Goal: Transaction & Acquisition: Purchase product/service

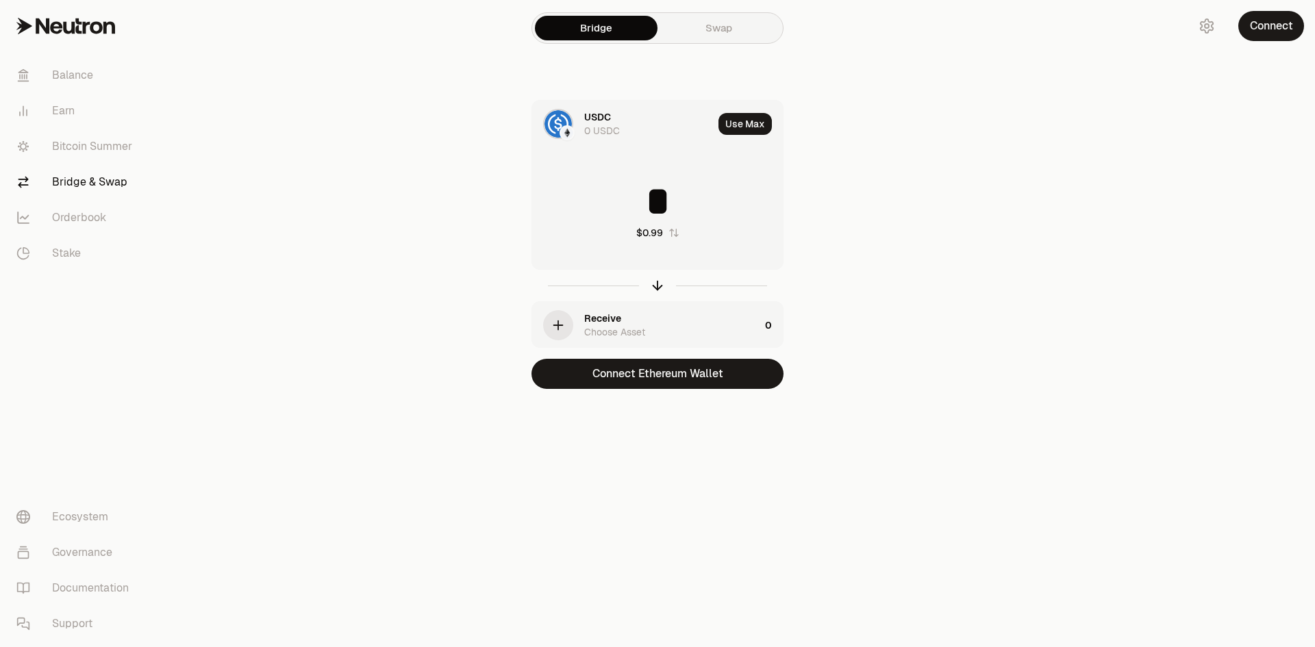
click at [562, 321] on icon "button" at bounding box center [558, 325] width 15 height 15
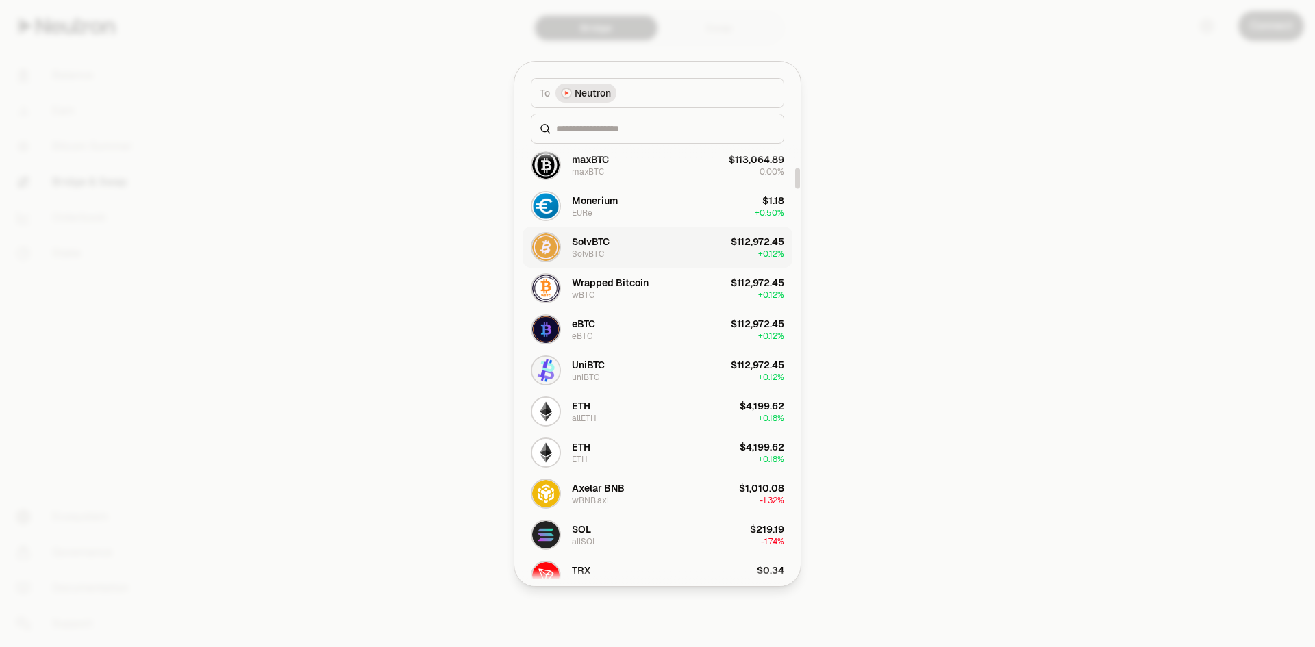
scroll to position [754, 0]
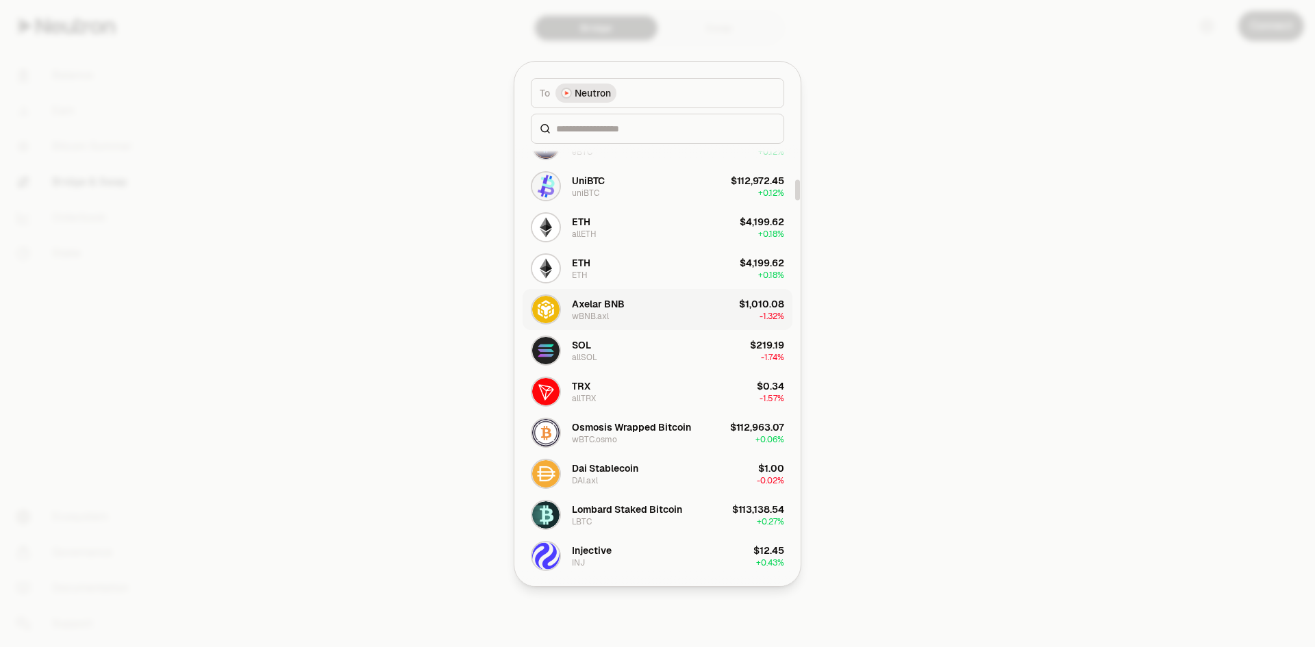
click at [677, 310] on button "Axelar BNB wBNB.axl $1,010.08 -1.32%" at bounding box center [658, 309] width 270 height 41
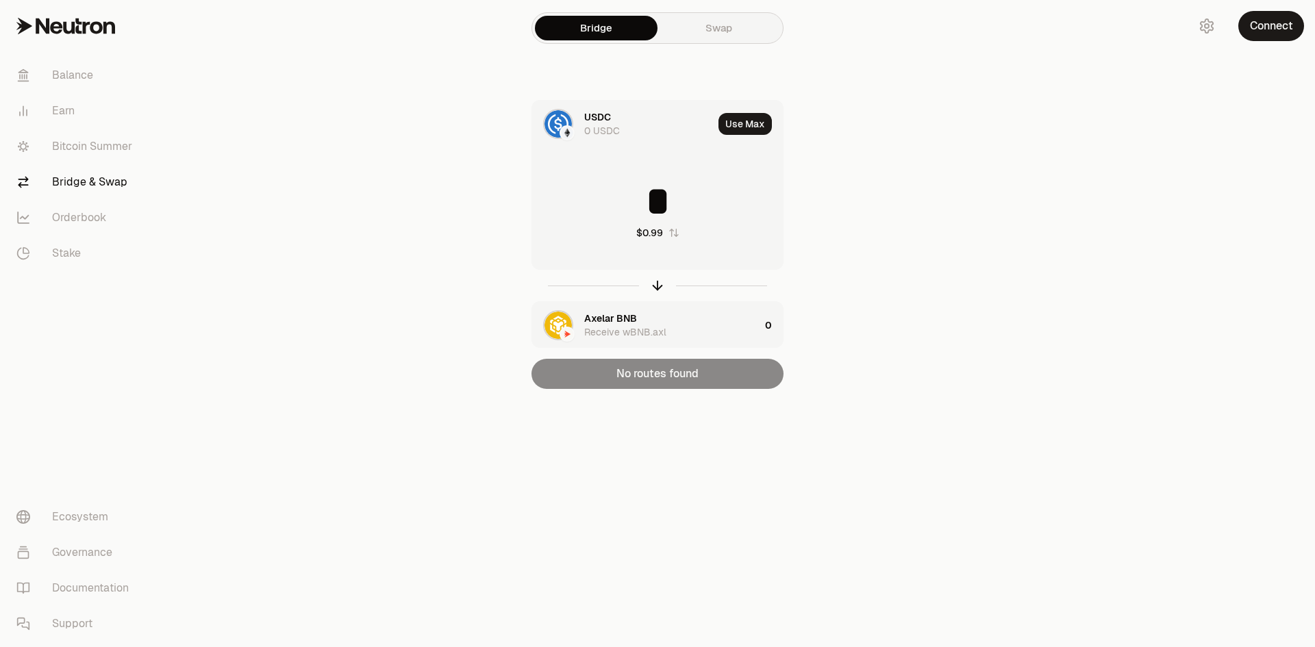
click at [675, 327] on div "Axelar BNB Receive wBNB.axl" at bounding box center [671, 325] width 175 height 27
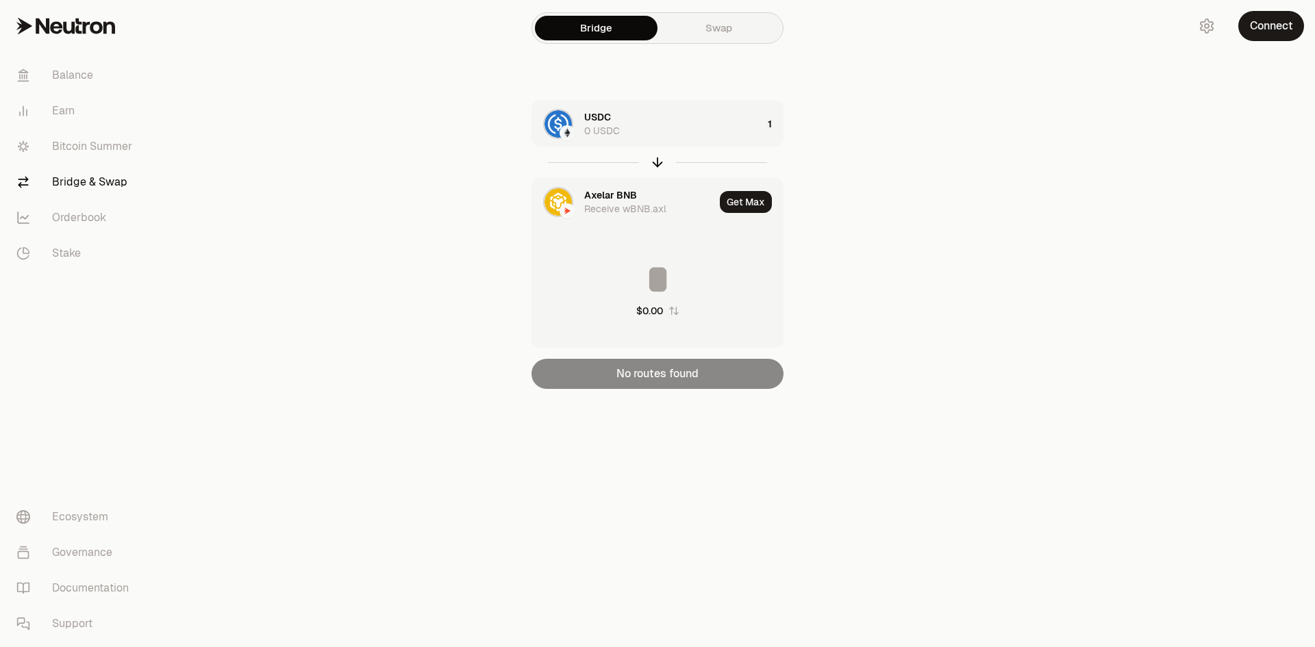
click at [619, 207] on div "Receive wBNB.axl" at bounding box center [625, 209] width 82 height 14
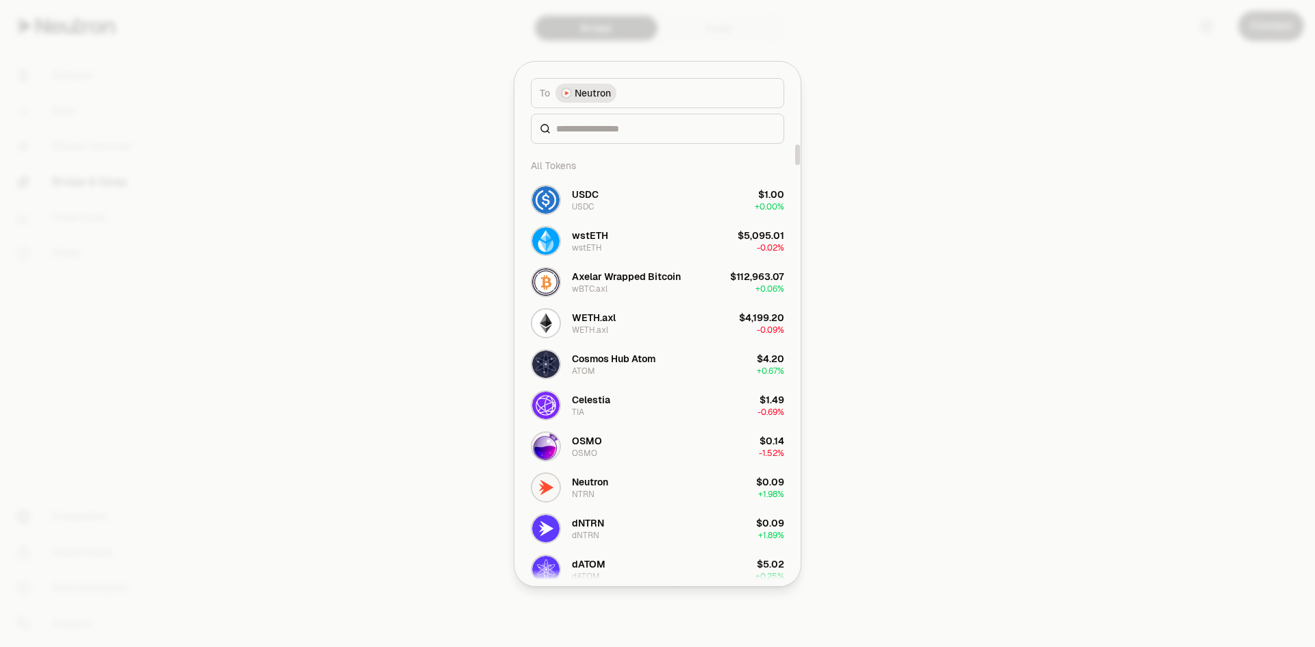
click at [974, 260] on div at bounding box center [657, 323] width 1315 height 647
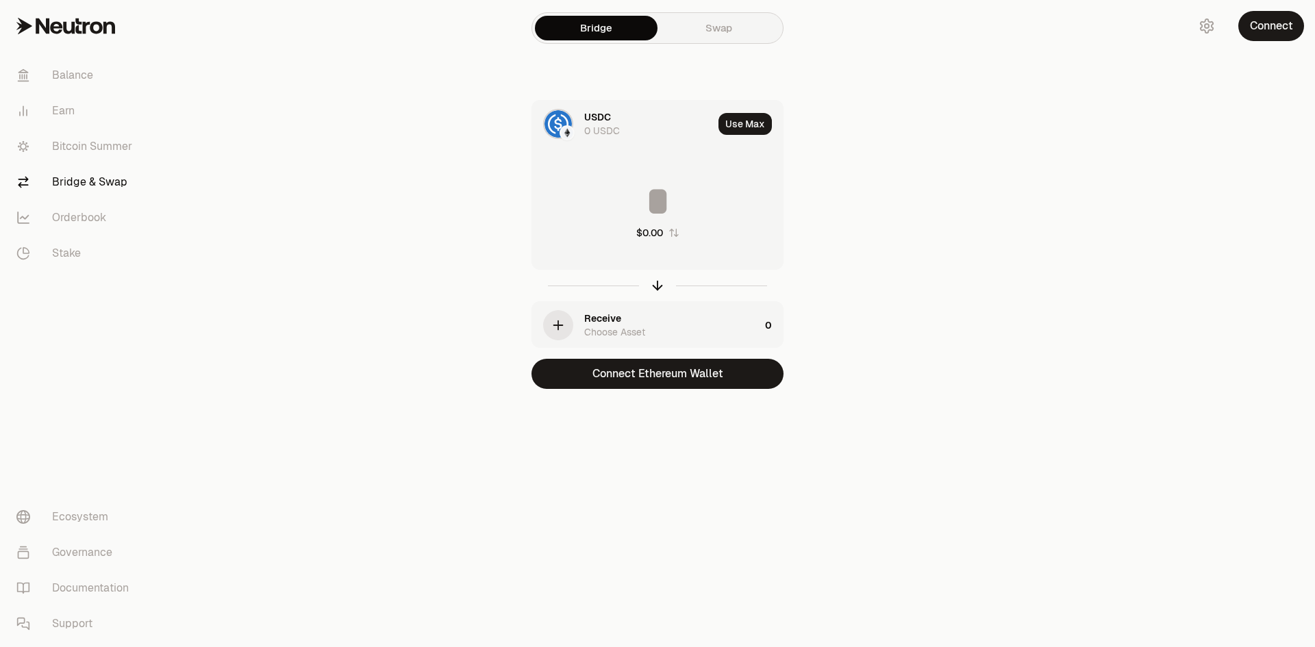
click at [565, 323] on icon "button" at bounding box center [558, 325] width 15 height 15
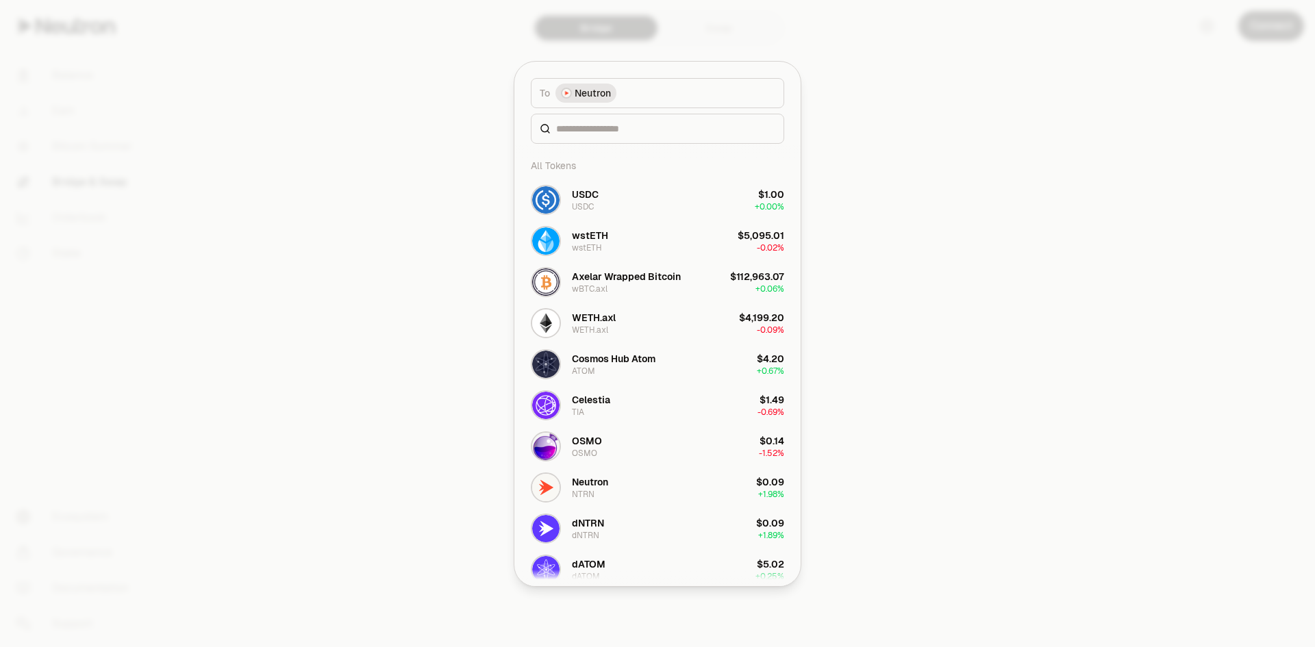
click at [586, 95] on span "Neutron" at bounding box center [593, 93] width 36 height 14
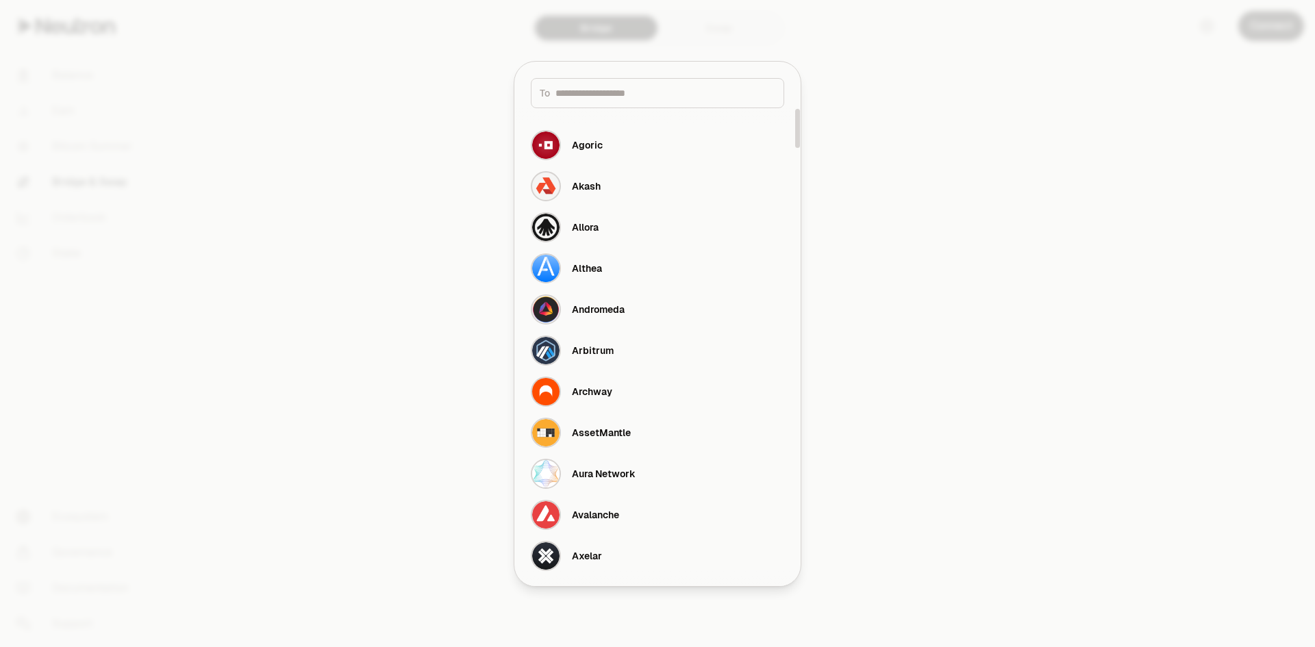
click at [893, 188] on div at bounding box center [657, 323] width 1315 height 647
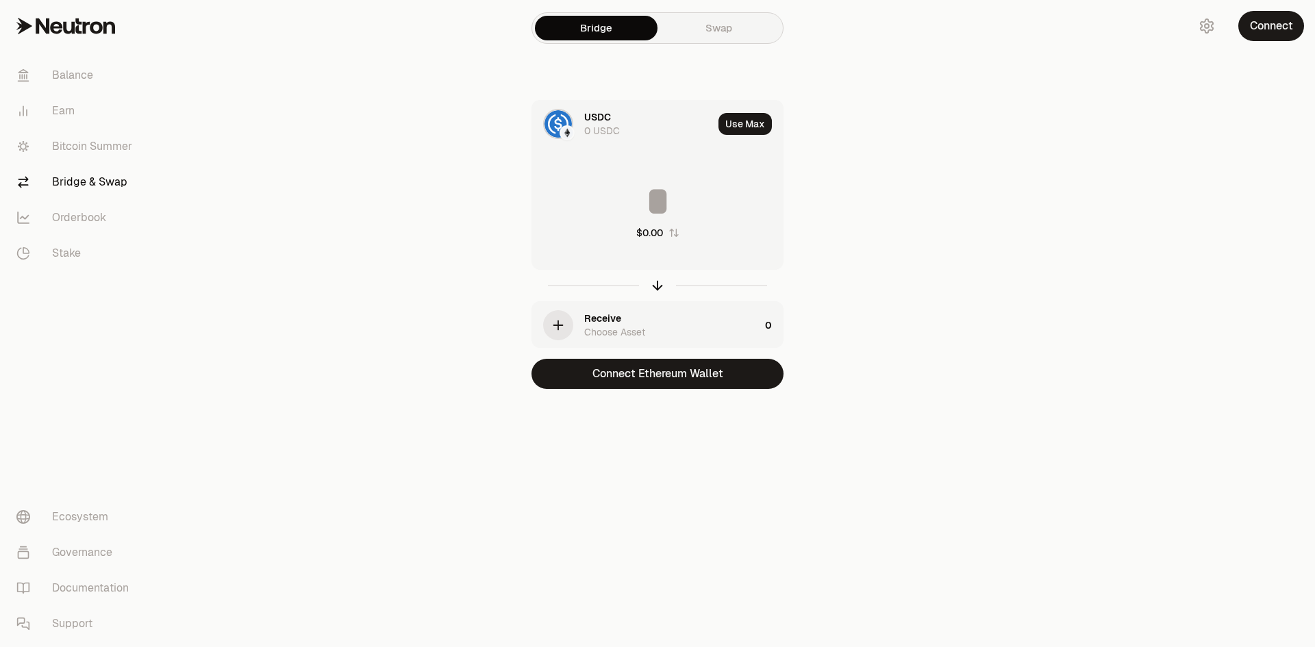
click at [670, 209] on input at bounding box center [657, 201] width 251 height 41
type input "*"
click at [895, 297] on div "Bridge Swap USDC 0 USDC Use Max * $0.99 Receive Choose Asset 0 Connect Ethereum…" at bounding box center [657, 222] width 493 height 444
click at [646, 328] on div "Receive Choose Asset" at bounding box center [671, 325] width 175 height 27
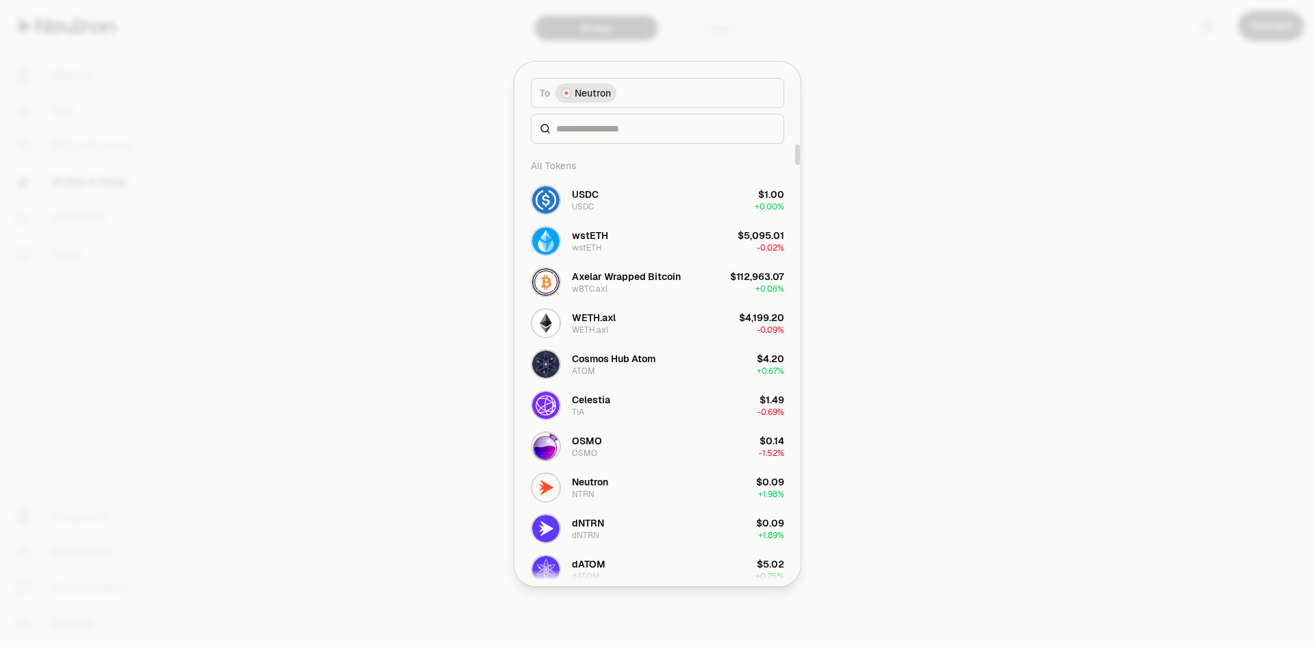
click at [952, 314] on div at bounding box center [657, 323] width 1315 height 647
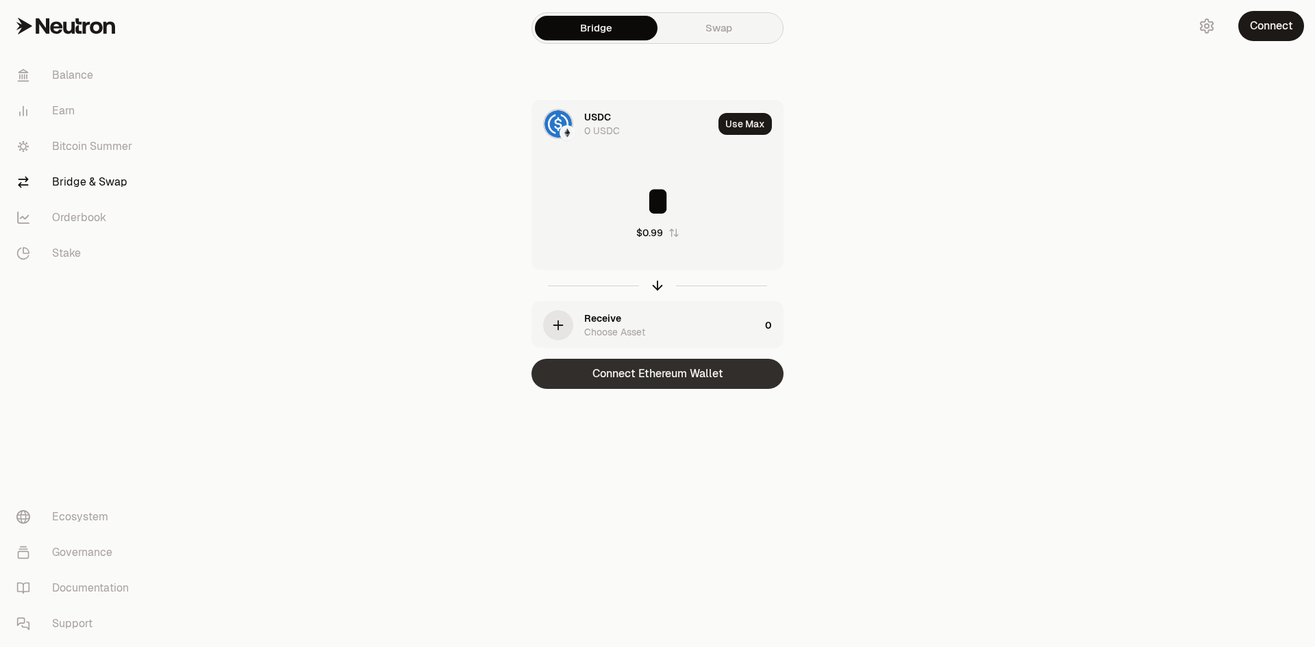
click at [728, 374] on button "Connect Ethereum Wallet" at bounding box center [658, 374] width 252 height 30
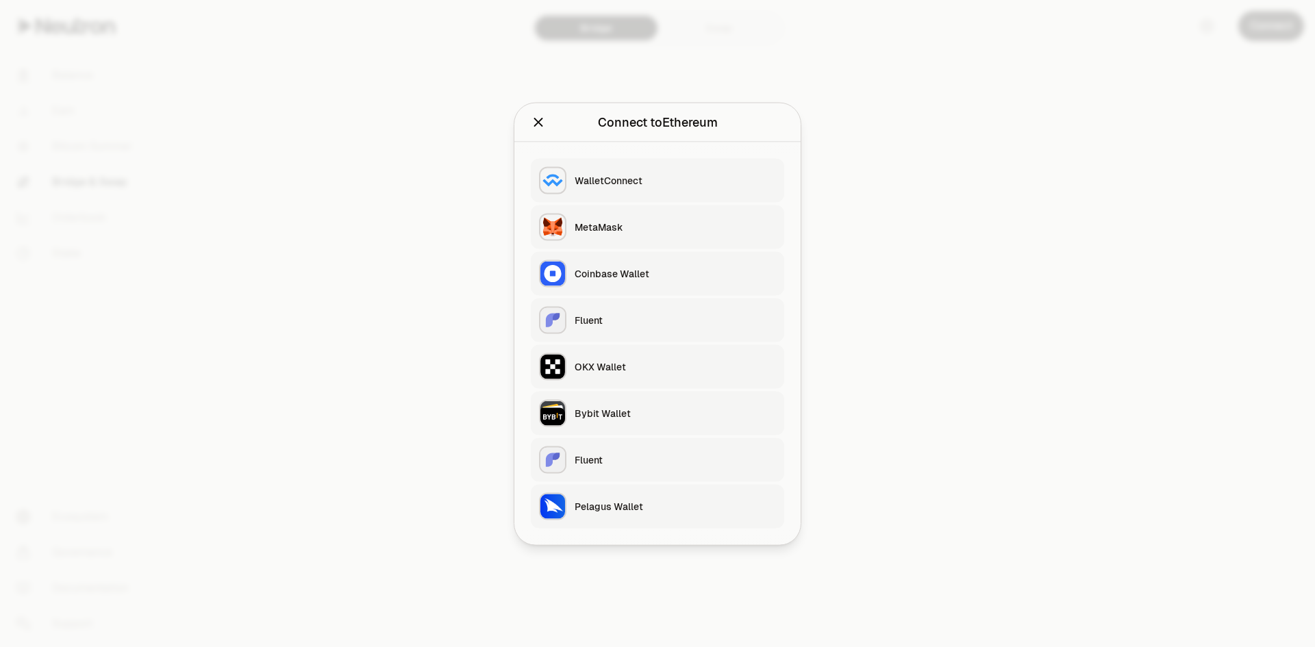
click at [618, 410] on div "Bybit Wallet" at bounding box center [675, 413] width 201 height 14
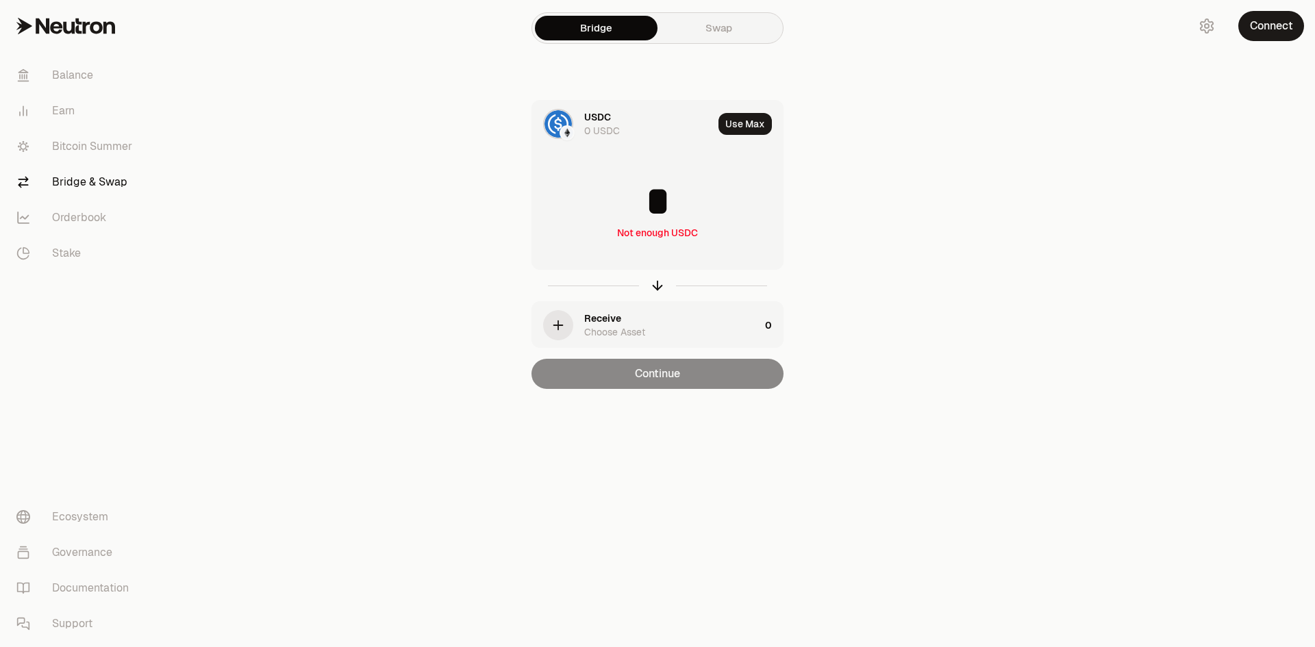
click at [651, 199] on input "*" at bounding box center [657, 201] width 251 height 41
click at [660, 203] on input "*" at bounding box center [657, 201] width 251 height 41
click at [598, 135] on div "0 USDC" at bounding box center [602, 131] width 36 height 14
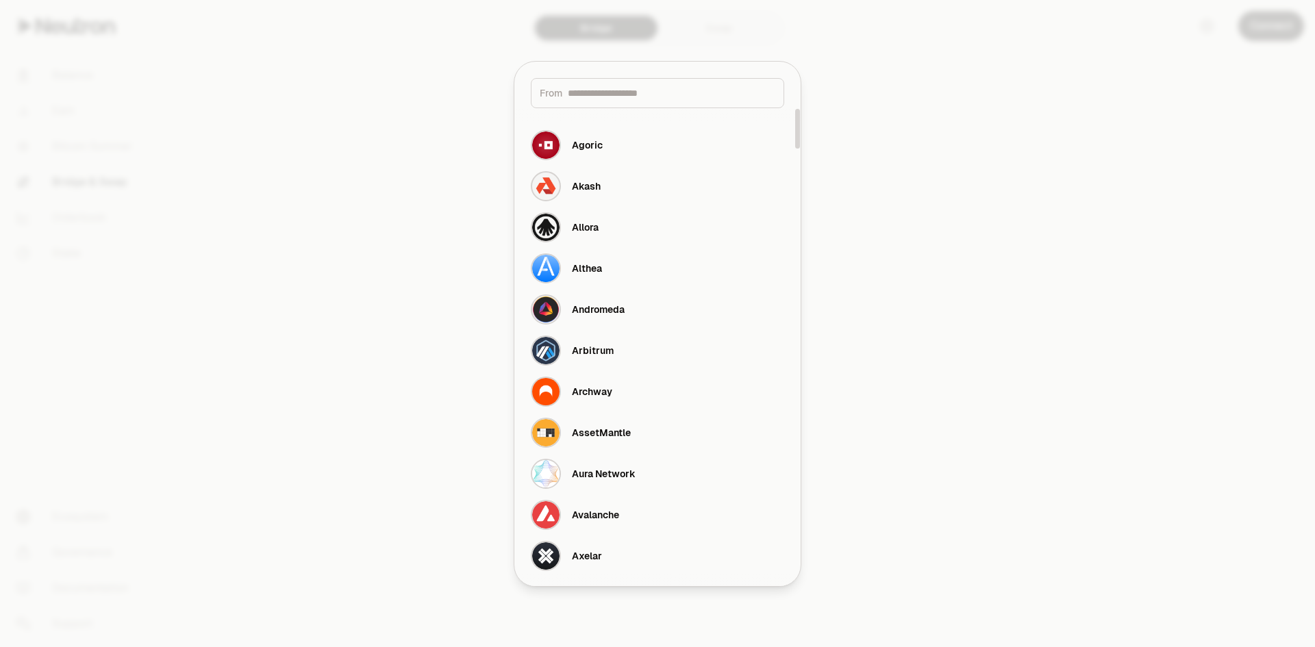
click at [956, 255] on div at bounding box center [657, 323] width 1315 height 647
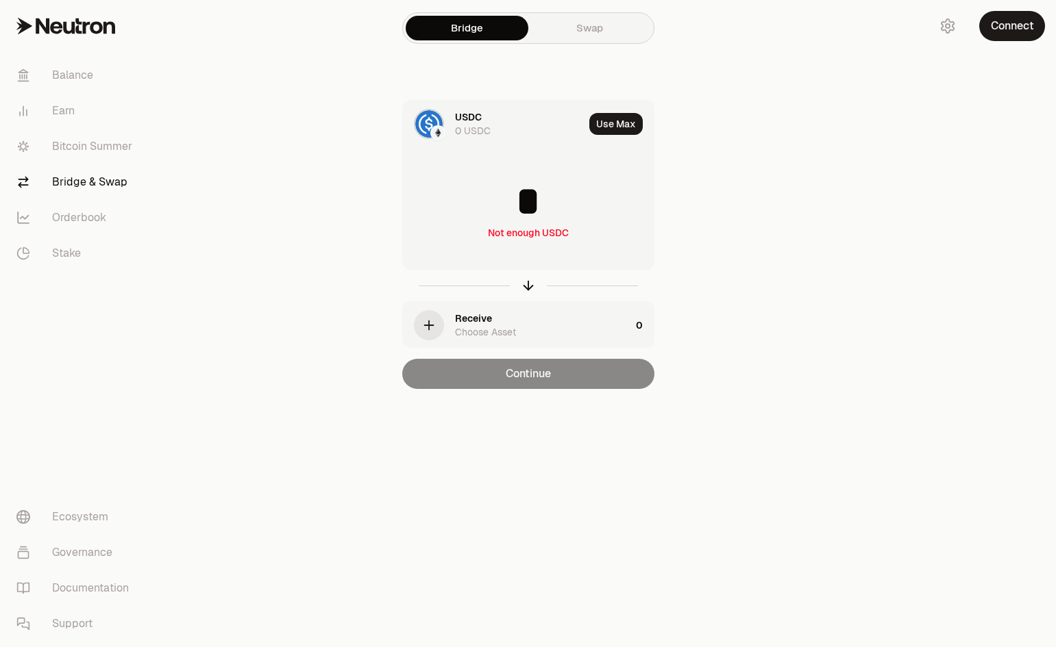
click at [475, 119] on div "USDC" at bounding box center [468, 117] width 27 height 14
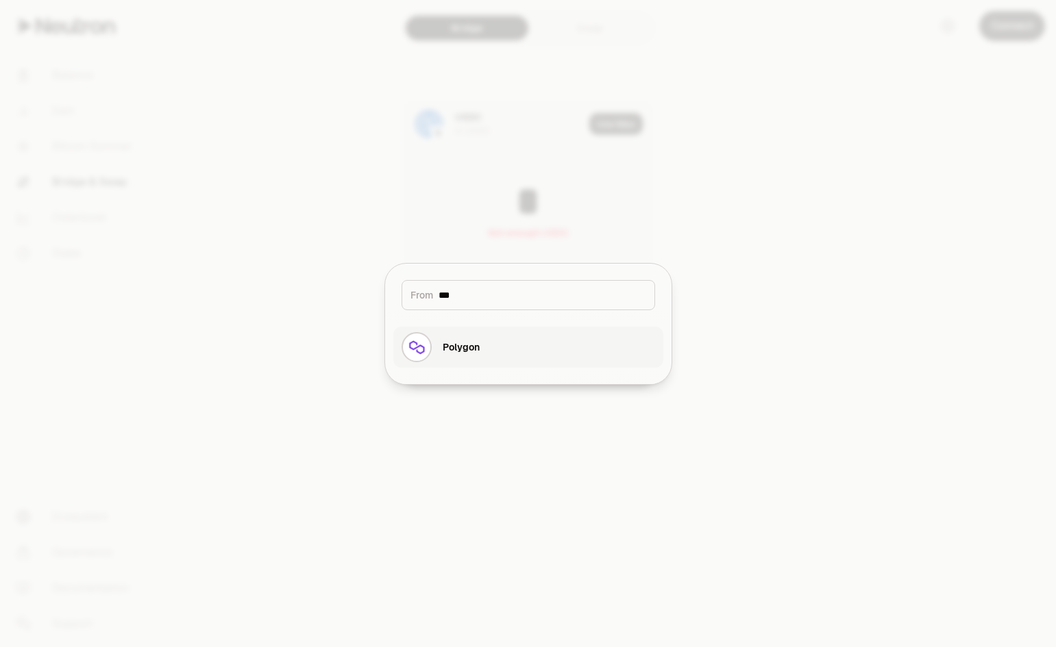
type input "***"
click at [499, 344] on button "Polygon" at bounding box center [528, 347] width 270 height 41
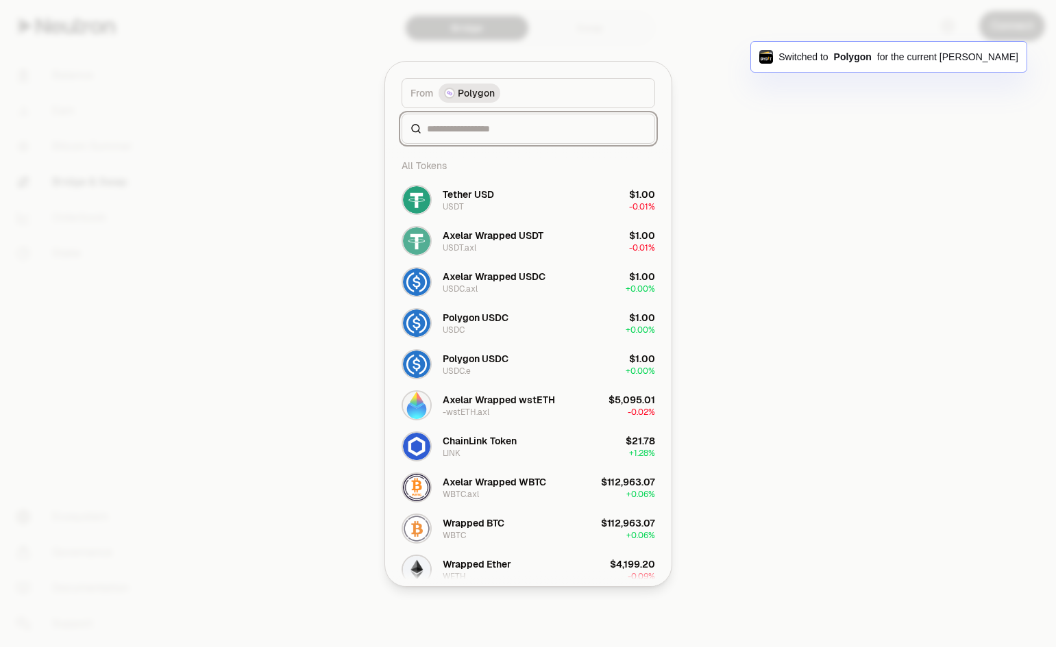
click at [525, 126] on input at bounding box center [536, 129] width 219 height 14
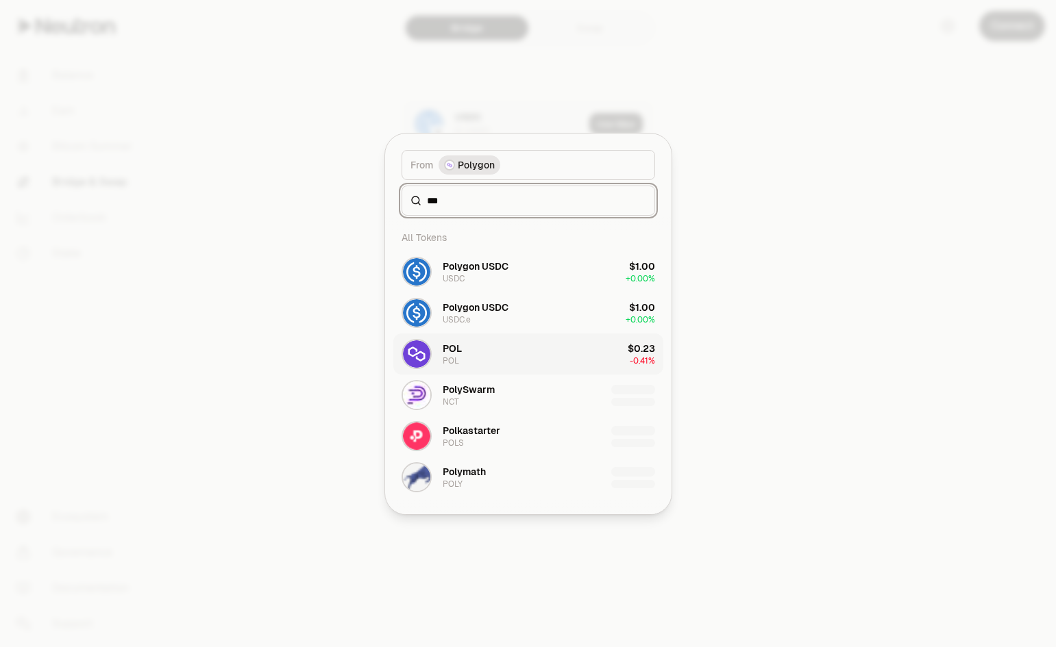
type input "***"
click at [593, 354] on button "POL POL $0.23 -0.41%" at bounding box center [528, 354] width 270 height 41
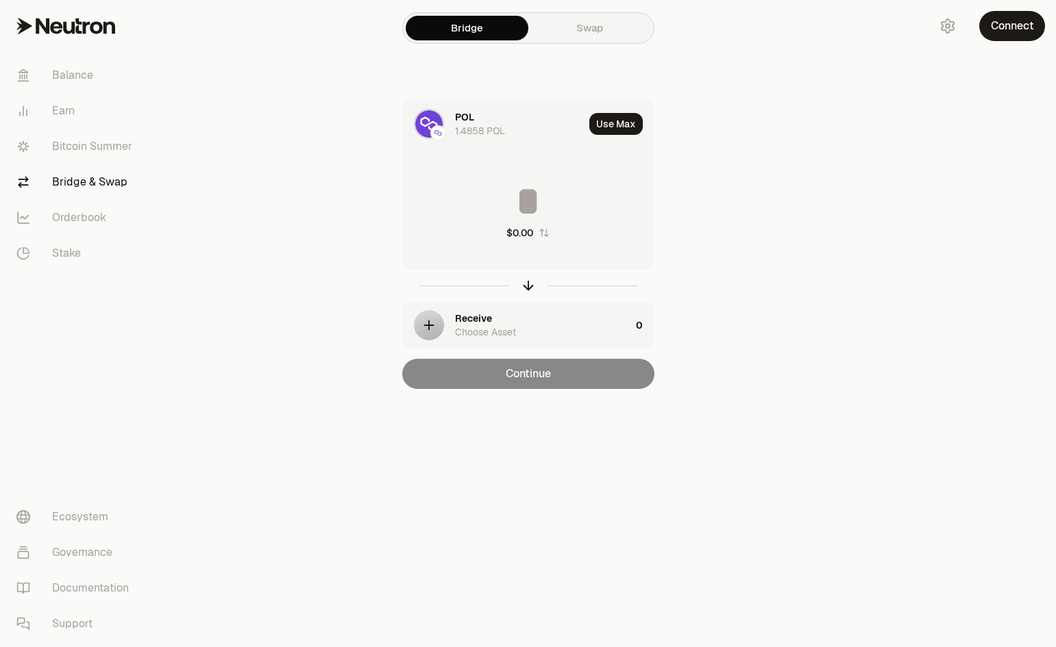
click at [543, 202] on input at bounding box center [528, 201] width 251 height 41
type input "*"
click at [436, 323] on icon "button" at bounding box center [428, 325] width 15 height 15
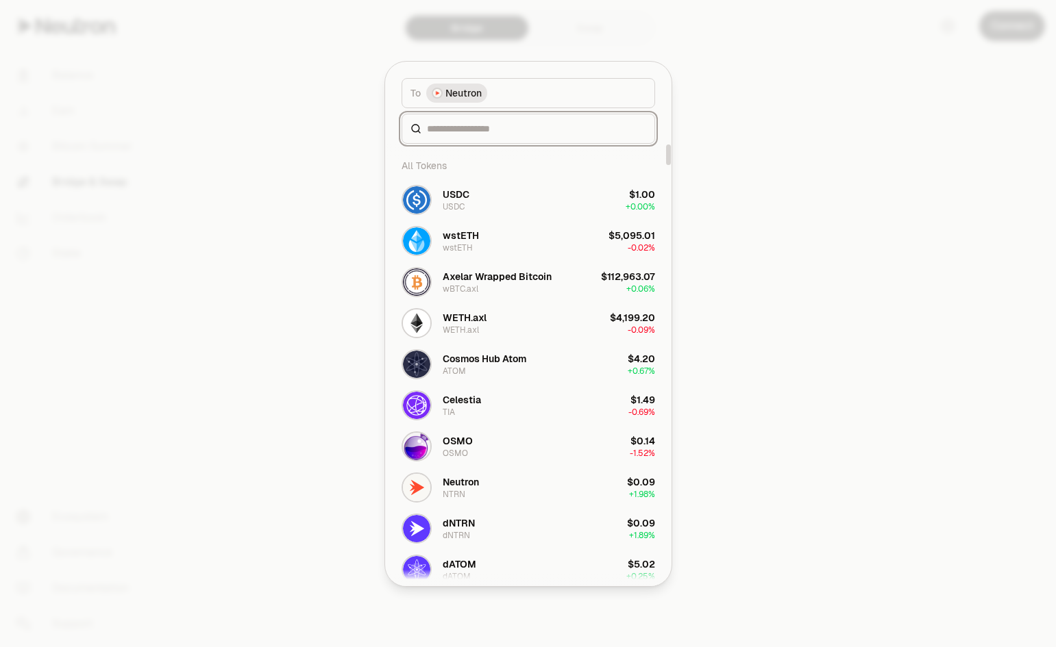
click at [481, 125] on input at bounding box center [536, 129] width 219 height 14
click at [508, 492] on button "Neutron NTRN $0.09 + 1.98%" at bounding box center [528, 487] width 270 height 41
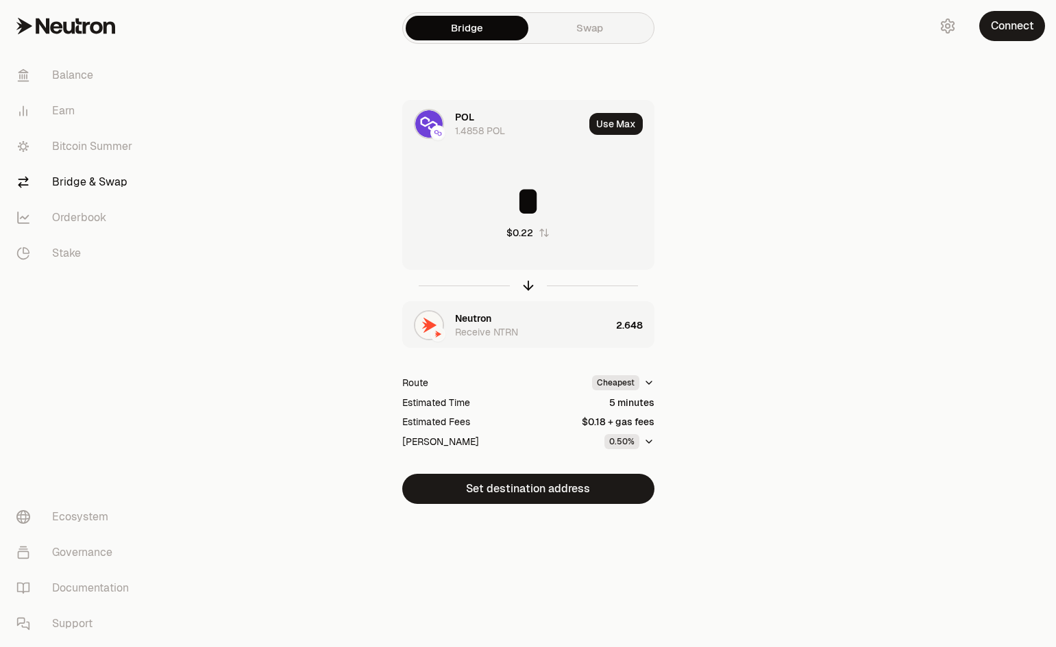
click at [534, 202] on input "*" at bounding box center [528, 201] width 251 height 41
type input "***"
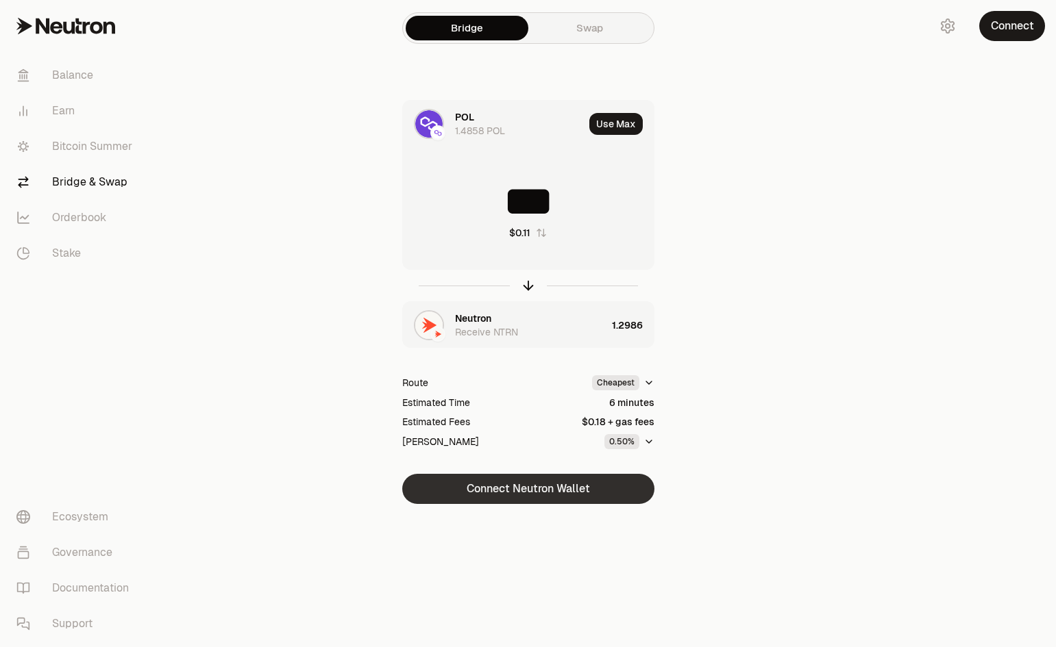
click at [608, 485] on button "Connect Neutron Wallet" at bounding box center [528, 489] width 252 height 30
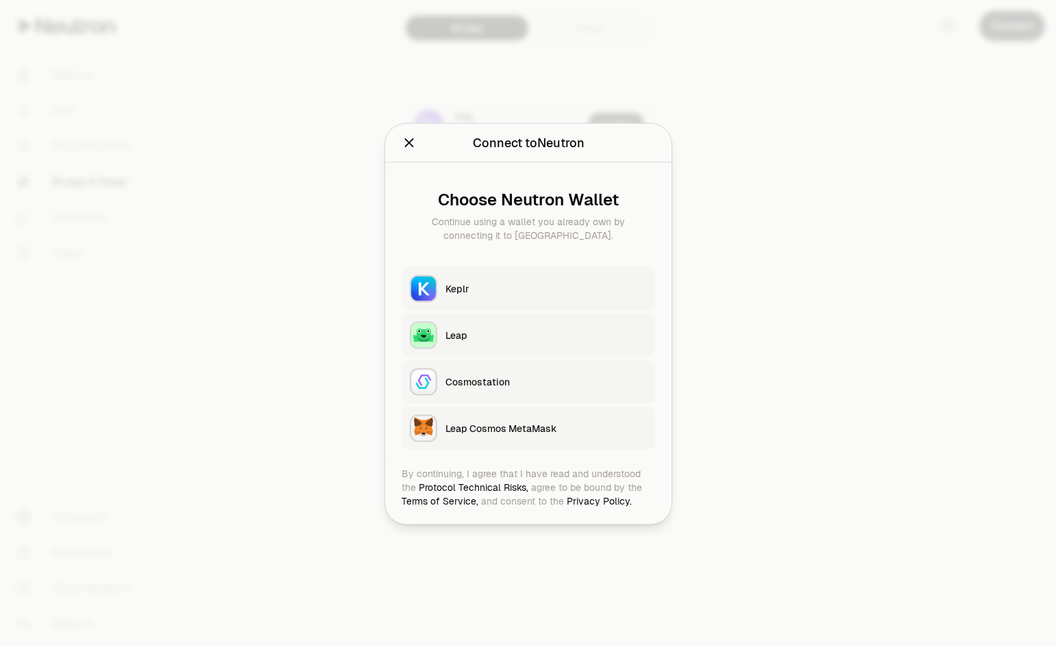
click at [406, 140] on icon "Close" at bounding box center [408, 142] width 15 height 15
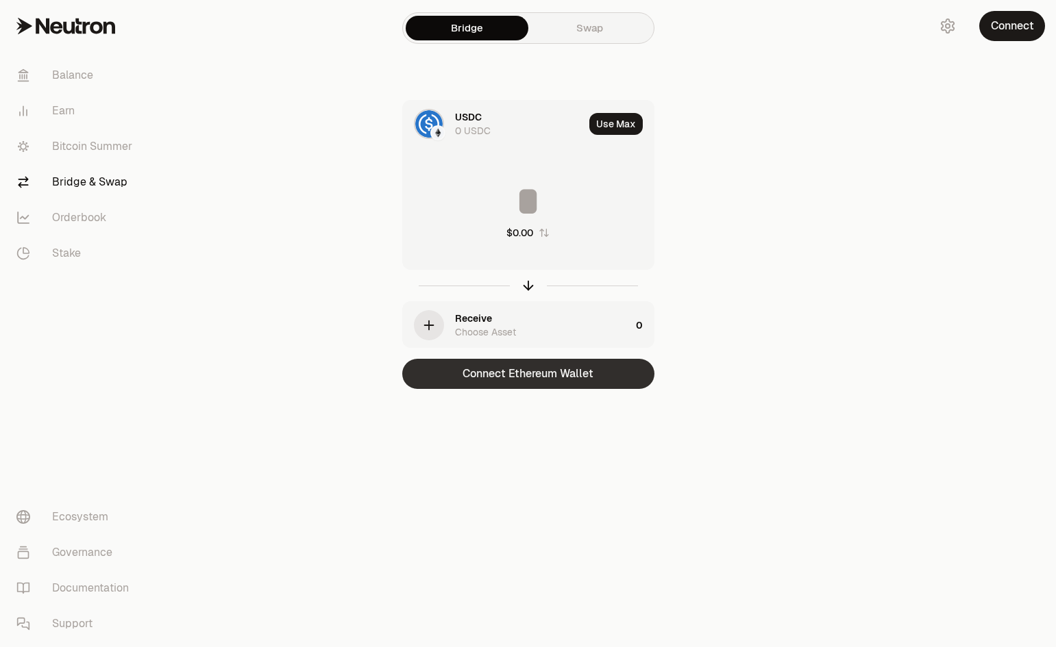
click at [591, 377] on button "Connect Ethereum Wallet" at bounding box center [528, 374] width 252 height 30
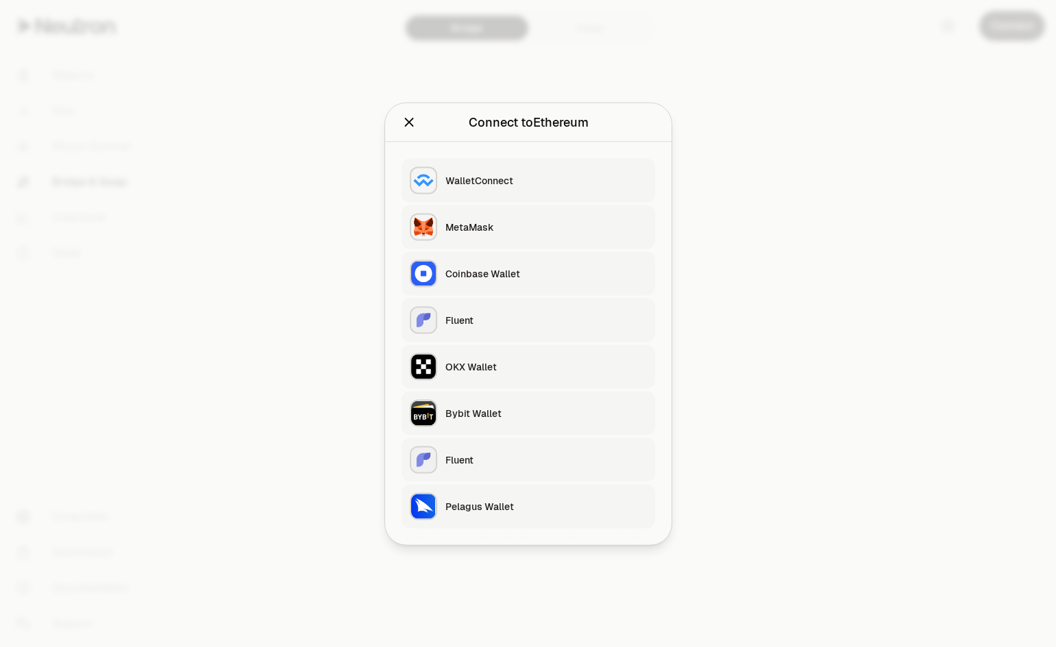
click at [495, 411] on div "Bybit Wallet" at bounding box center [545, 413] width 201 height 14
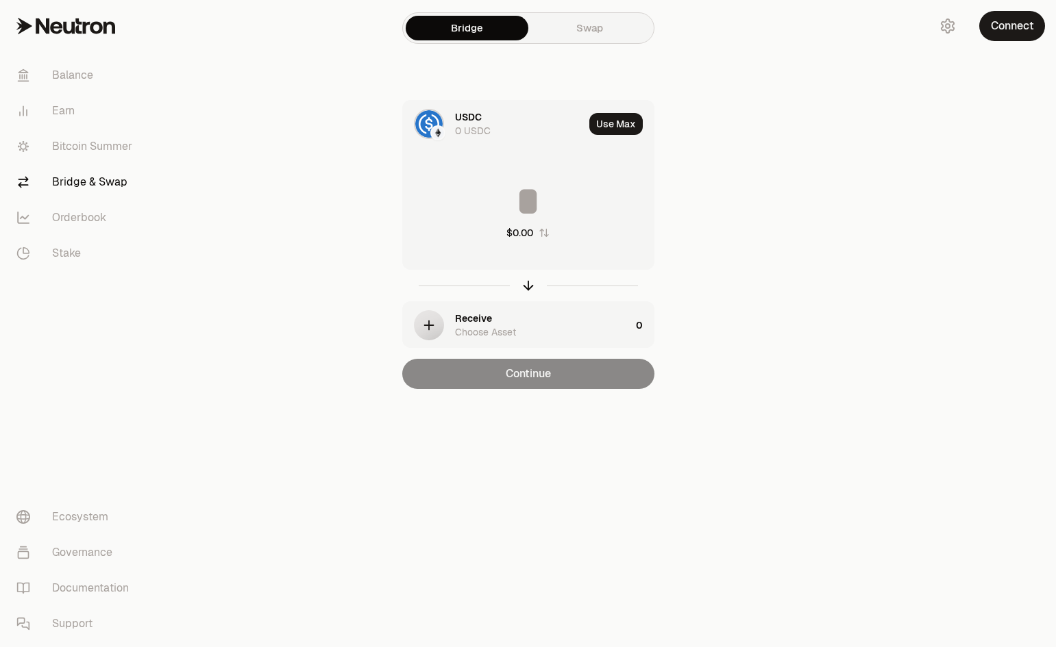
click at [474, 119] on div "USDC" at bounding box center [468, 117] width 27 height 14
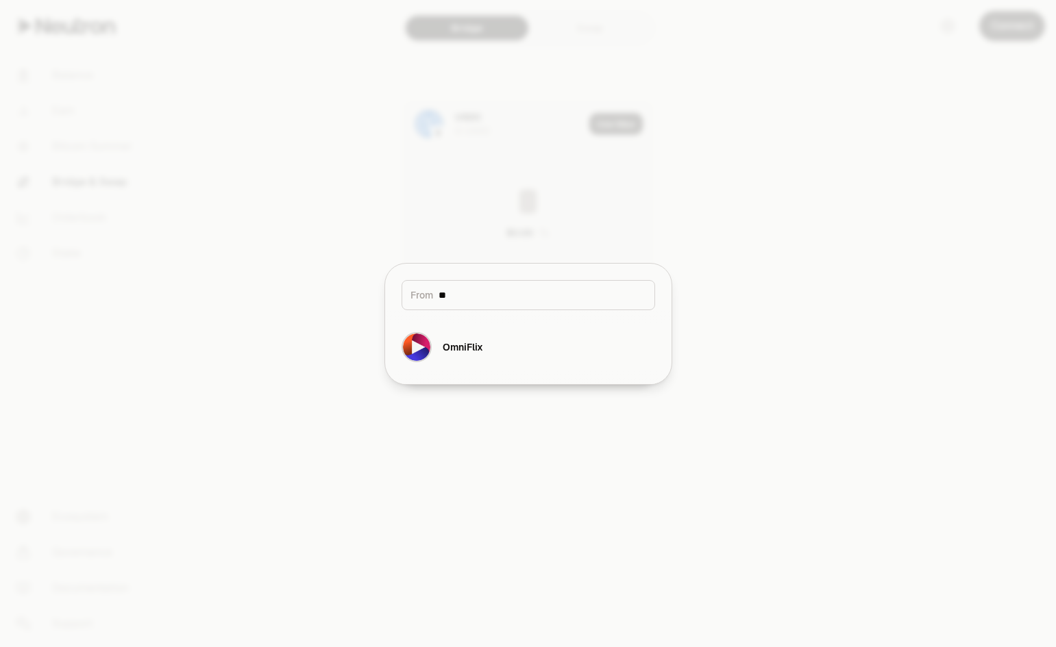
type input "*"
type input "***"
click at [428, 340] on img "button" at bounding box center [416, 347] width 27 height 27
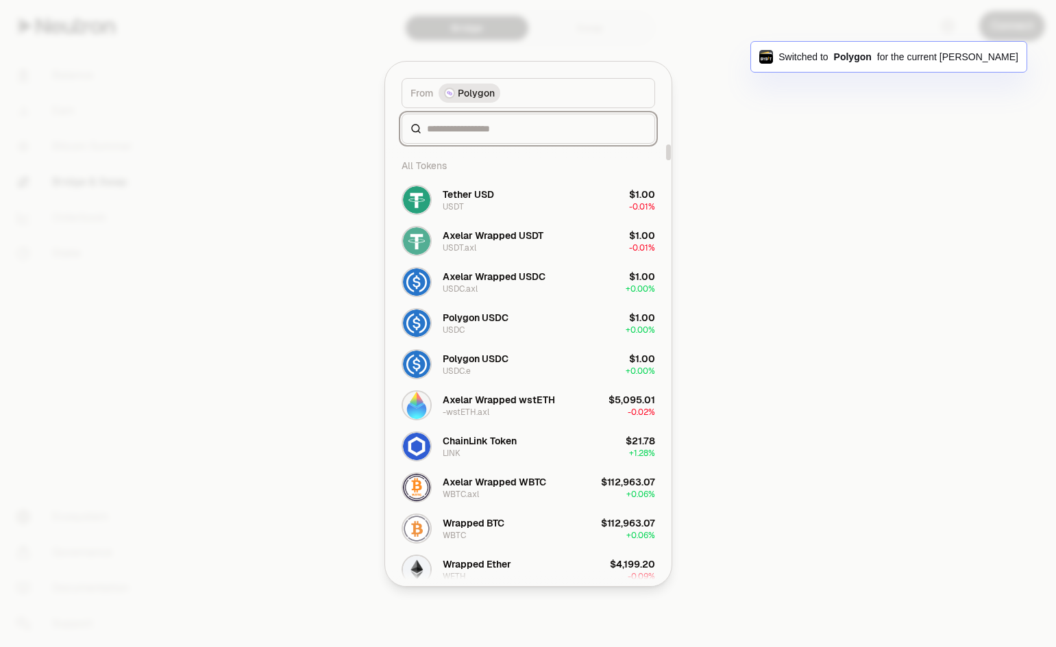
click at [491, 130] on input at bounding box center [536, 129] width 219 height 14
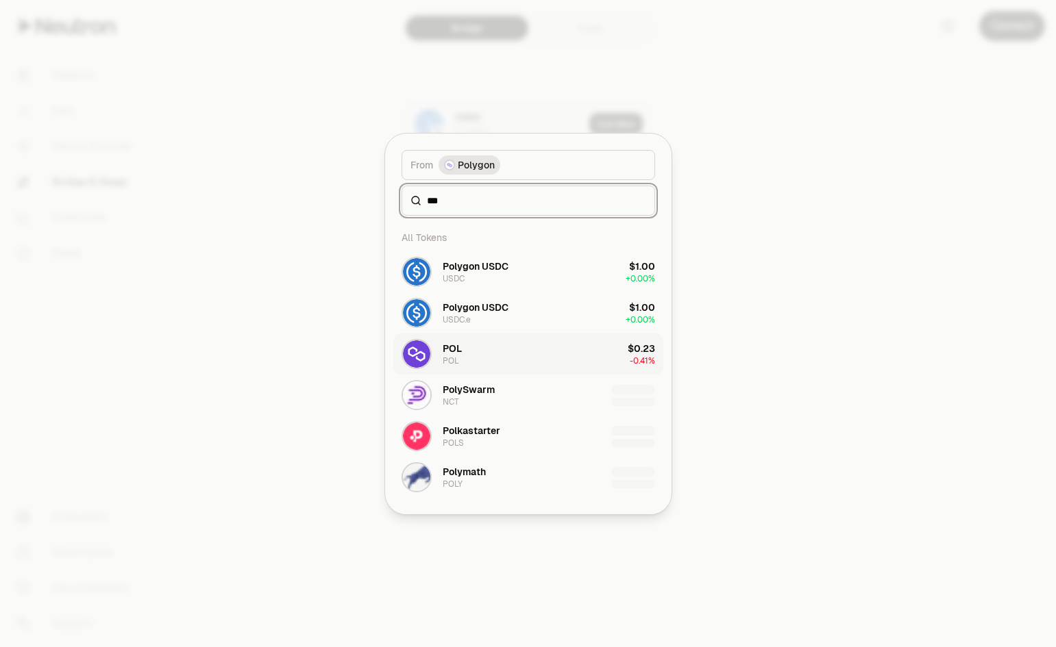
type input "***"
click at [544, 352] on button "POL POL $0.23 -0.41%" at bounding box center [528, 354] width 270 height 41
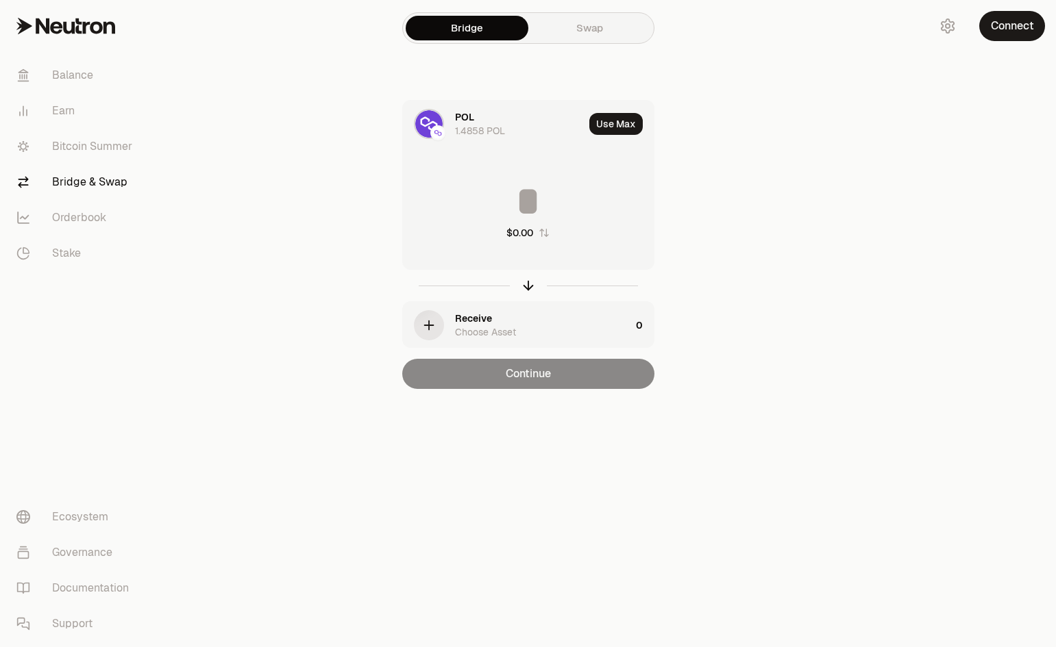
click at [523, 199] on input at bounding box center [528, 201] width 251 height 41
type input "***"
click at [438, 330] on div "button" at bounding box center [429, 325] width 30 height 30
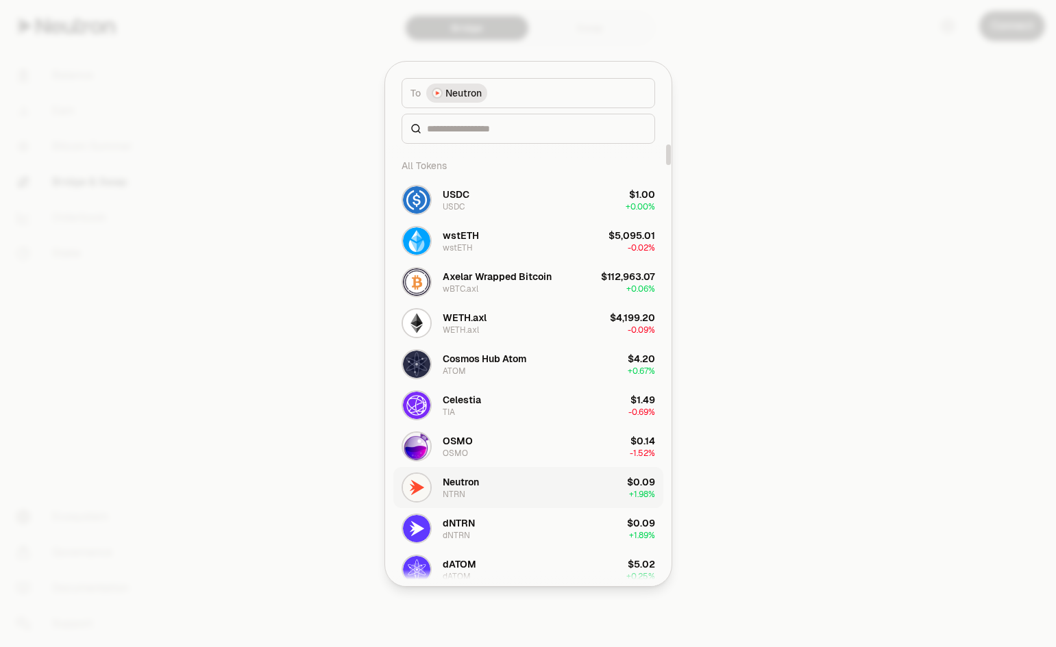
click at [541, 478] on button "Neutron NTRN $0.09 + 1.98%" at bounding box center [528, 487] width 270 height 41
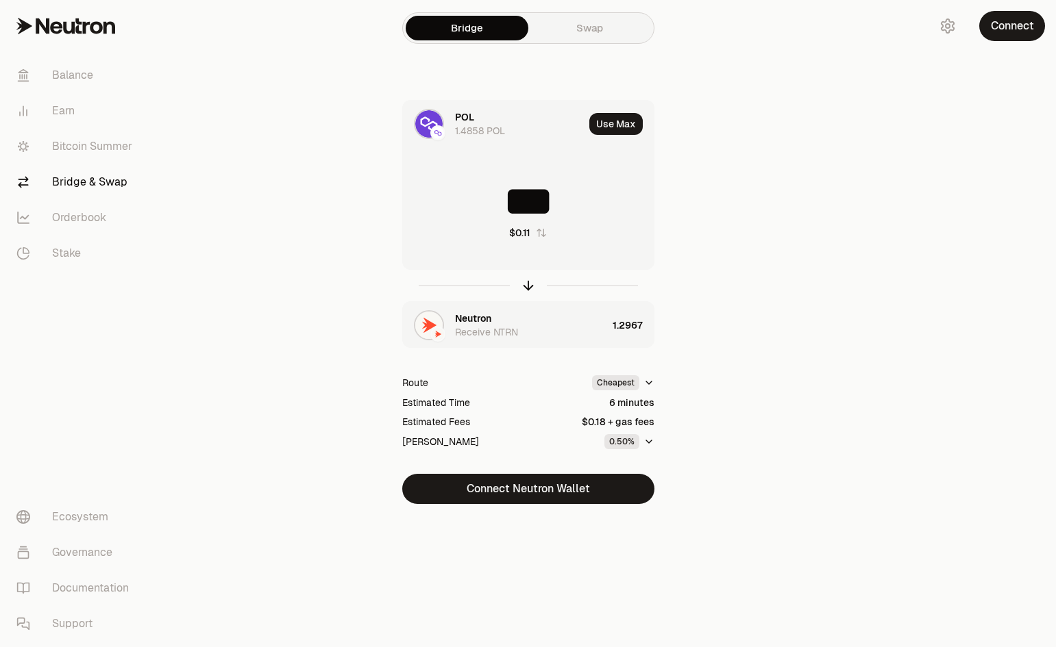
click at [645, 385] on html "Balance Earn Bitcoin Summer Bridge & Swap Orderbook Stake Ecosystem Governance …" at bounding box center [528, 332] width 1056 height 664
click at [611, 406] on div "Fastest" at bounding box center [610, 410] width 81 height 27
click at [645, 382] on html "Balance Earn Bitcoin Summer Bridge & Swap Orderbook Stake Ecosystem Governance …" at bounding box center [528, 332] width 1056 height 664
click at [606, 408] on div "Fastest" at bounding box center [610, 410] width 81 height 27
click at [638, 380] on html "Balance Earn Bitcoin Summer Bridge & Swap Orderbook Stake Ecosystem Governance …" at bounding box center [528, 332] width 1056 height 664
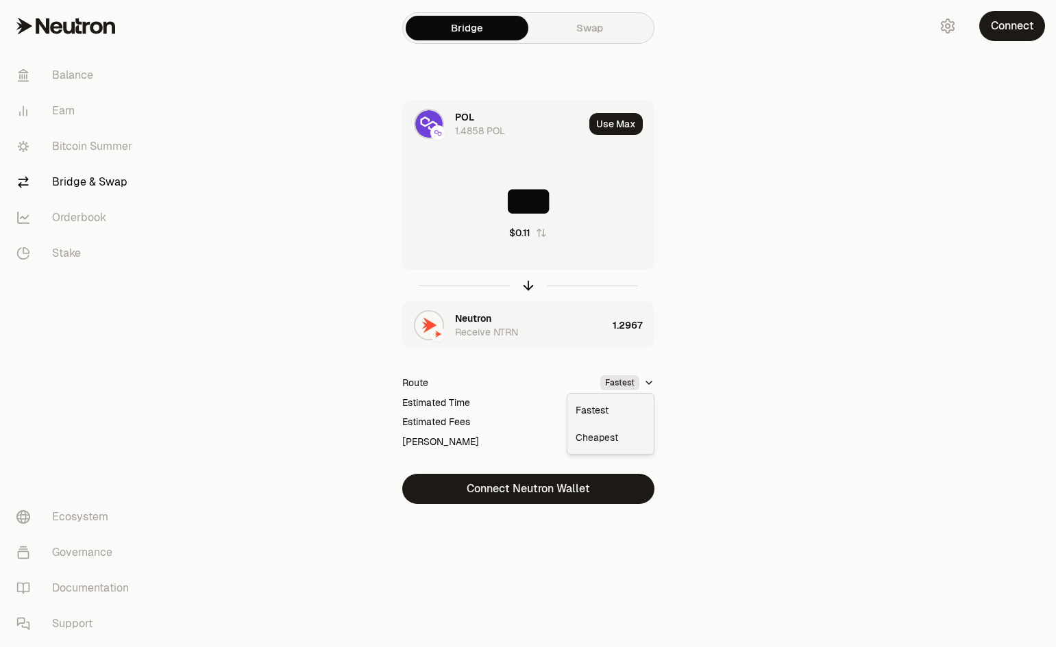
click at [622, 434] on div "Cheapest" at bounding box center [610, 437] width 81 height 27
click at [610, 382] on html "Balance Earn Bitcoin Summer Bridge & Swap Orderbook Stake Ecosystem Governance …" at bounding box center [528, 332] width 1056 height 664
click at [595, 437] on div "Cheapest" at bounding box center [610, 437] width 81 height 27
click at [590, 437] on div "Cheapest" at bounding box center [610, 437] width 81 height 27
click at [628, 422] on div "$0.18 + gas fees" at bounding box center [618, 422] width 73 height 14
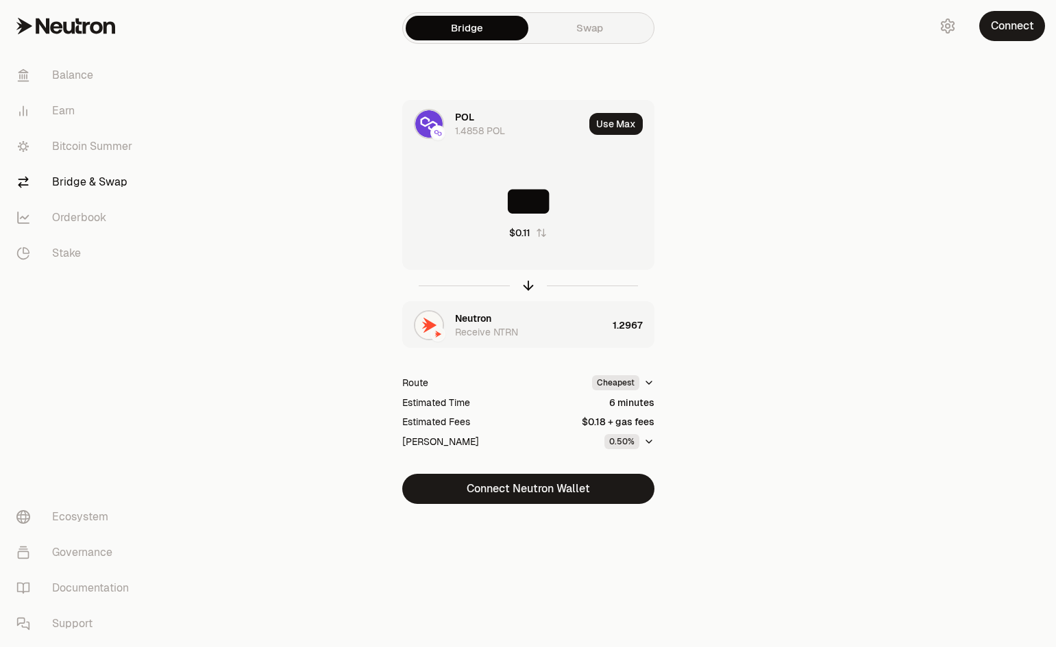
click at [698, 426] on div "POL 1.4858 POL Use Max *** $0.11 Neutron Receive NTRN 1.2967 Route Cheapest Est…" at bounding box center [528, 302] width 460 height 404
click at [484, 327] on div "Receive NTRN" at bounding box center [486, 332] width 63 height 14
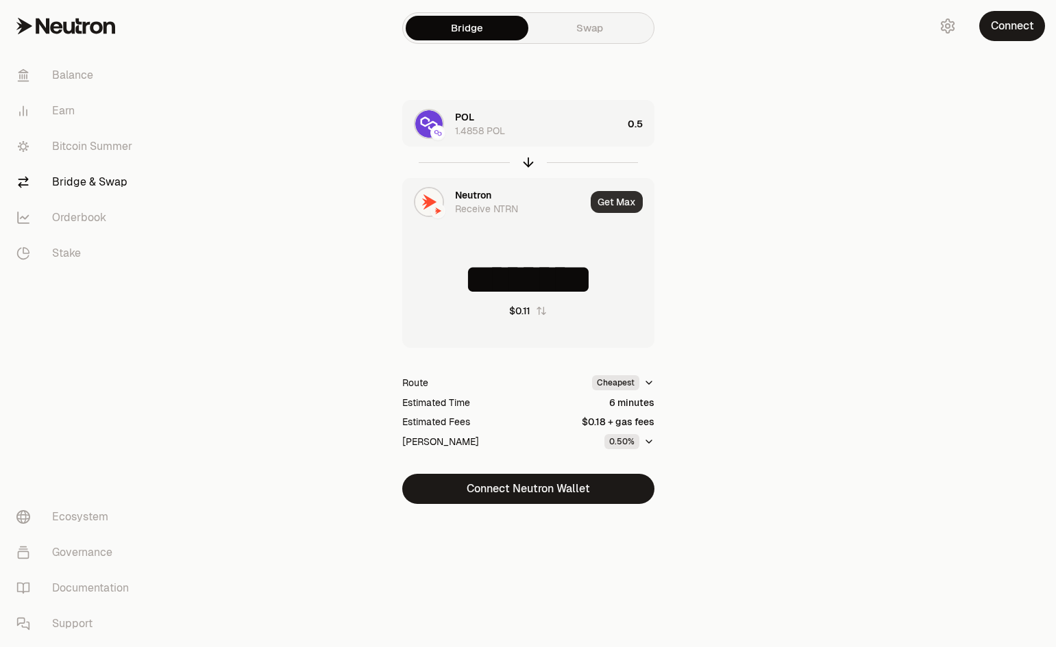
click at [625, 203] on button "Get Max" at bounding box center [617, 202] width 52 height 22
click at [539, 150] on div at bounding box center [528, 163] width 252 height 32
click at [531, 163] on icon "button" at bounding box center [528, 162] width 15 height 15
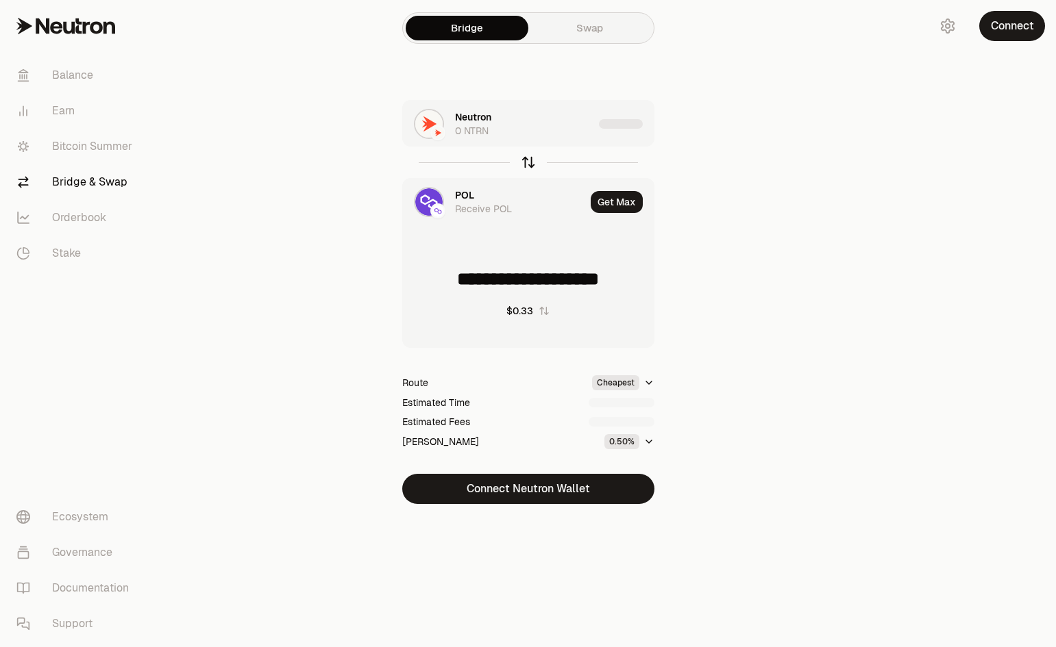
click at [528, 160] on icon "button" at bounding box center [528, 162] width 15 height 15
type input "********"
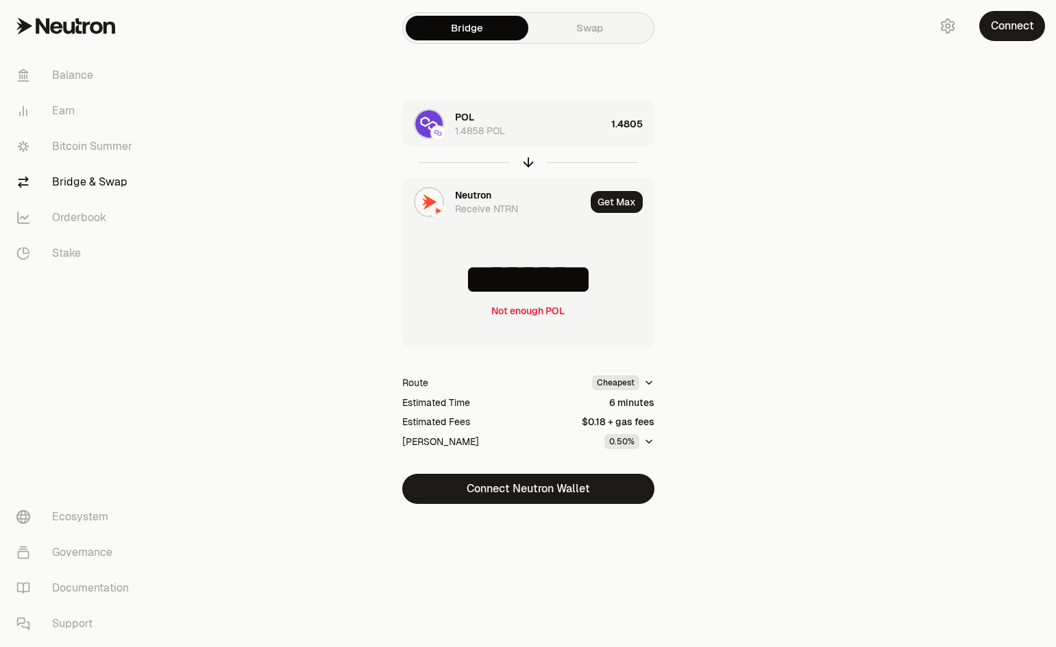
click at [742, 218] on div "POL 1.4858 POL 1.4805 Neutron Receive NTRN Get Max ******** Not enough POL Rout…" at bounding box center [528, 302] width 460 height 404
click at [569, 125] on div "POL 1.4858 POL" at bounding box center [530, 123] width 151 height 27
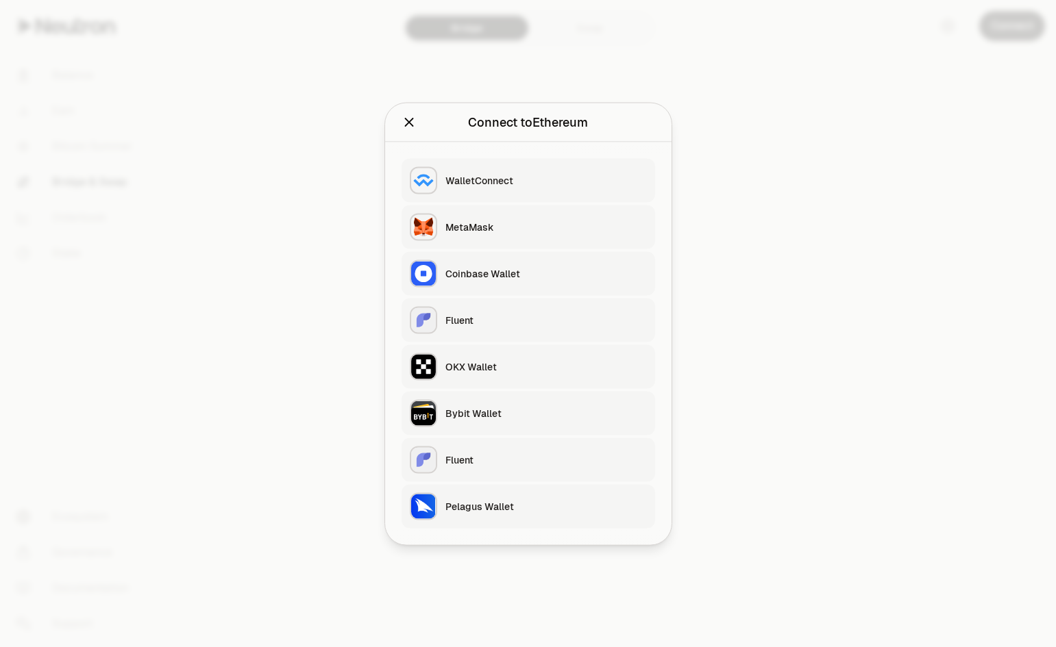
click at [470, 412] on div "Bybit Wallet" at bounding box center [545, 413] width 201 height 14
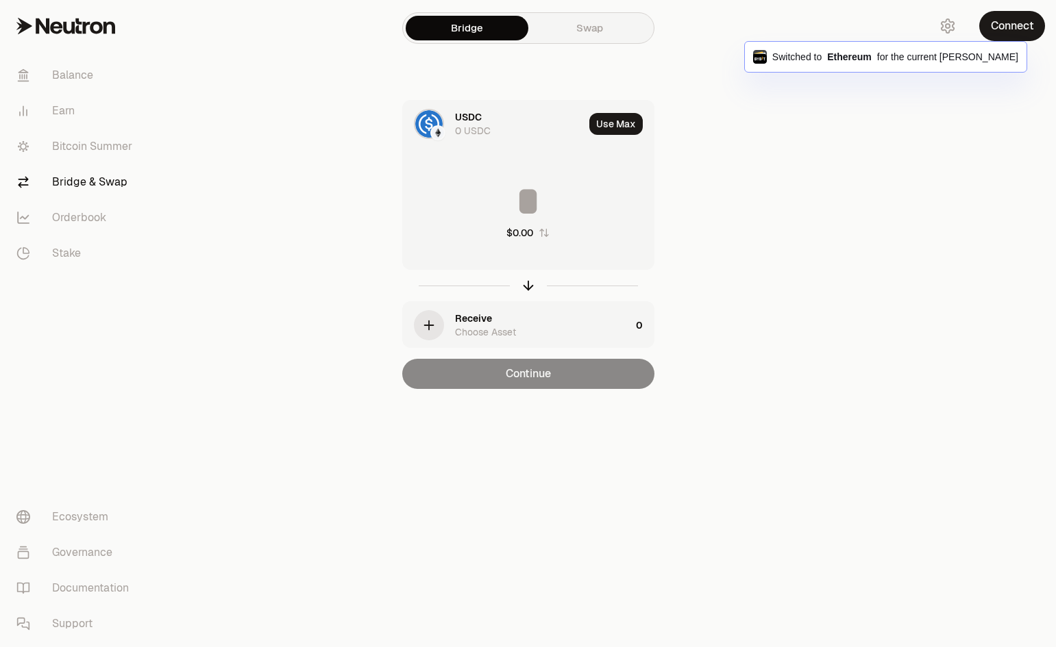
click at [473, 125] on div "0 USDC" at bounding box center [473, 131] width 36 height 14
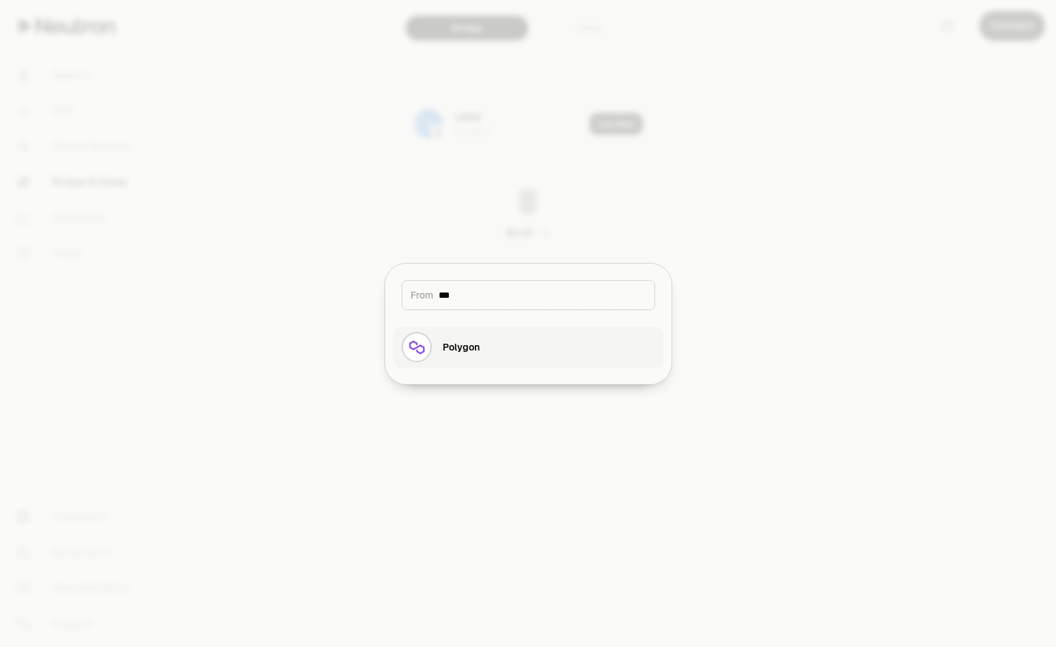
type input "***"
click at [490, 360] on button "Polygon" at bounding box center [528, 347] width 270 height 41
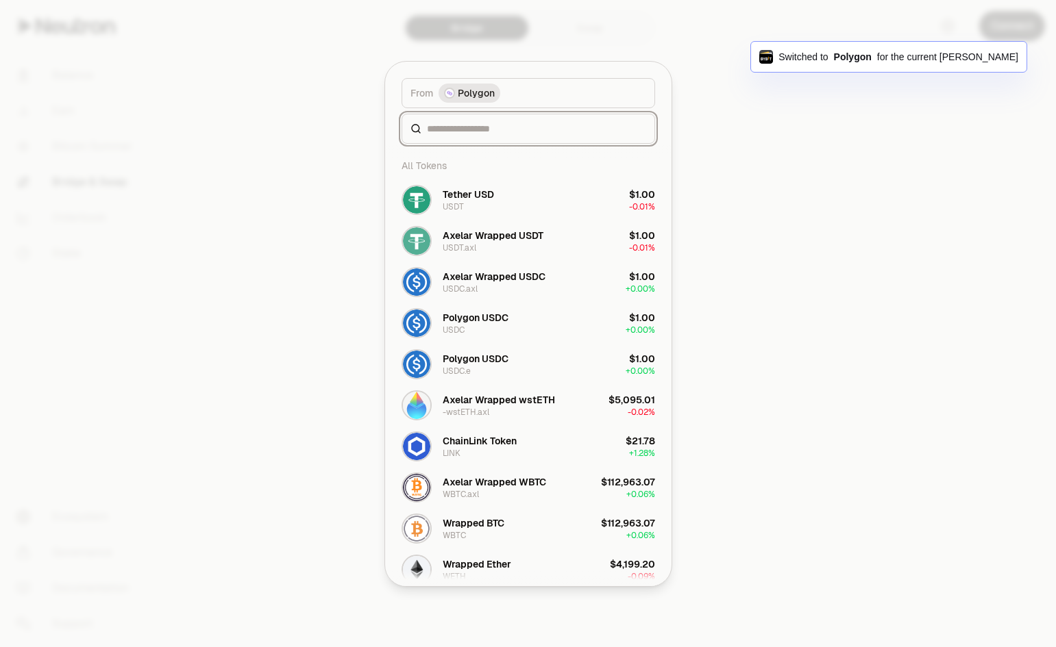
click at [498, 126] on input at bounding box center [536, 129] width 219 height 14
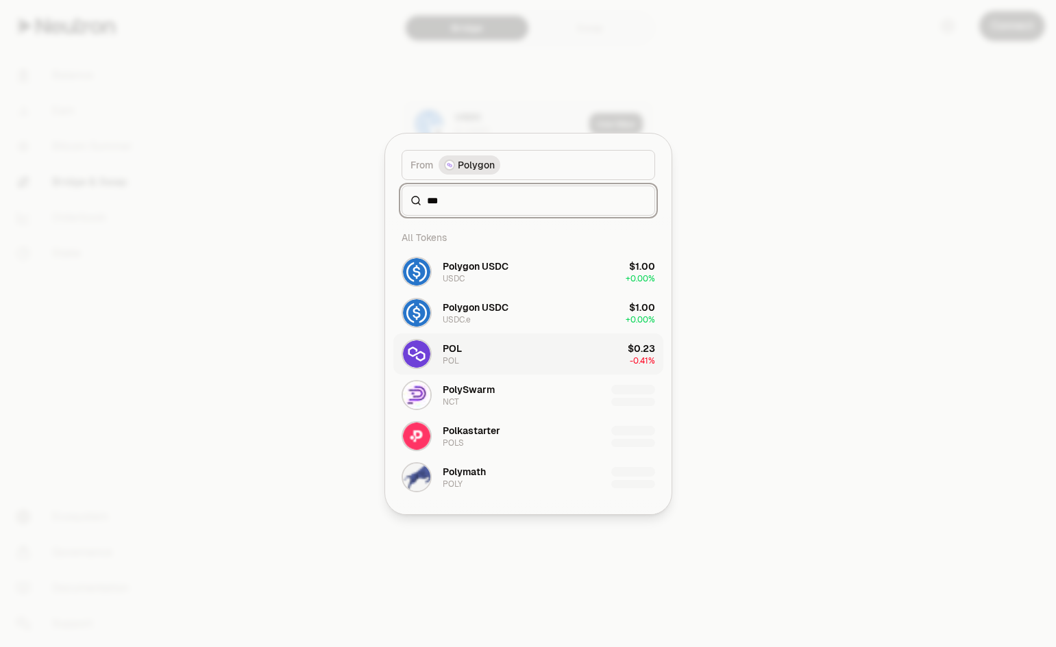
type input "***"
click at [547, 344] on button "POL POL $0.23 -0.41%" at bounding box center [528, 354] width 270 height 41
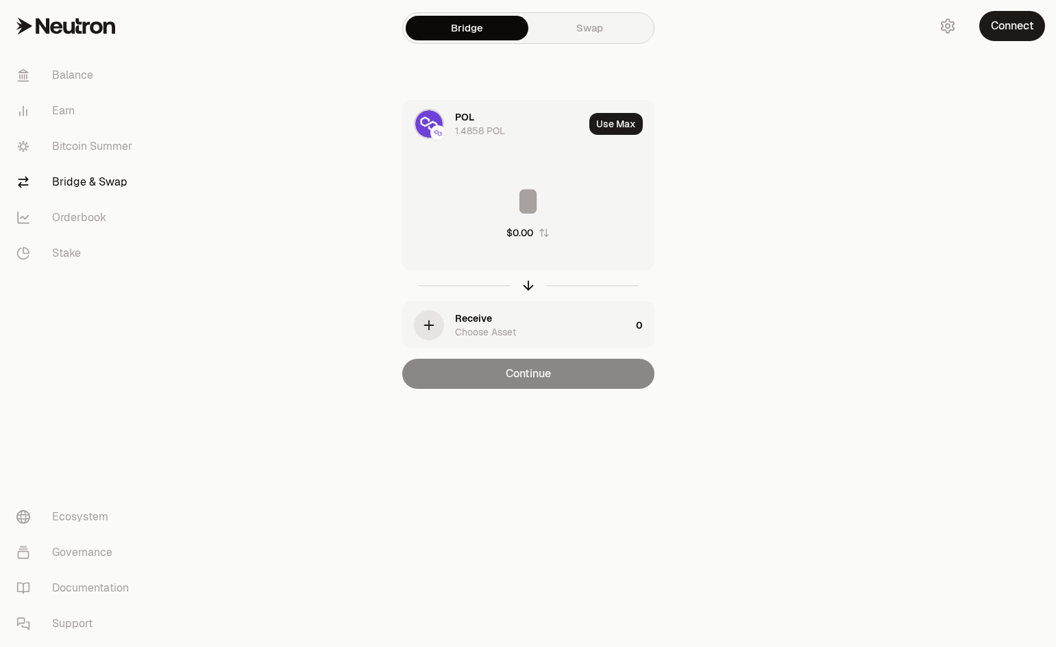
click at [541, 203] on input at bounding box center [528, 201] width 251 height 41
click at [435, 325] on icon "button" at bounding box center [428, 325] width 15 height 15
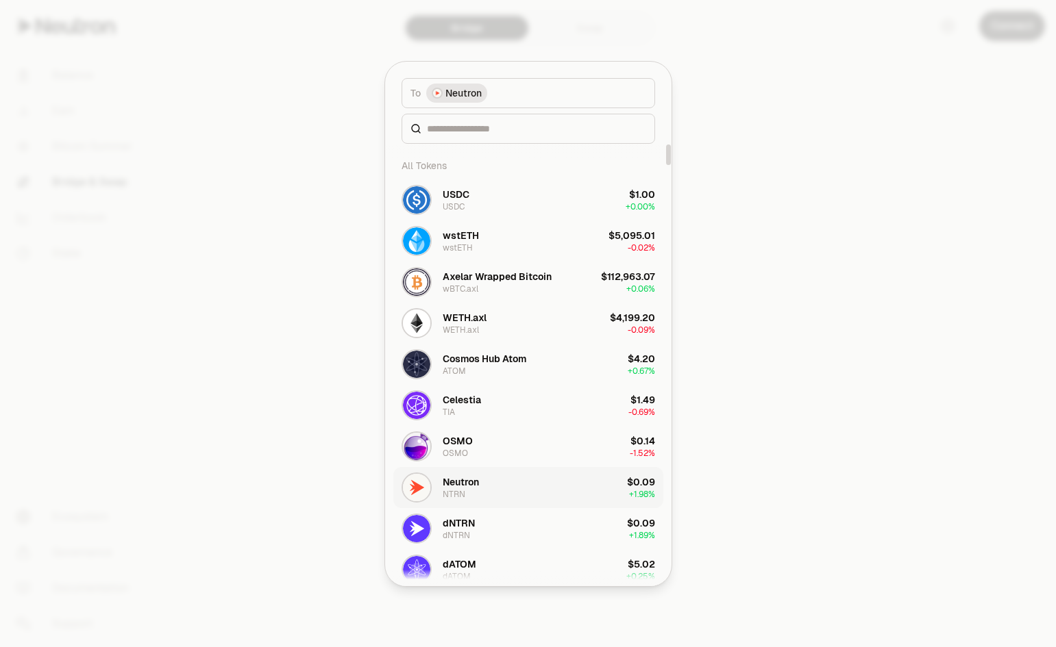
click at [493, 491] on button "Neutron NTRN $0.09 + 1.98%" at bounding box center [528, 487] width 270 height 41
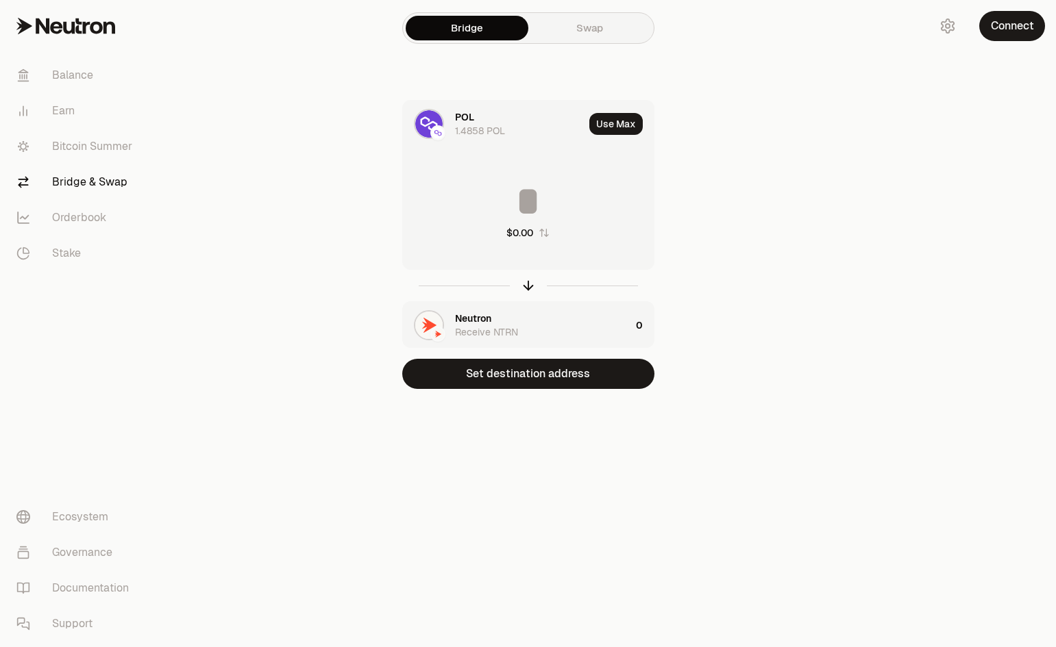
click at [525, 197] on input at bounding box center [528, 201] width 251 height 41
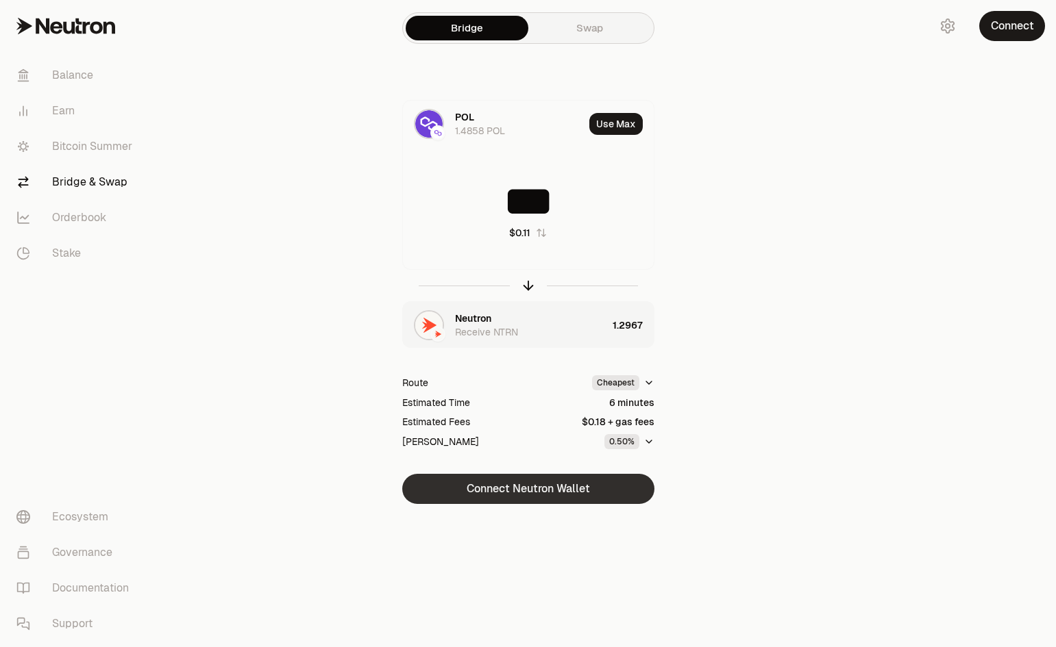
type input "***"
click at [584, 485] on button "Connect Neutron Wallet" at bounding box center [528, 489] width 252 height 30
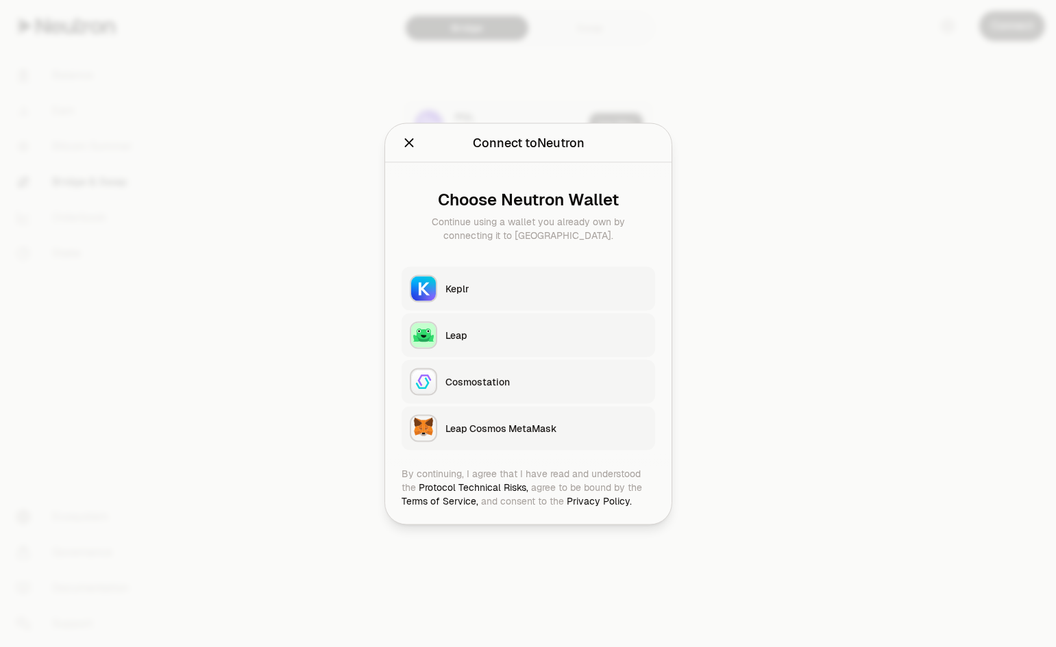
click at [782, 345] on div at bounding box center [528, 323] width 1056 height 647
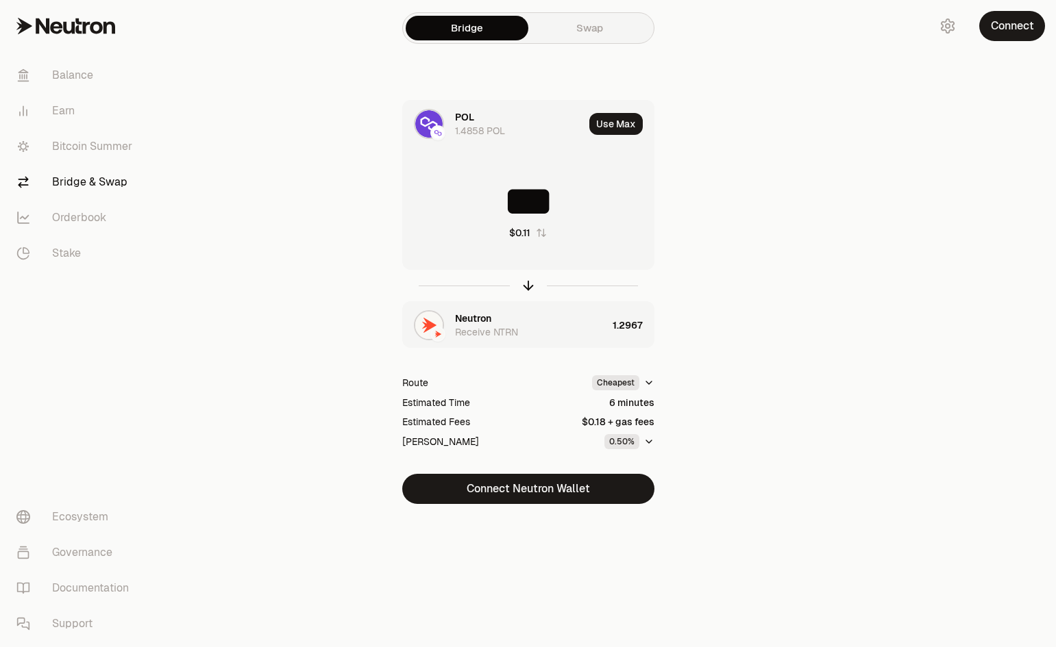
click at [786, 79] on section "Bridge Swap POL 1.4858 POL Use Max *** $0.11 Neutron Receive NTRN 1.2967 Route …" at bounding box center [527, 279] width 527 height 559
click at [579, 493] on button "Connect Neutron Wallet" at bounding box center [528, 489] width 252 height 30
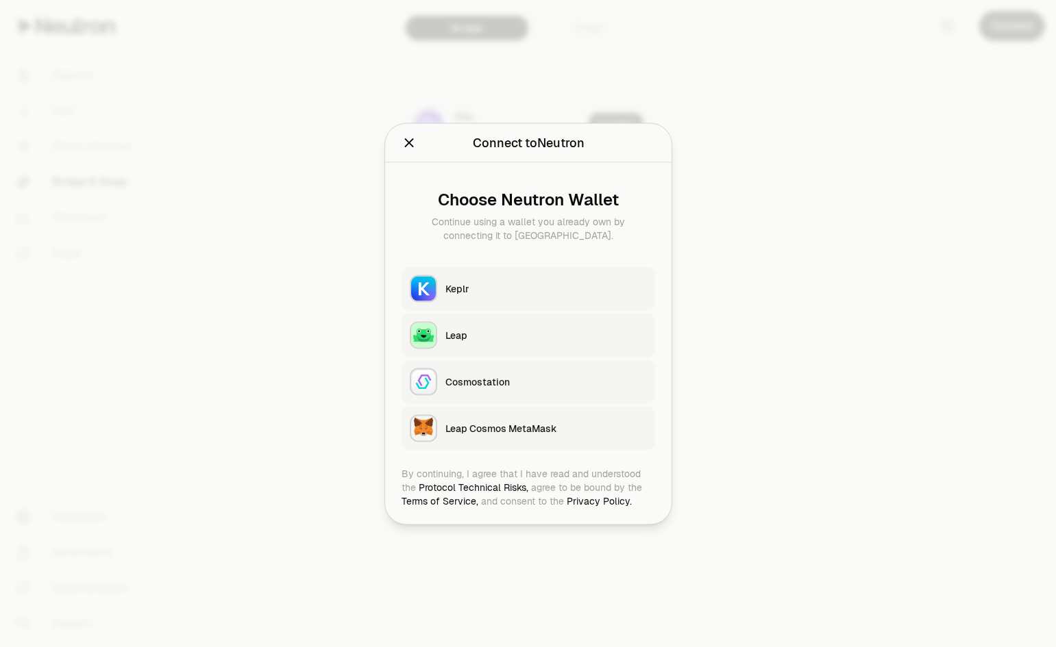
click at [747, 378] on div at bounding box center [528, 323] width 1056 height 647
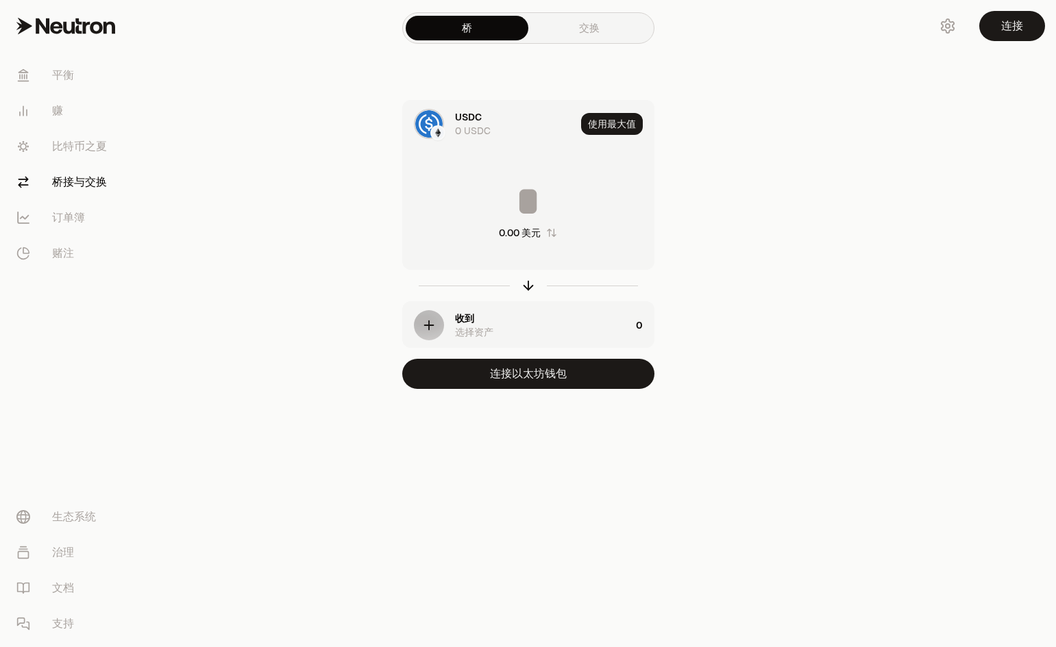
click at [599, 22] on link "交换" at bounding box center [589, 28] width 123 height 25
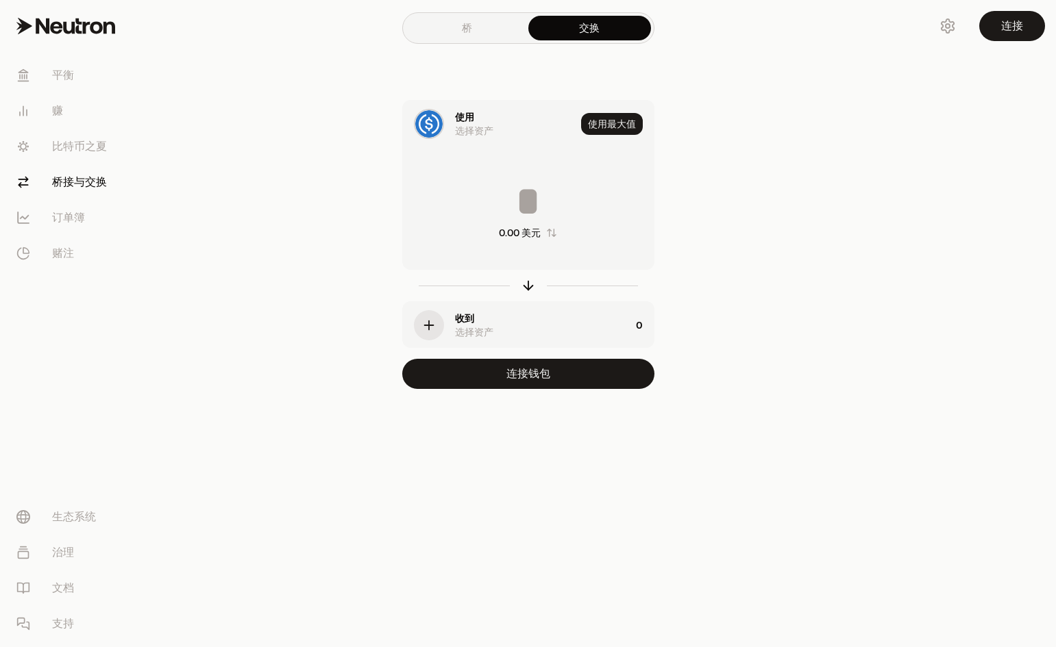
click at [452, 23] on link "桥" at bounding box center [467, 28] width 123 height 25
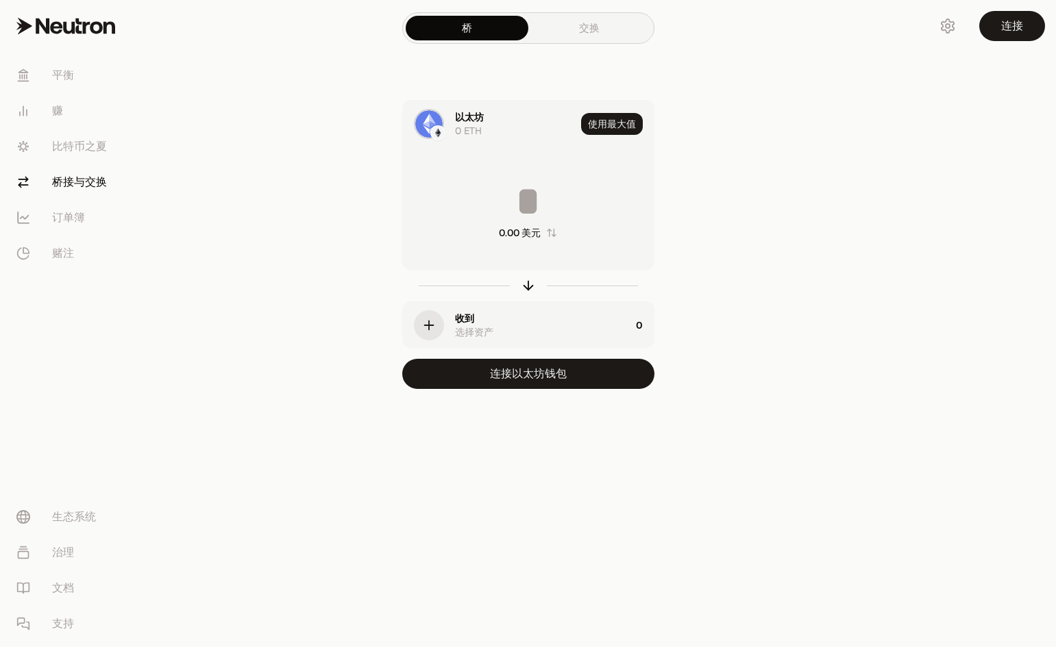
click at [454, 121] on div "以太坊 0 ETH" at bounding box center [489, 124] width 173 height 47
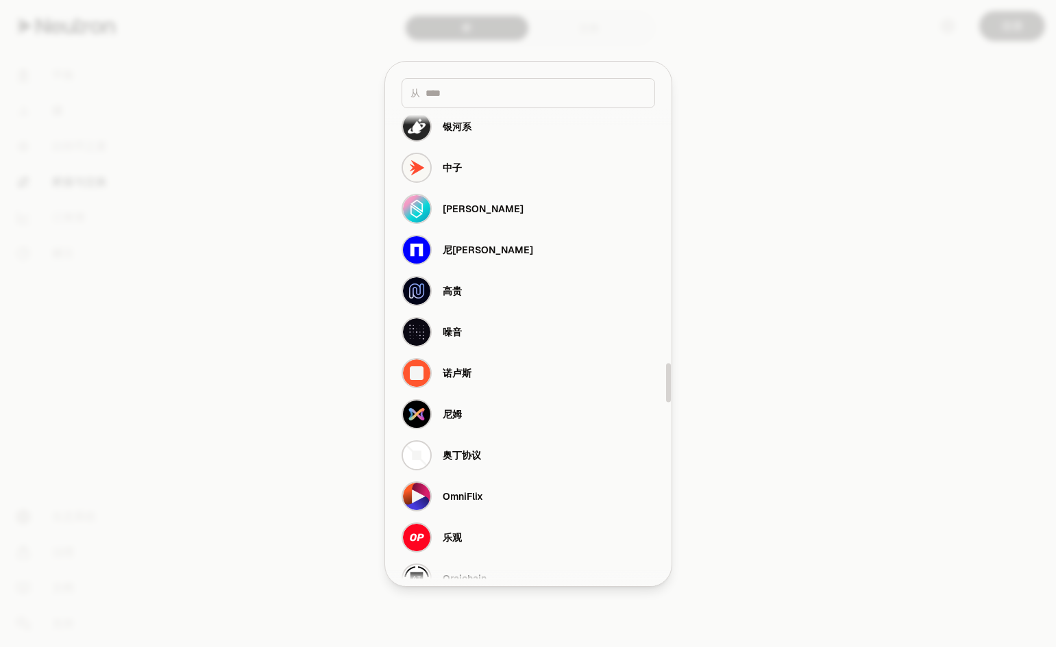
scroll to position [3151, 0]
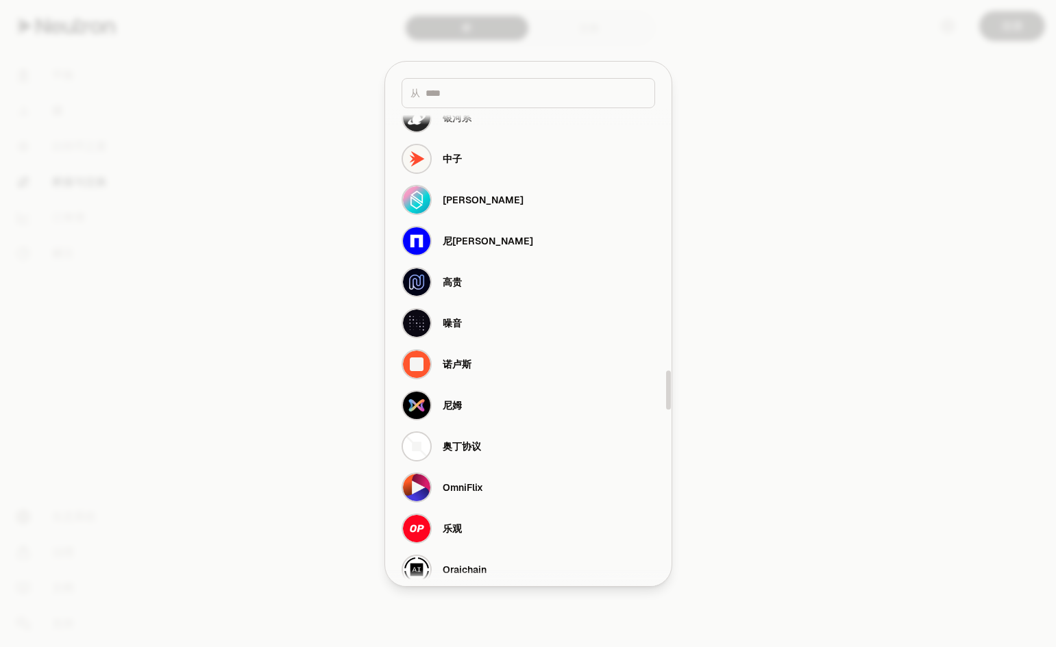
click at [523, 89] on input at bounding box center [535, 93] width 221 height 14
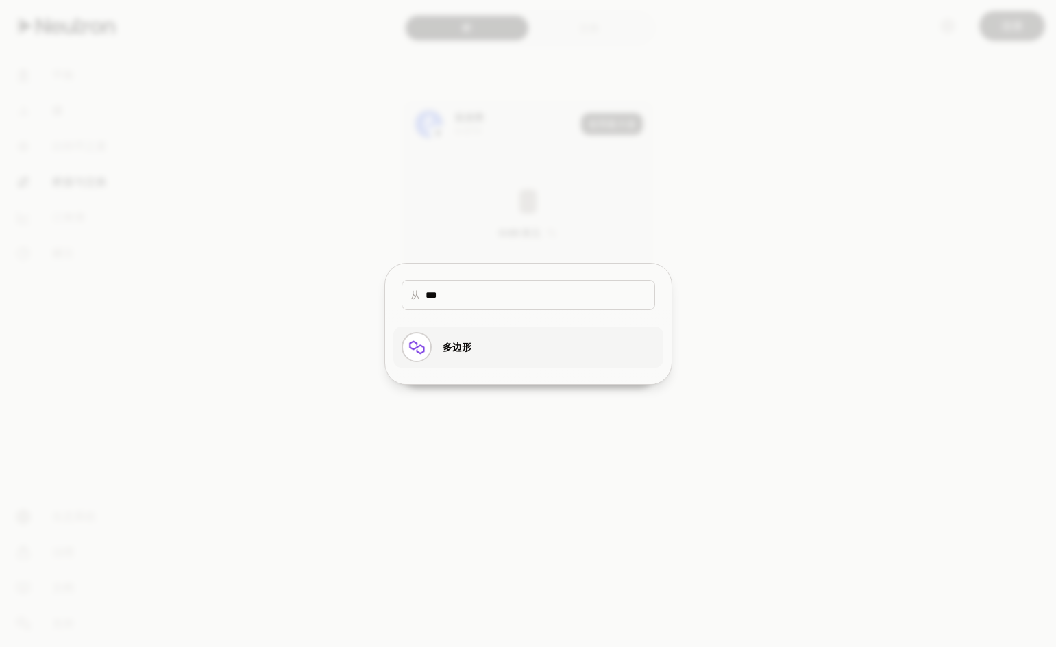
type input "***"
click at [467, 349] on font "多边形" at bounding box center [457, 347] width 29 height 12
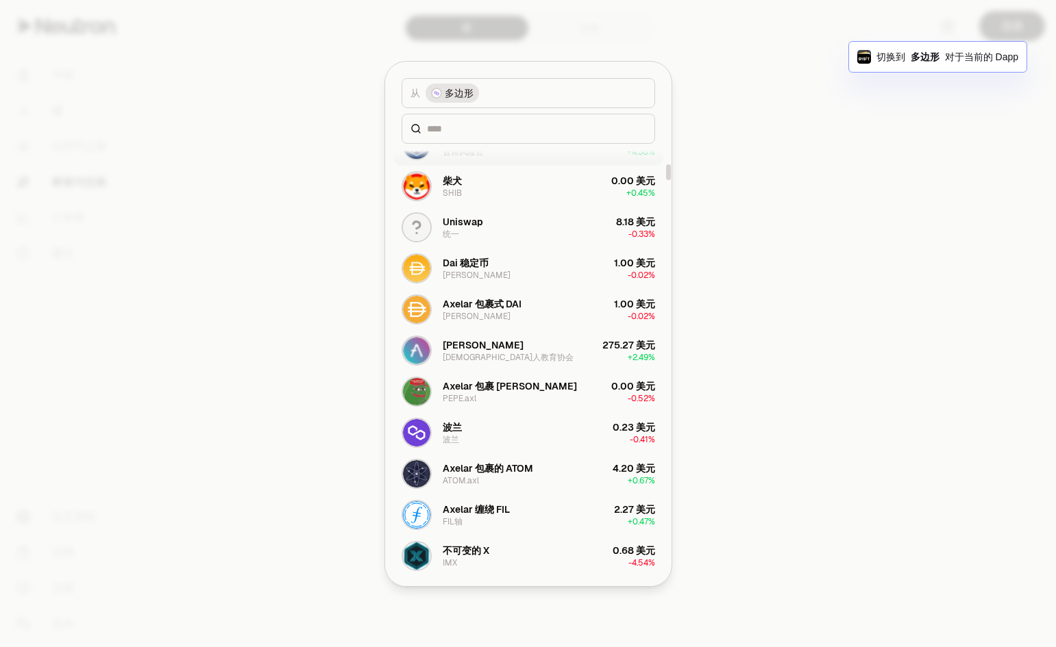
scroll to position [548, 0]
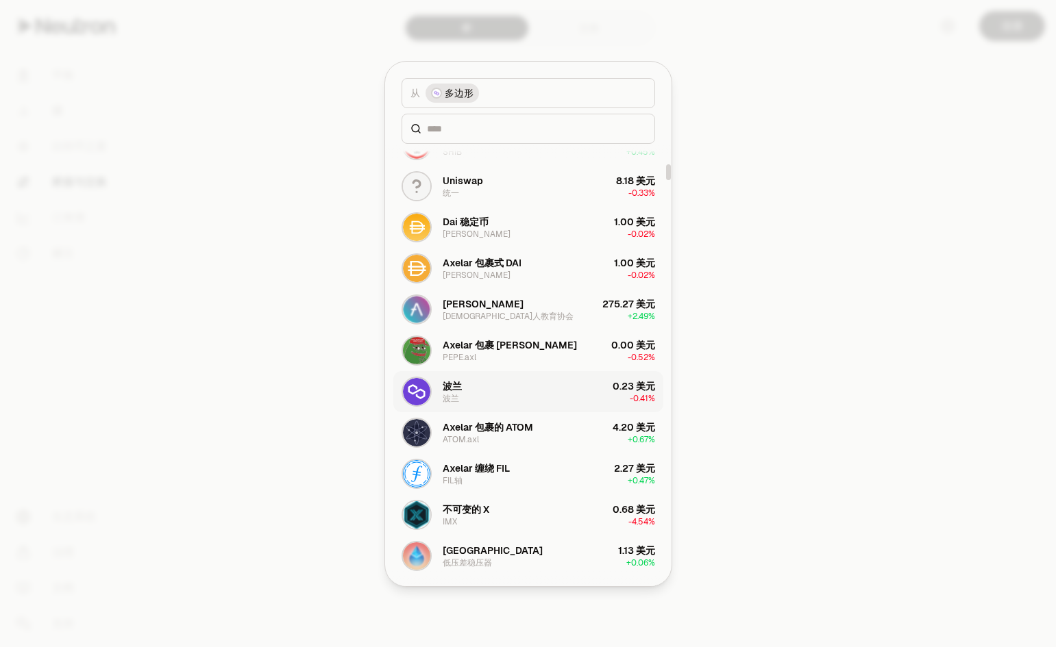
click at [562, 398] on button "波兰 波兰 0.23 美元 -0.41%" at bounding box center [528, 391] width 270 height 41
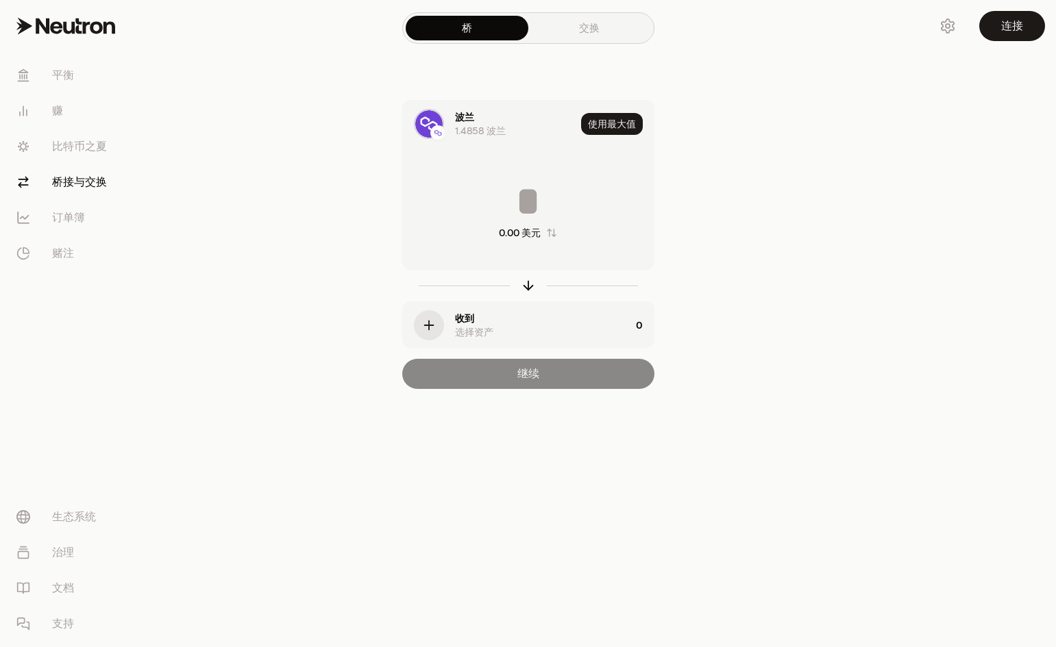
click at [448, 319] on div "收到 选择资产" at bounding box center [516, 325] width 227 height 47
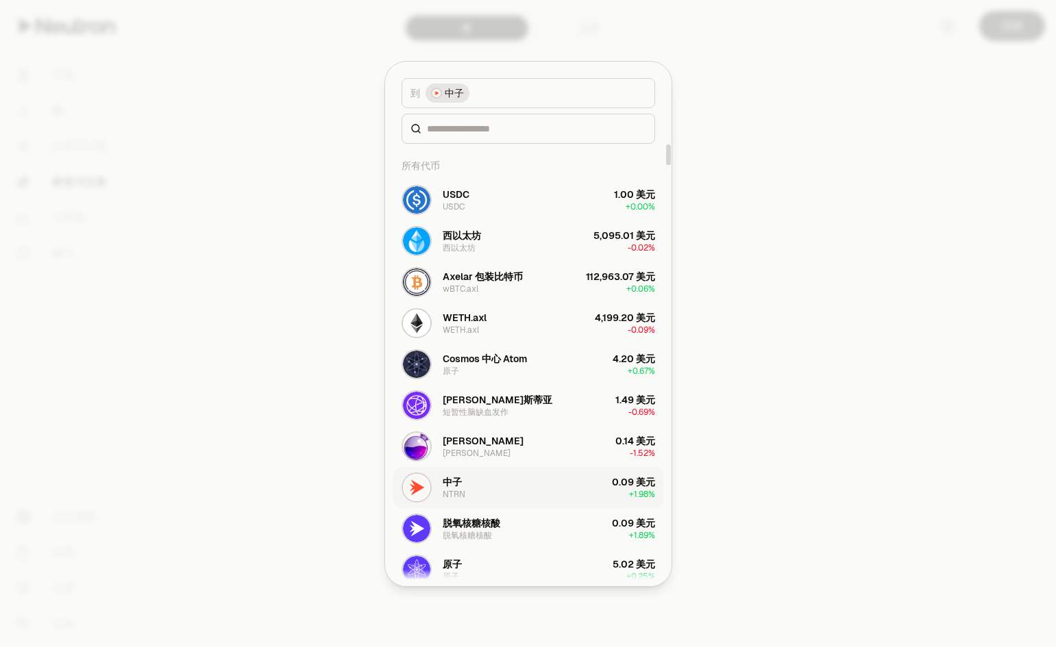
click at [512, 486] on button "中子 NTRN 0.09 美元 + 1.98%" at bounding box center [528, 487] width 270 height 41
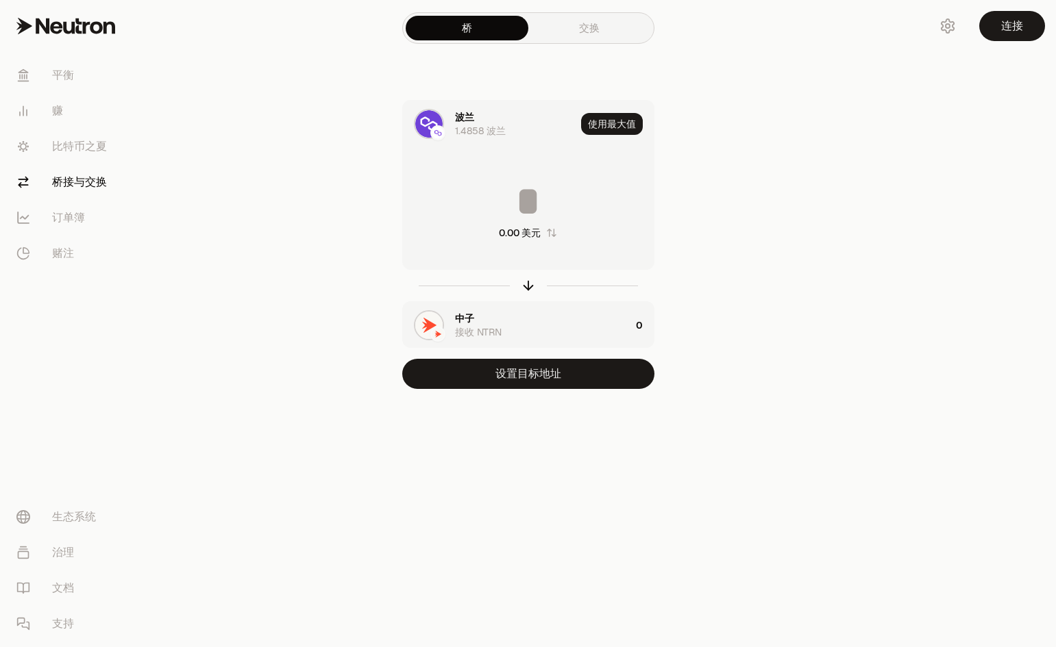
click at [544, 209] on input at bounding box center [528, 201] width 251 height 41
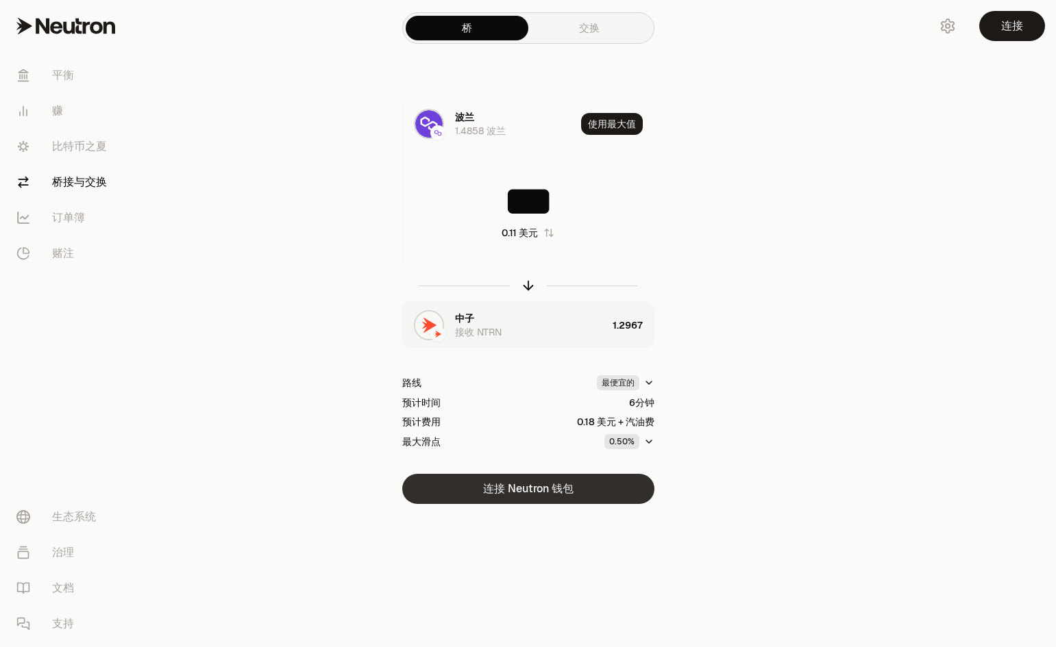
type input "***"
click at [578, 489] on button "连接 Neutron 钱包" at bounding box center [528, 489] width 252 height 30
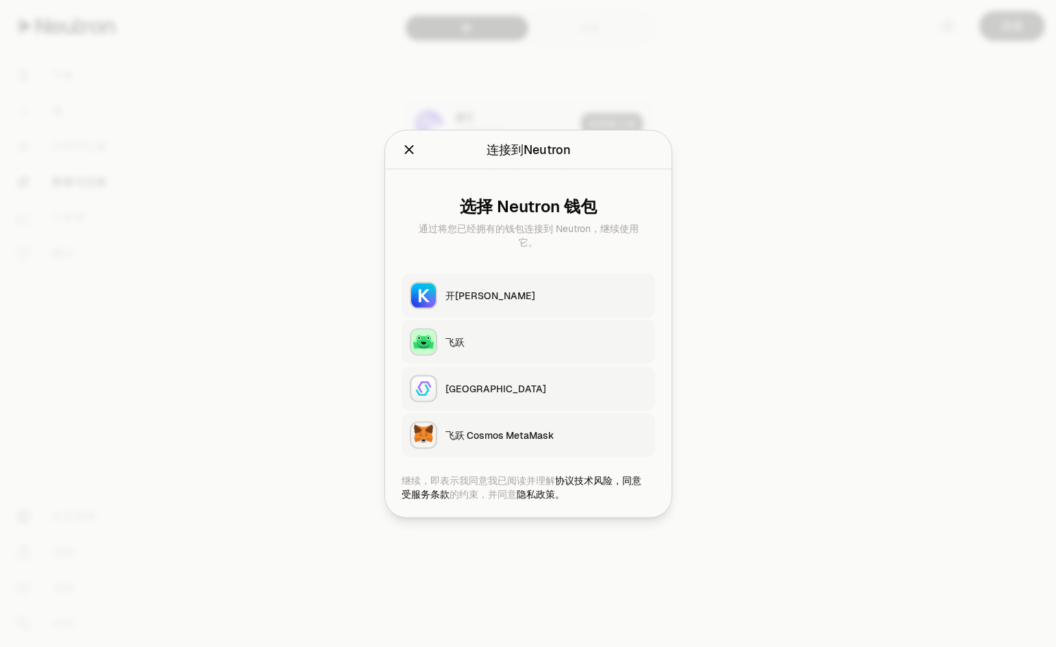
click at [517, 441] on font "飞跃 Cosmos MetaMask" at bounding box center [499, 435] width 109 height 14
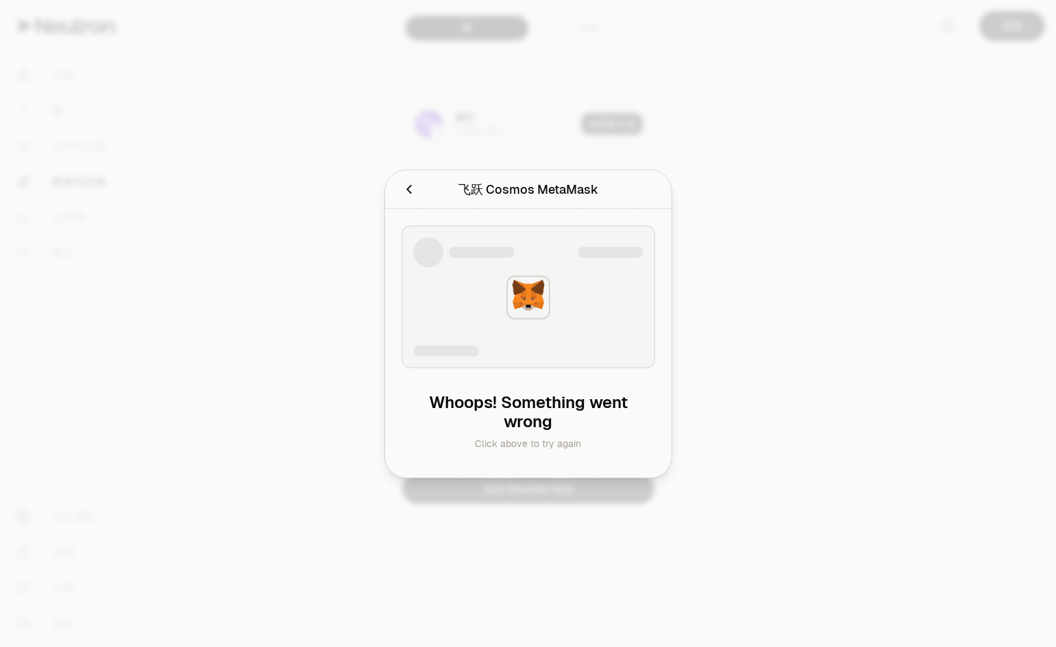
click at [409, 188] on button "取消" at bounding box center [408, 188] width 15 height 19
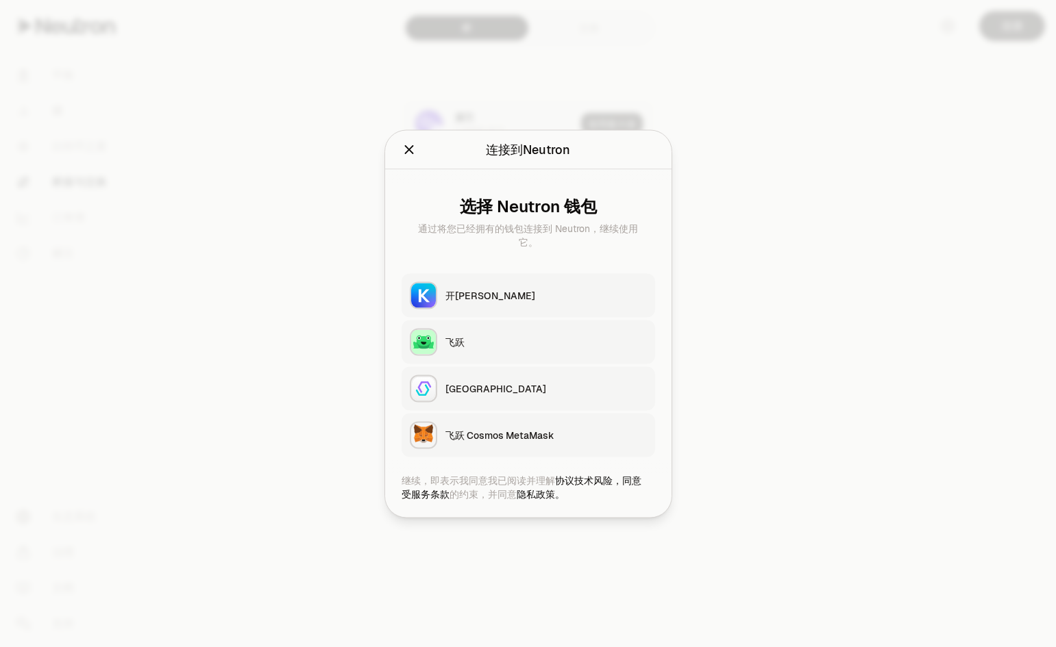
click at [545, 435] on font "飞跃 Cosmos MetaMask" at bounding box center [499, 435] width 109 height 12
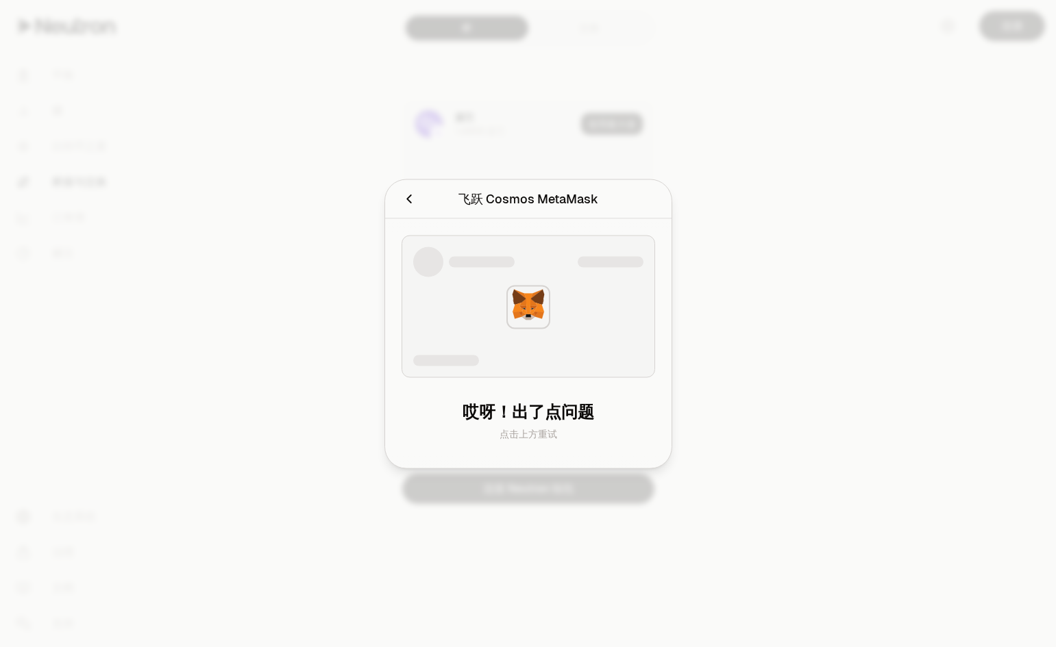
click at [534, 430] on font "点击上方重试" at bounding box center [528, 433] width 58 height 12
click at [551, 327] on div at bounding box center [528, 307] width 52 height 52
click at [412, 202] on icon "取消" at bounding box center [408, 198] width 15 height 15
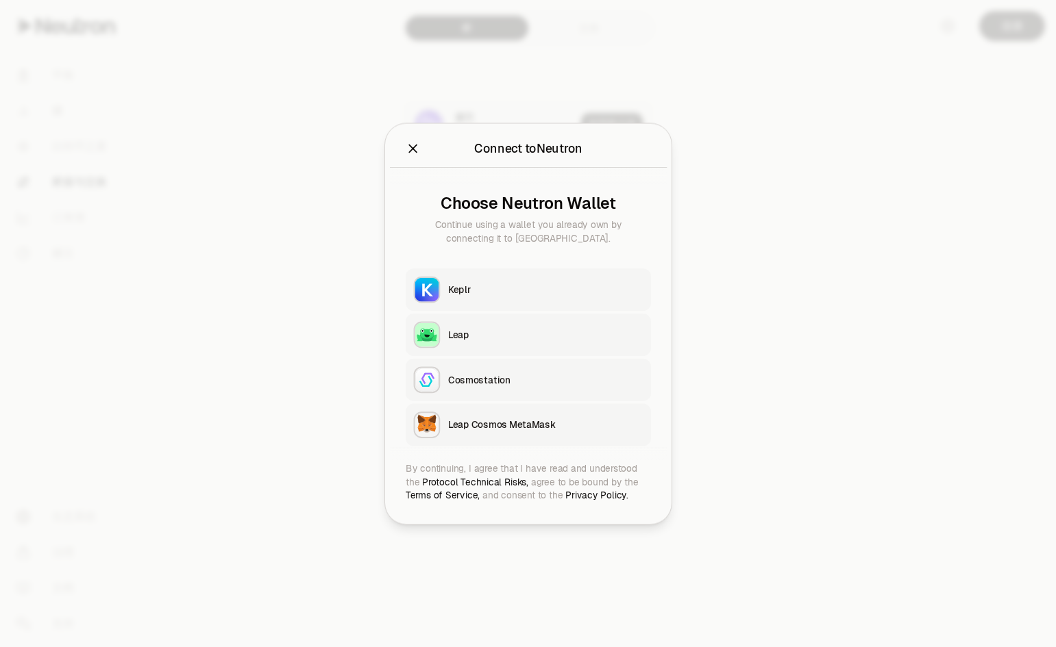
click at [849, 223] on div at bounding box center [528, 323] width 1056 height 647
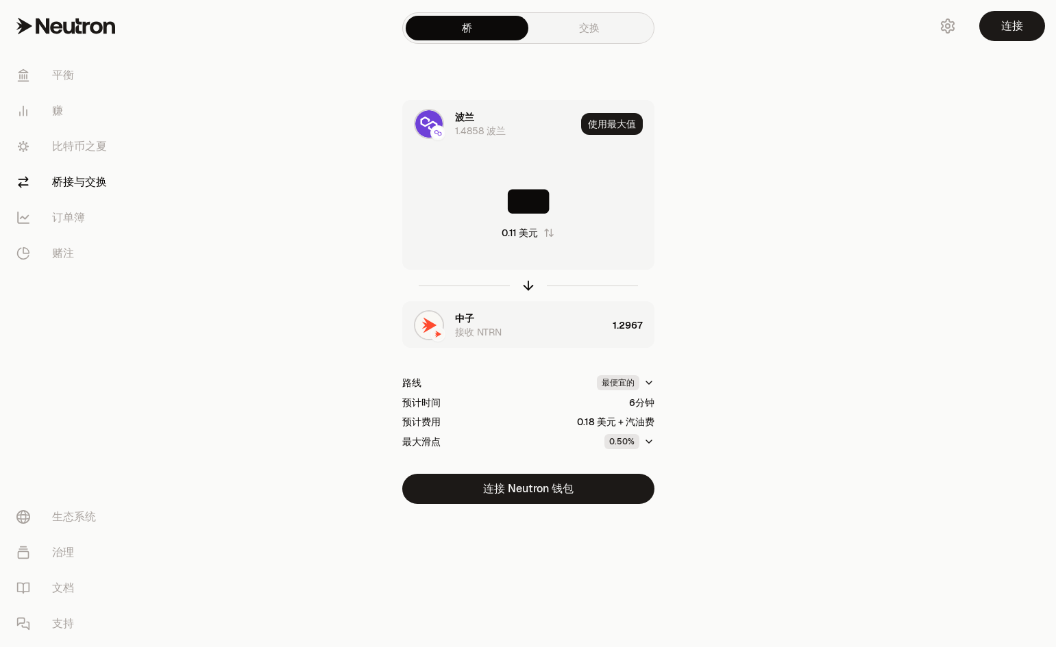
drag, startPoint x: 827, startPoint y: 303, endPoint x: 781, endPoint y: 273, distance: 54.9
click at [781, 273] on section "桥 交换 波兰 1.4858 波兰 使用最大值 *** 0.11 美元 中子 接收 NTRN 1.2967 路线 最便宜的 预计时间 6分钟 预计费用 0.1…" at bounding box center [527, 279] width 527 height 559
click at [563, 495] on font "连接 Neutron 钱包" at bounding box center [528, 489] width 90 height 14
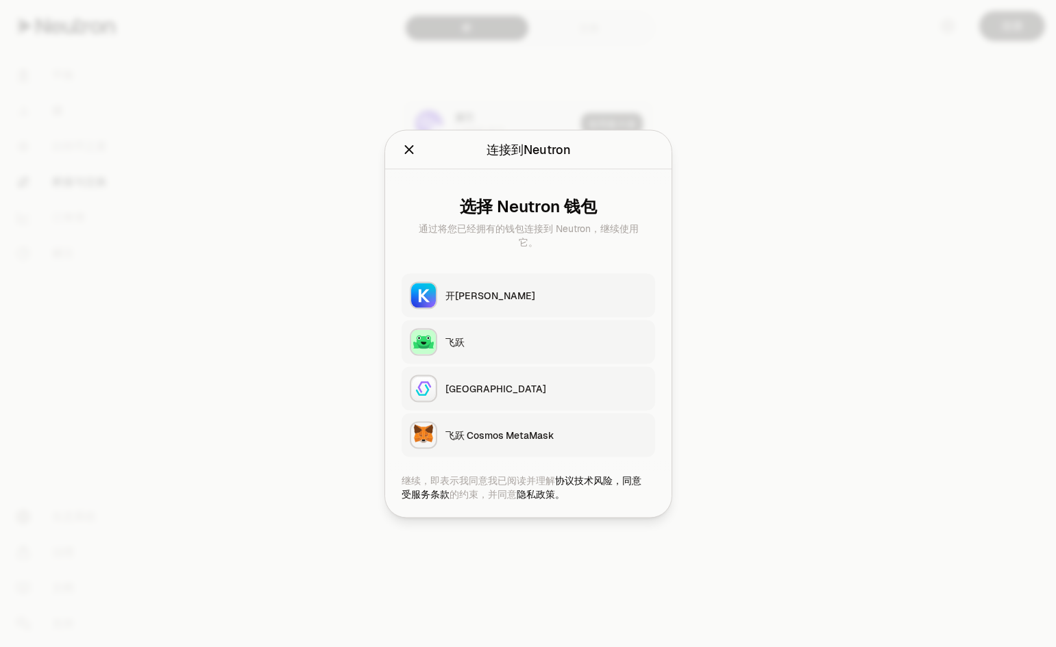
click at [491, 441] on font "飞跃 Cosmos MetaMask" at bounding box center [499, 435] width 109 height 14
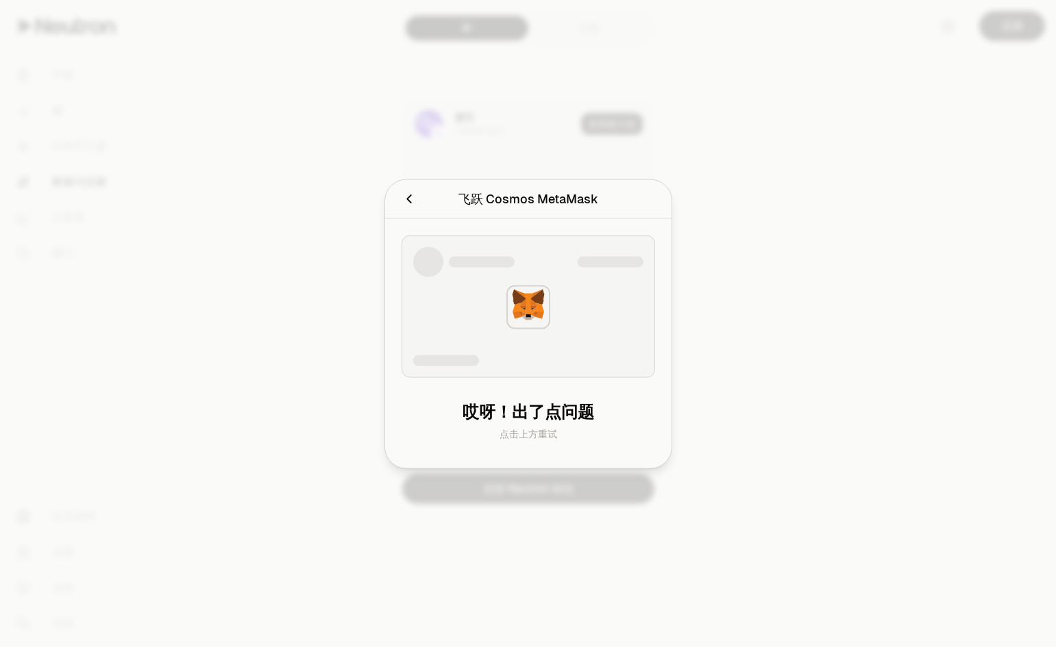
click at [591, 423] on div "哎呀！出了点问题 点击上方重试" at bounding box center [527, 421] width 253 height 60
click at [780, 358] on div at bounding box center [528, 323] width 1056 height 647
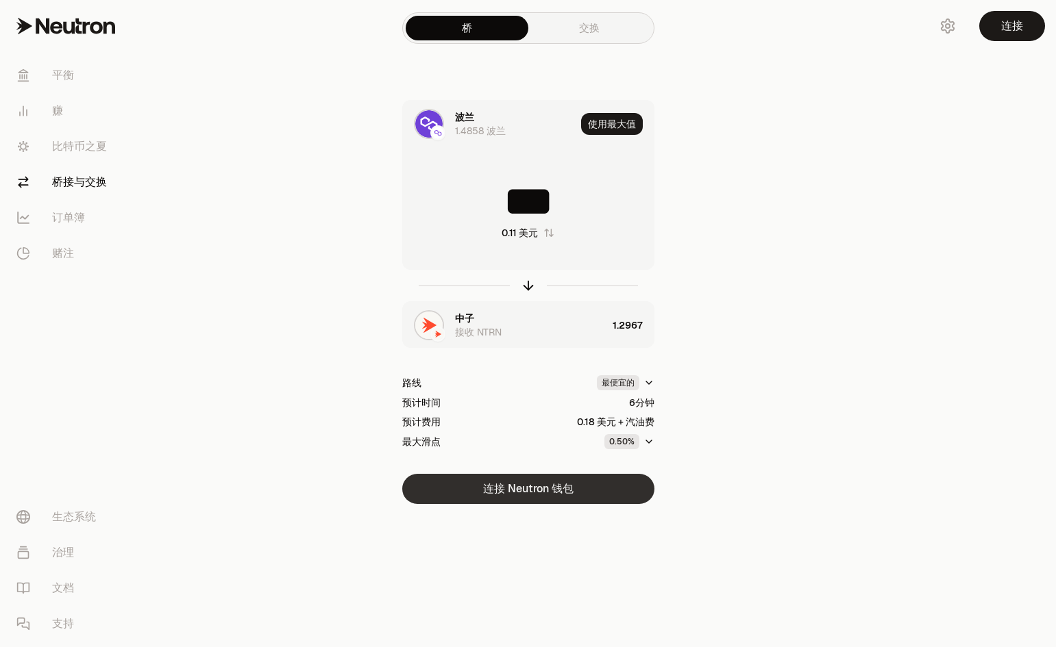
click at [541, 482] on font "连接 Neutron 钱包" at bounding box center [528, 489] width 90 height 14
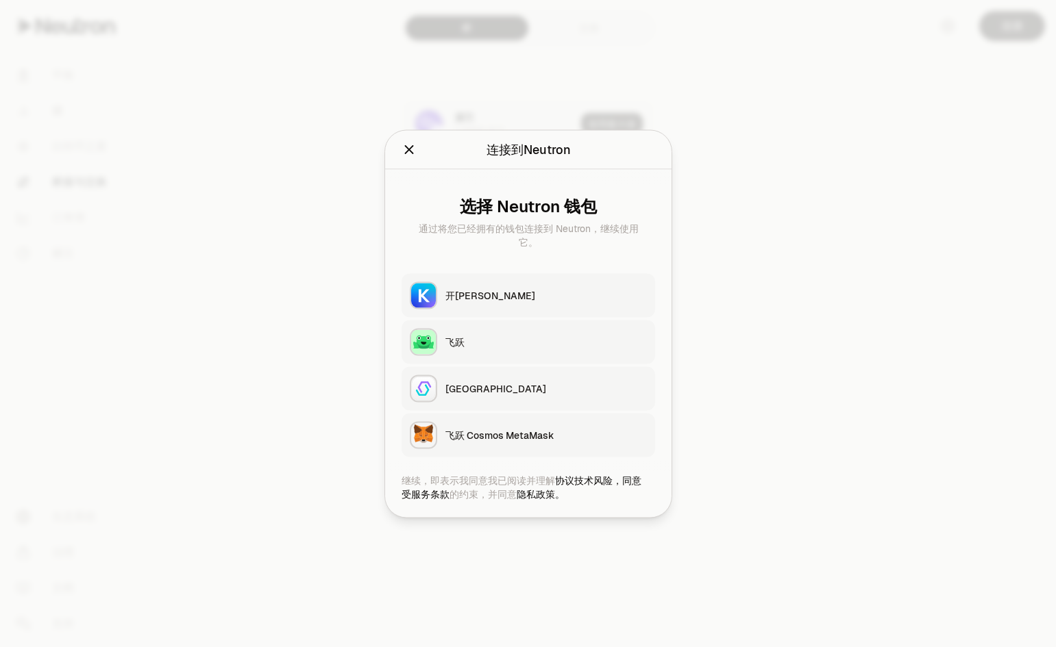
click at [525, 432] on font "飞跃 Cosmos MetaMask" at bounding box center [499, 435] width 109 height 12
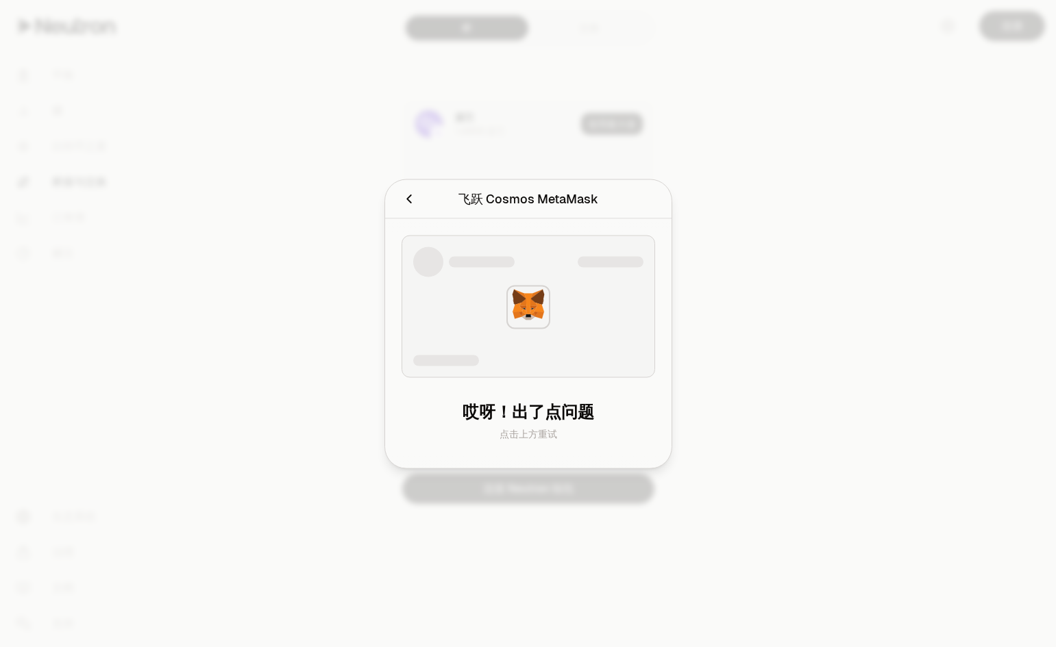
click at [921, 390] on div at bounding box center [528, 323] width 1056 height 647
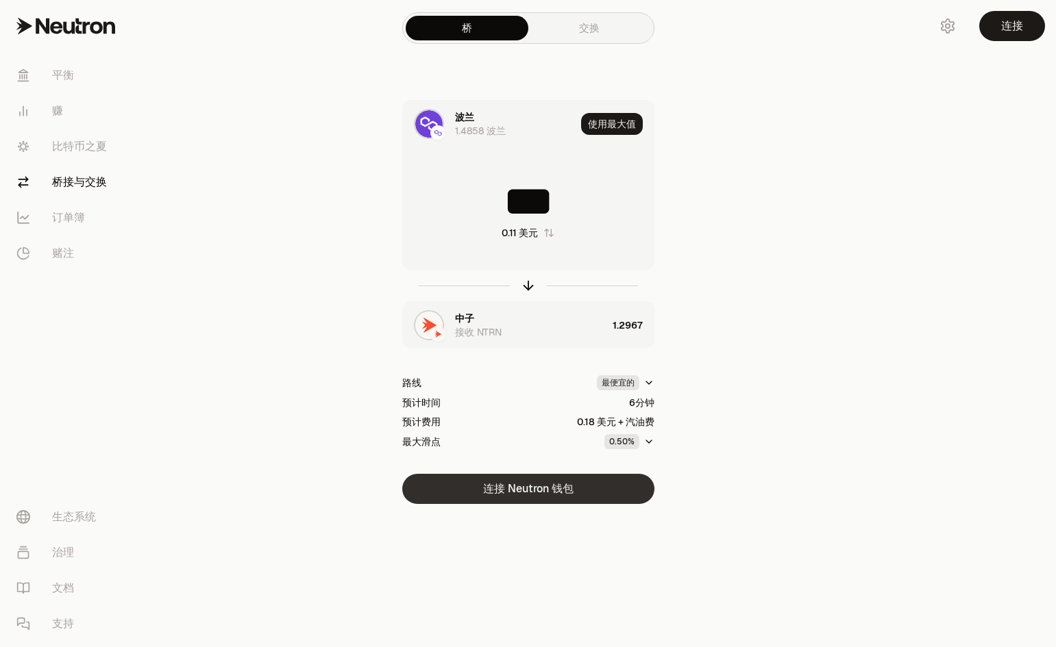
click at [610, 491] on button "连接 Neutron 钱包" at bounding box center [528, 489] width 252 height 30
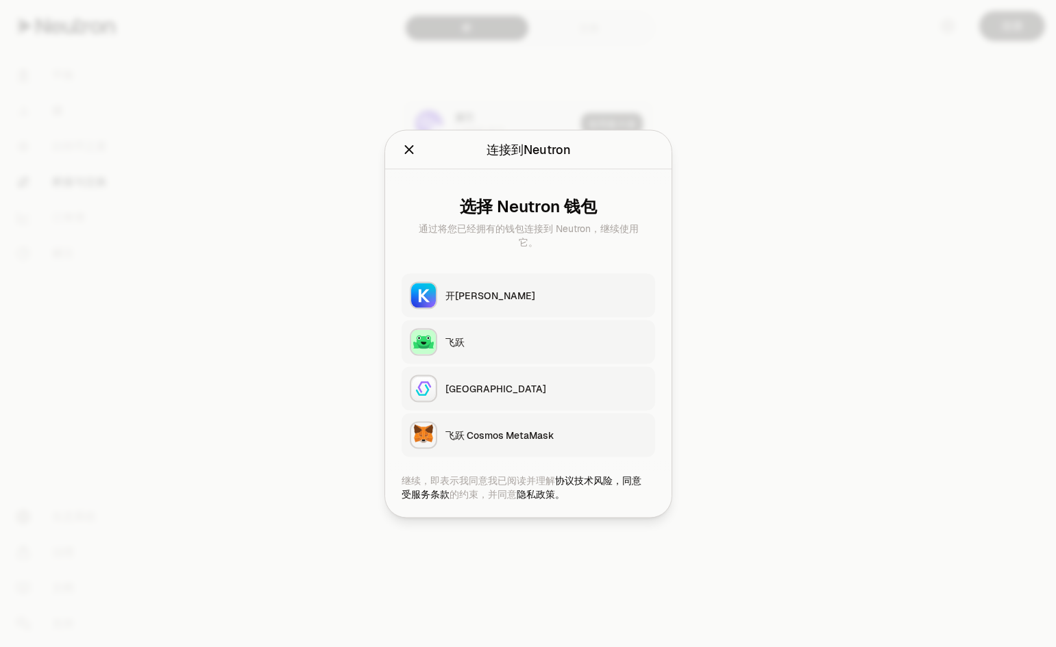
click at [545, 441] on font "飞跃 Cosmos MetaMask" at bounding box center [499, 435] width 109 height 14
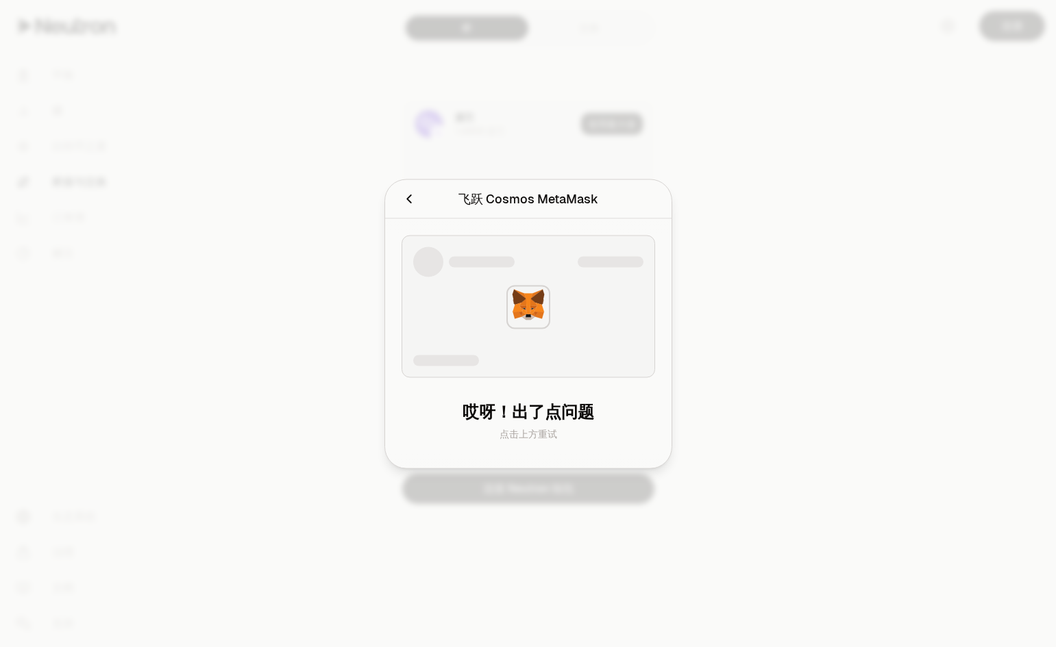
click at [826, 441] on div at bounding box center [528, 323] width 1056 height 647
click at [619, 490] on button "连接 Neutron 钱包" at bounding box center [528, 489] width 252 height 30
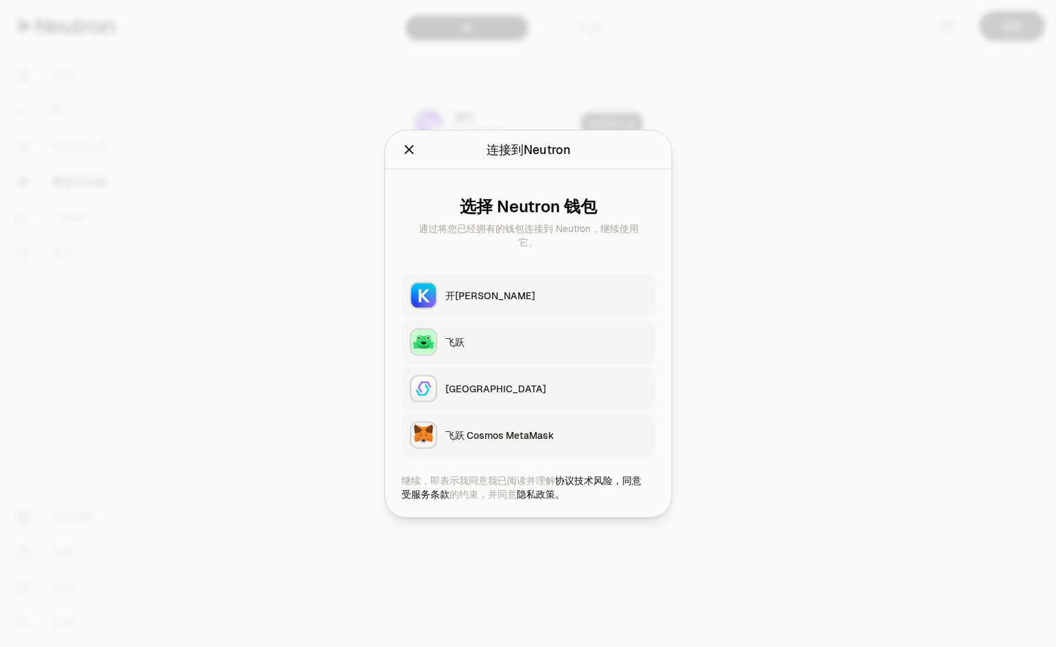
click at [532, 288] on div "开普勒" at bounding box center [545, 295] width 201 height 14
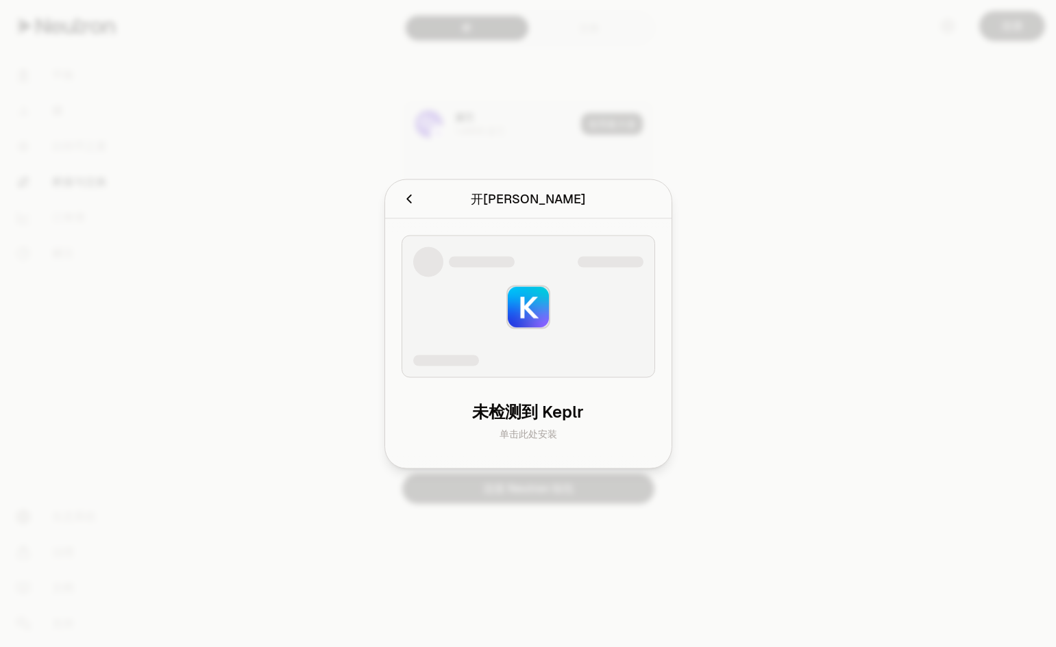
click at [752, 375] on div at bounding box center [528, 323] width 1056 height 647
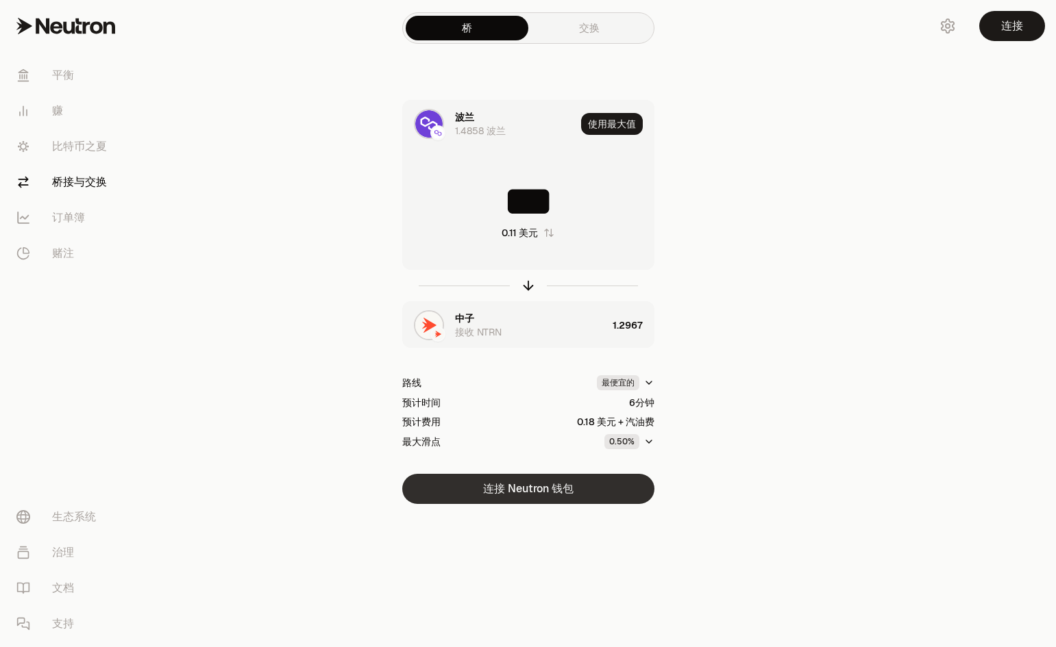
click at [563, 484] on font "连接 Neutron 钱包" at bounding box center [528, 489] width 90 height 14
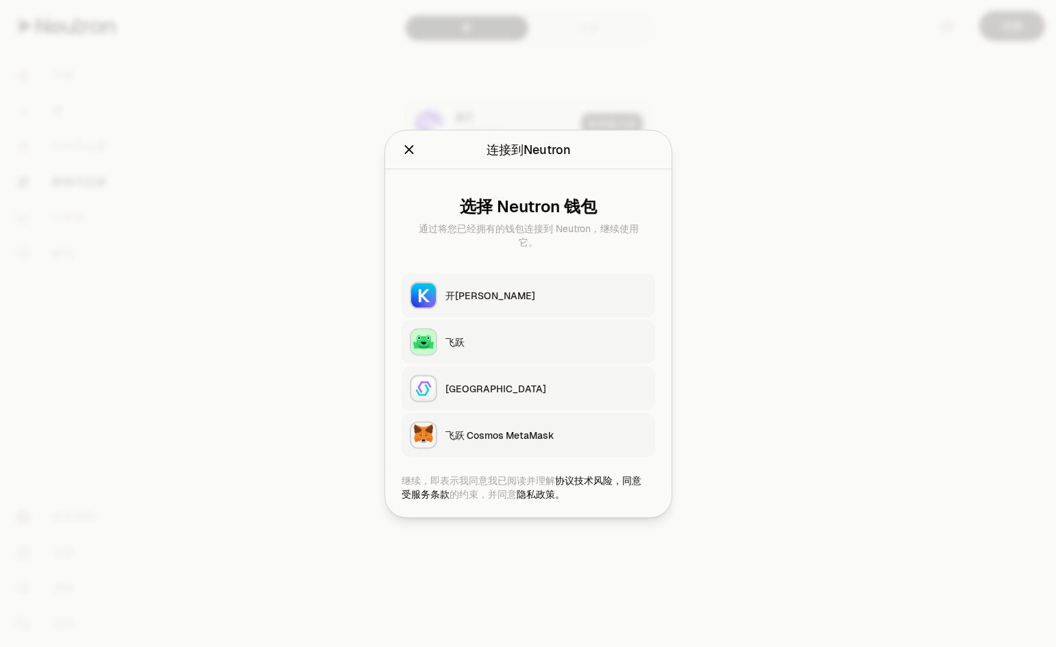
click at [744, 284] on div at bounding box center [528, 323] width 1056 height 647
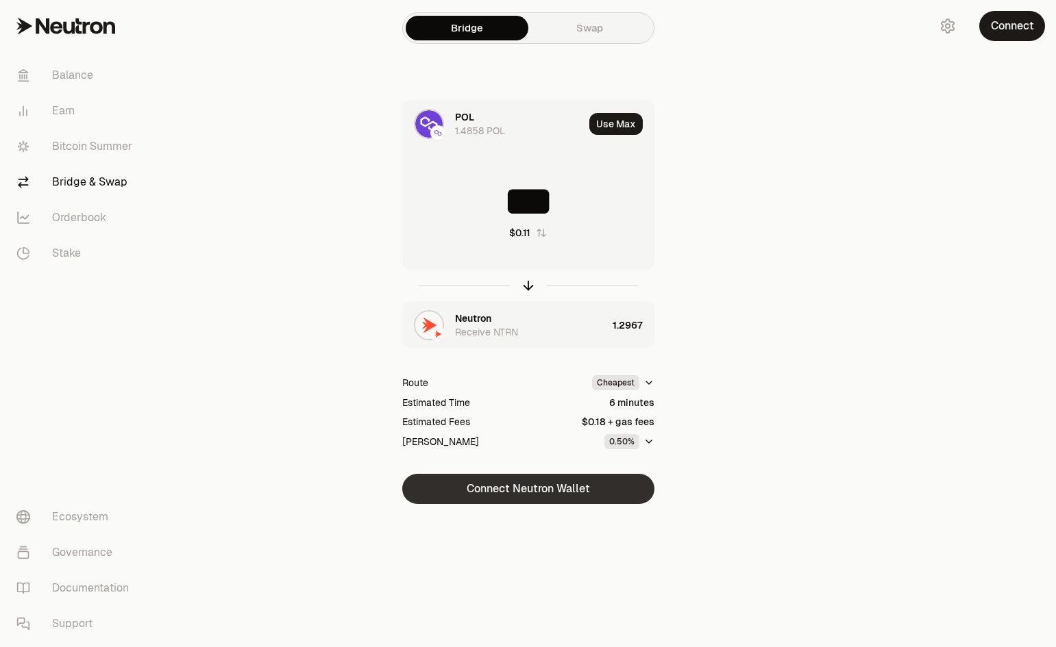
click at [610, 490] on button "Connect Neutron Wallet" at bounding box center [528, 489] width 252 height 30
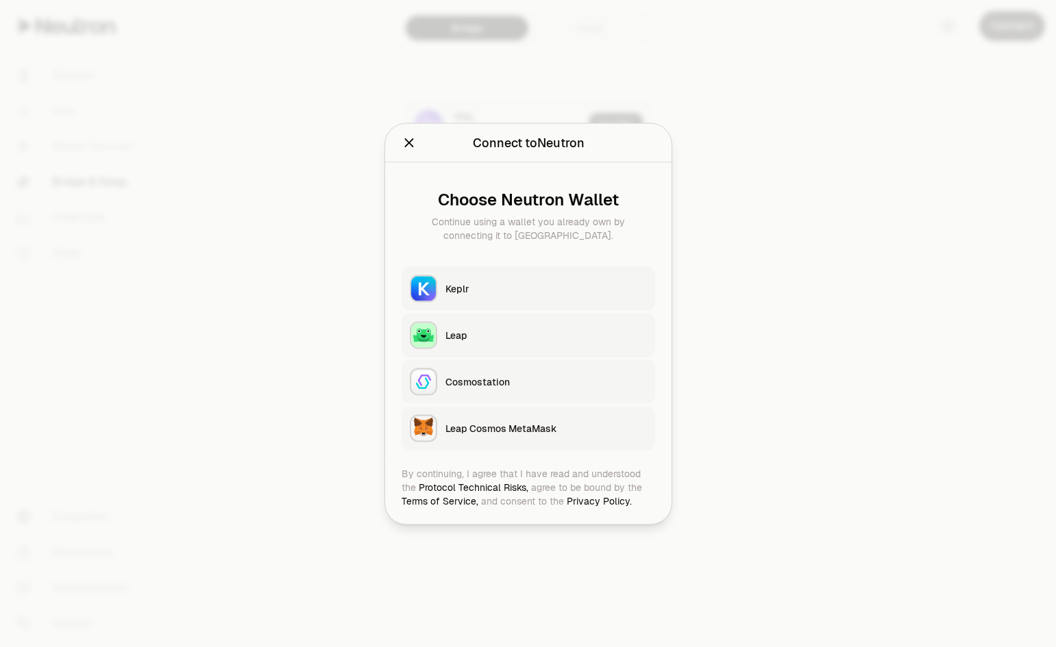
click at [471, 429] on div "Leap Cosmos MetaMask" at bounding box center [545, 428] width 201 height 14
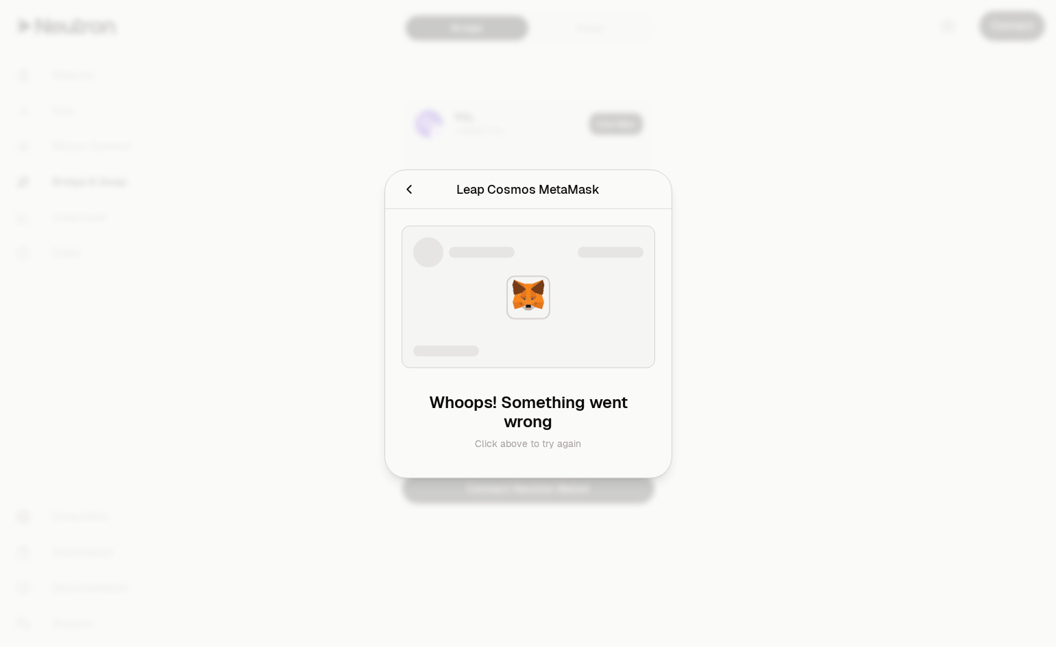
click at [791, 443] on div at bounding box center [528, 323] width 1056 height 647
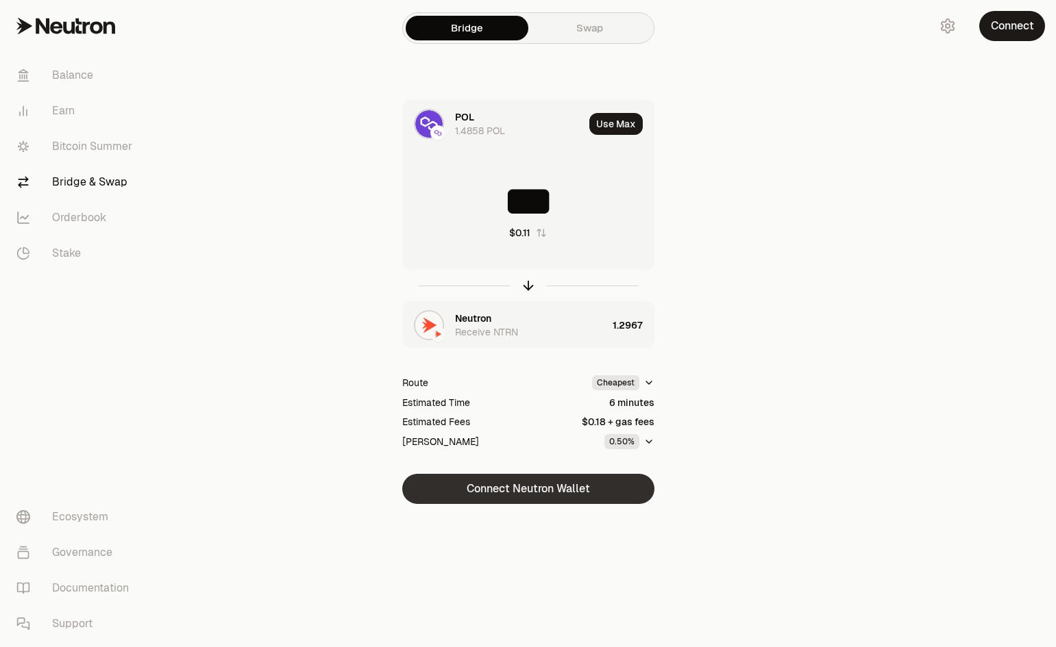
click at [610, 488] on button "Connect Neutron Wallet" at bounding box center [528, 489] width 252 height 30
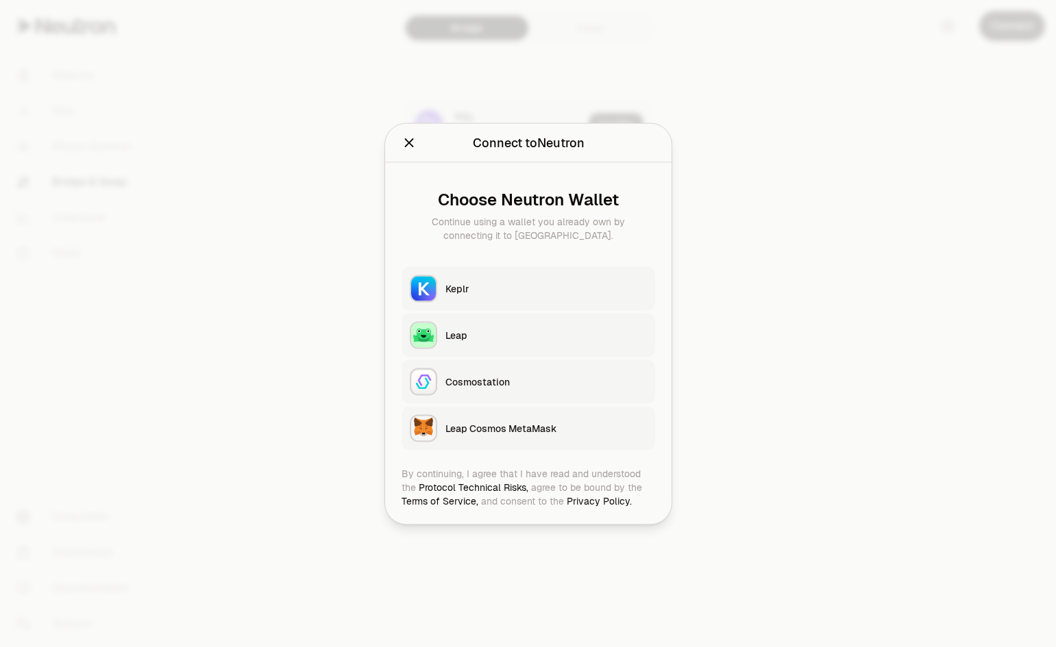
drag, startPoint x: 493, startPoint y: 292, endPoint x: 444, endPoint y: 290, distance: 49.3
click at [444, 290] on button "Keplr" at bounding box center [527, 288] width 253 height 44
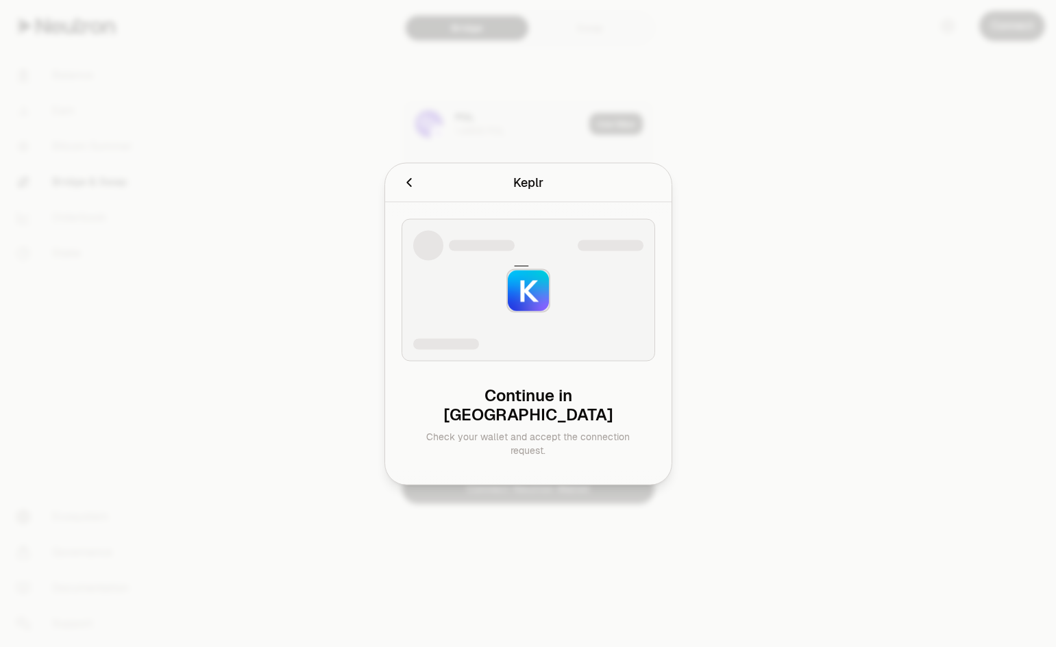
click at [842, 354] on div at bounding box center [528, 323] width 1056 height 647
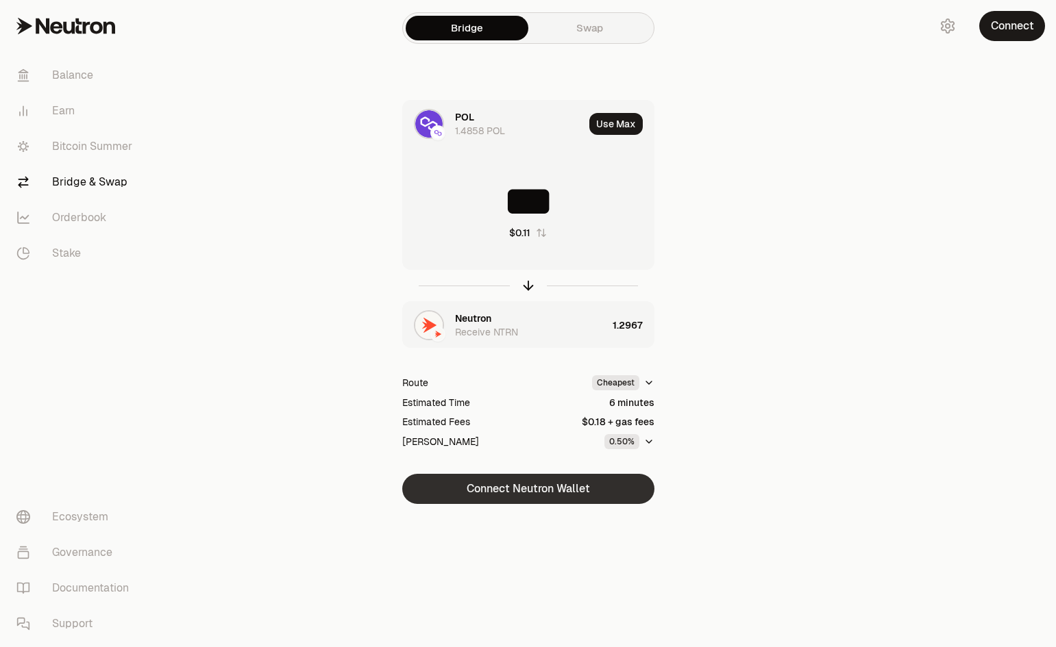
click at [593, 477] on button "Connect Neutron Wallet" at bounding box center [528, 489] width 252 height 30
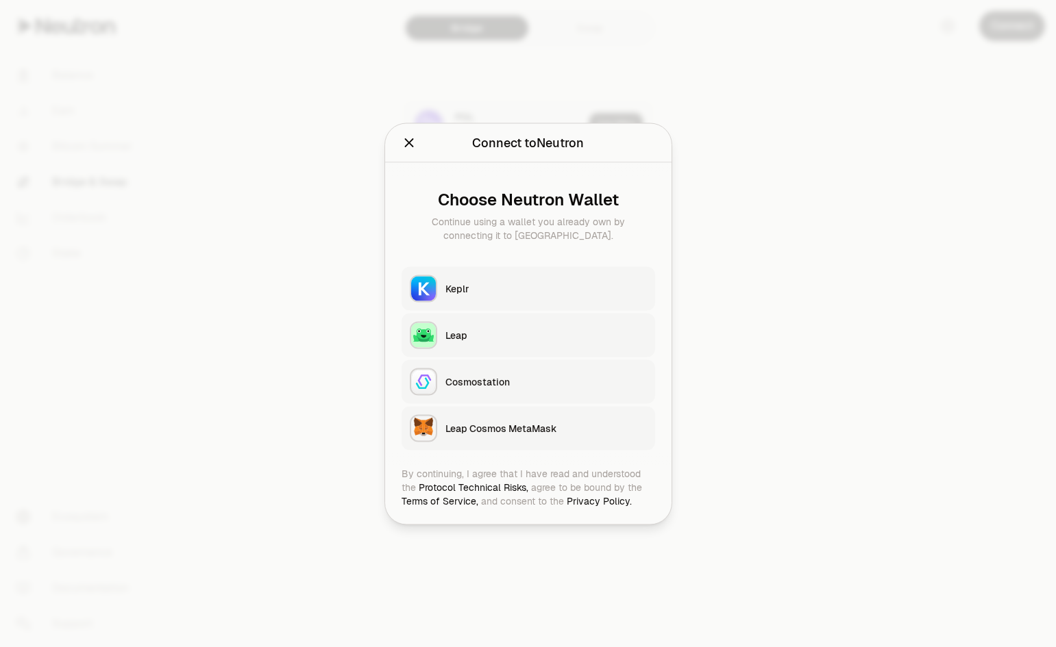
click at [480, 339] on div "Leap" at bounding box center [545, 335] width 201 height 14
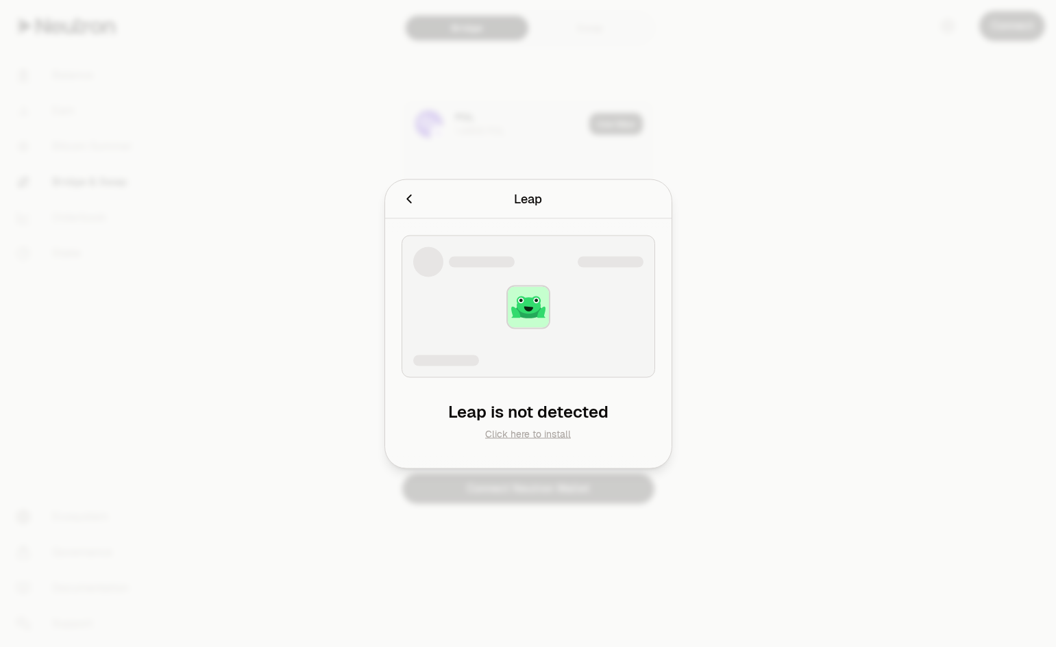
click at [530, 434] on link "Click here to install" at bounding box center [528, 433] width 86 height 12
click at [405, 203] on icon "Cancel" at bounding box center [408, 198] width 15 height 15
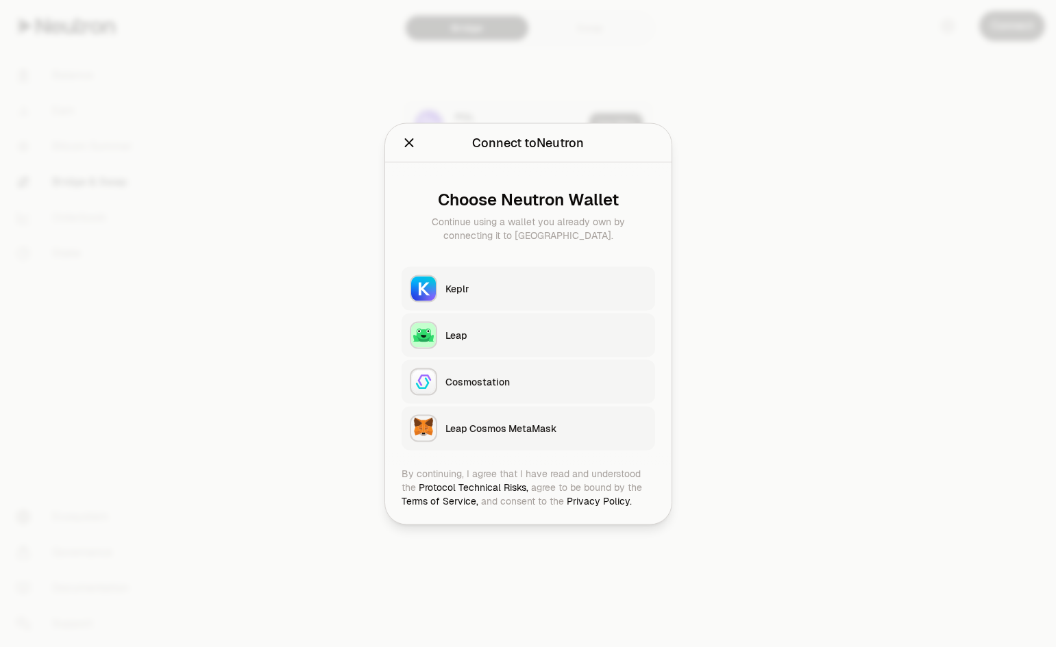
click at [516, 431] on div "Leap Cosmos MetaMask" at bounding box center [545, 428] width 201 height 14
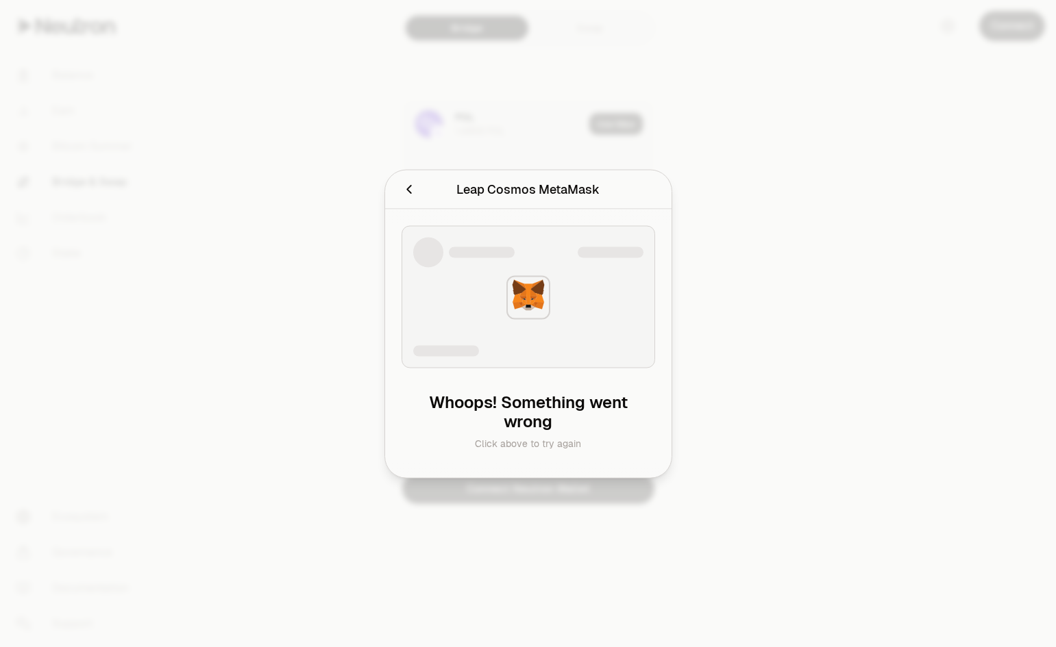
click at [534, 443] on div "Click above to try again" at bounding box center [528, 443] width 232 height 14
click at [412, 197] on button "Cancel" at bounding box center [408, 188] width 15 height 19
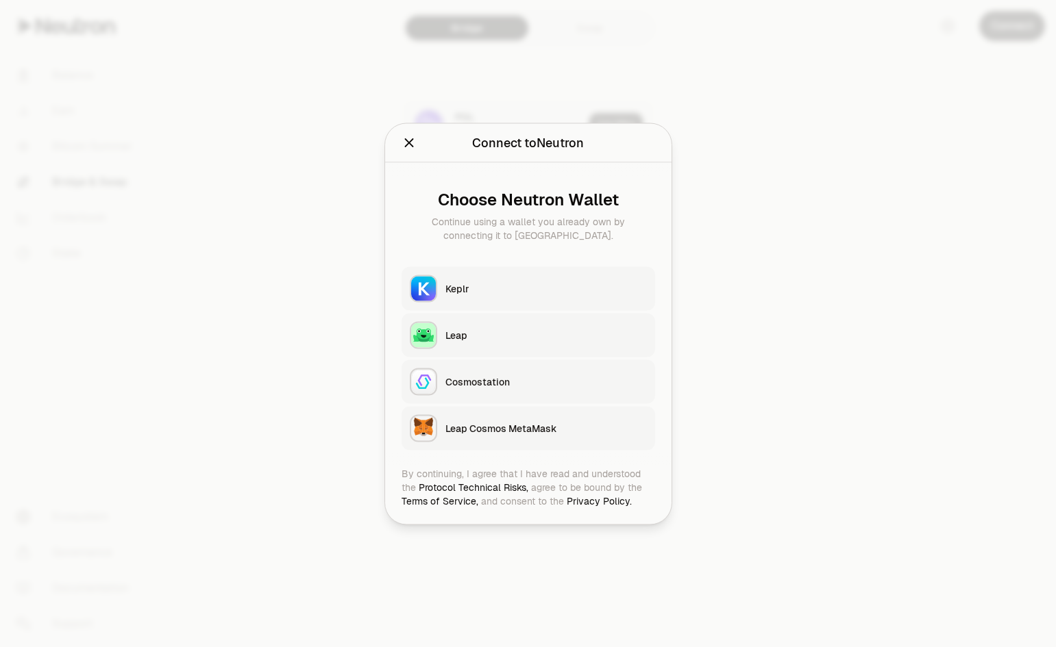
click at [865, 184] on div at bounding box center [528, 323] width 1056 height 647
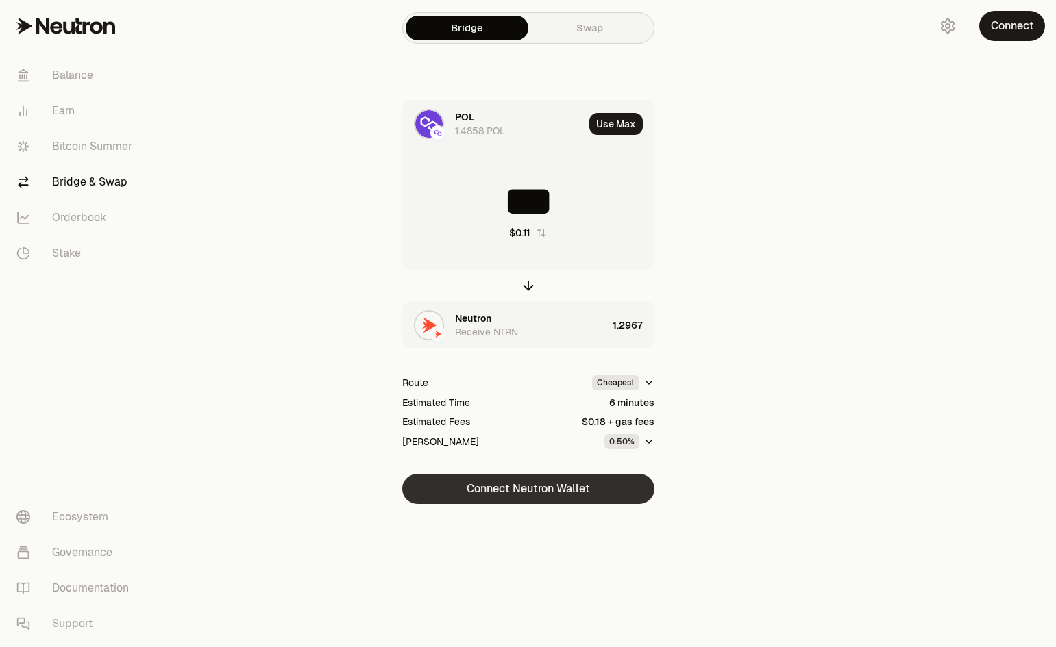
click at [591, 486] on button "Connect Neutron Wallet" at bounding box center [528, 489] width 252 height 30
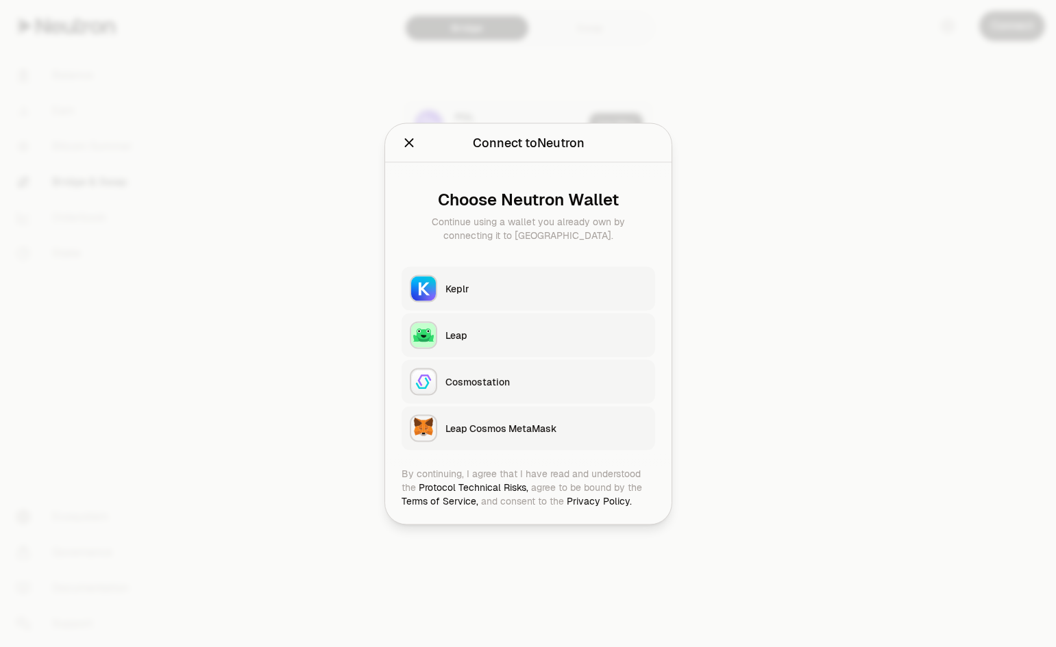
click at [462, 336] on div "Leap" at bounding box center [545, 335] width 201 height 14
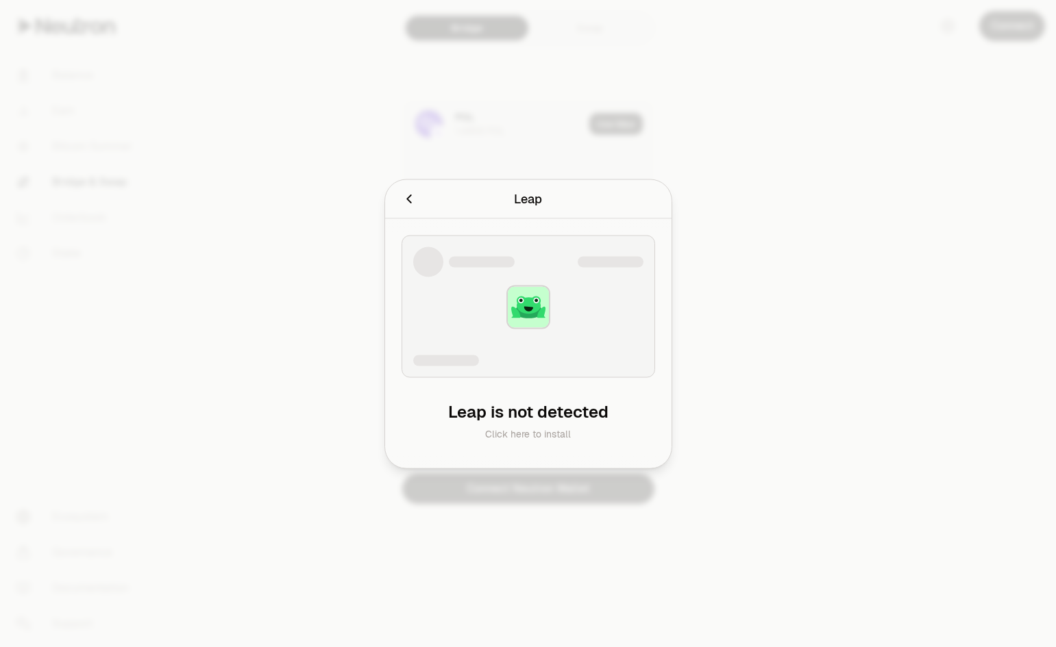
click at [822, 334] on div at bounding box center [528, 323] width 1056 height 647
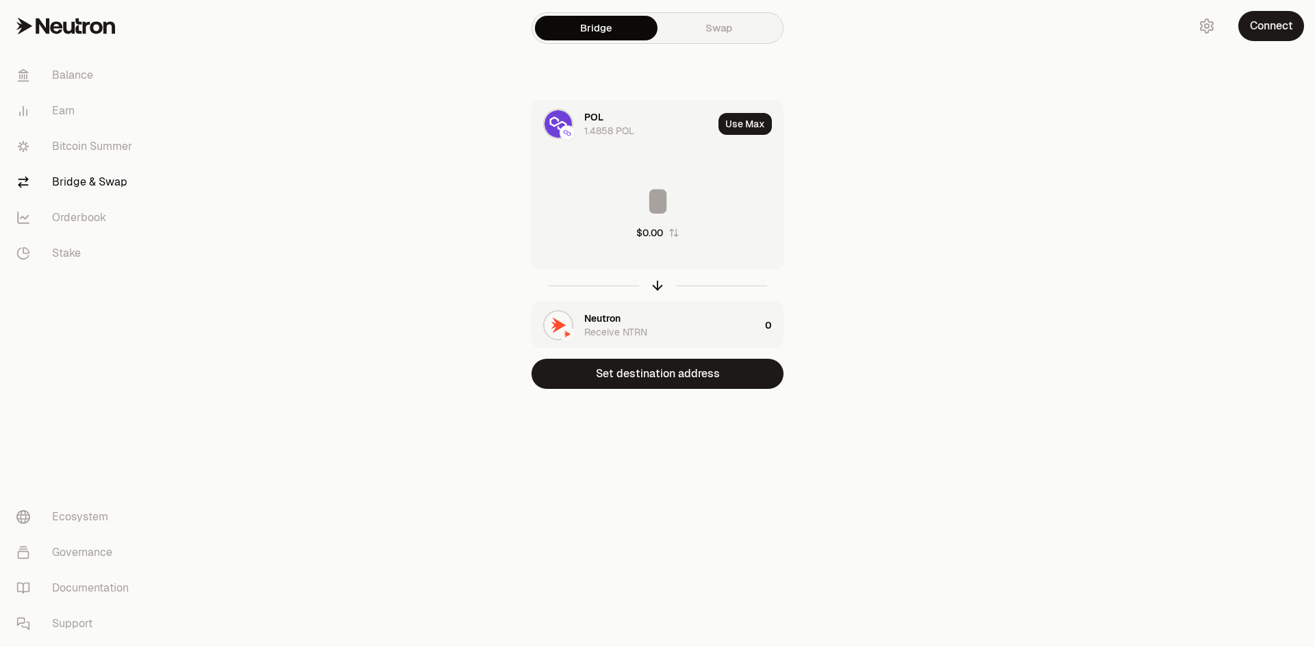
drag, startPoint x: 0, startPoint y: 0, endPoint x: 656, endPoint y: 196, distance: 684.3
click at [656, 196] on input at bounding box center [657, 201] width 251 height 41
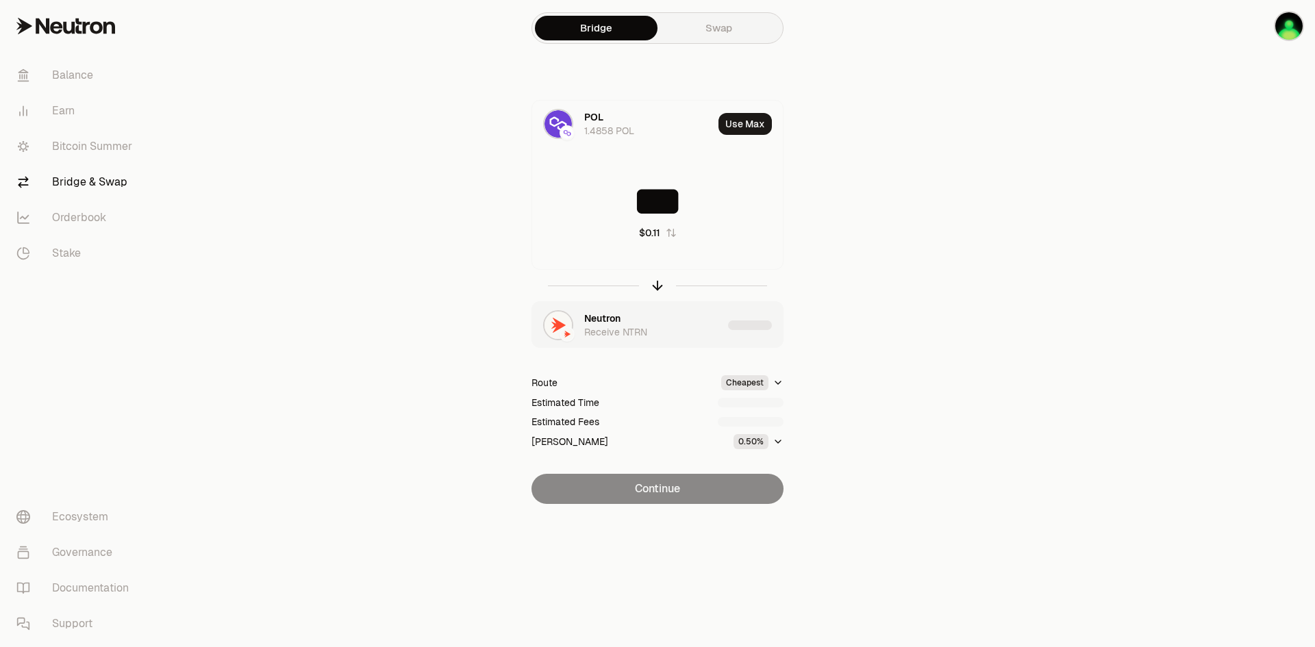
type input "***"
click at [701, 498] on button "Continue" at bounding box center [658, 489] width 252 height 30
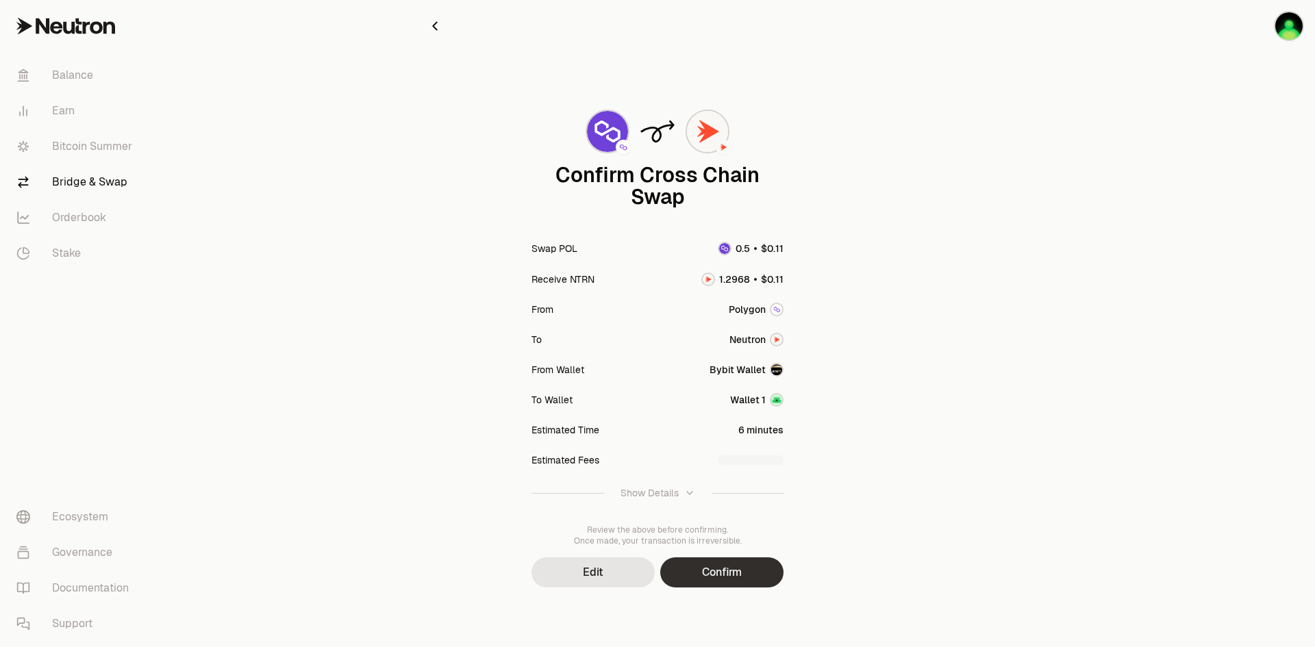
click at [717, 567] on button "Confirm" at bounding box center [721, 573] width 123 height 30
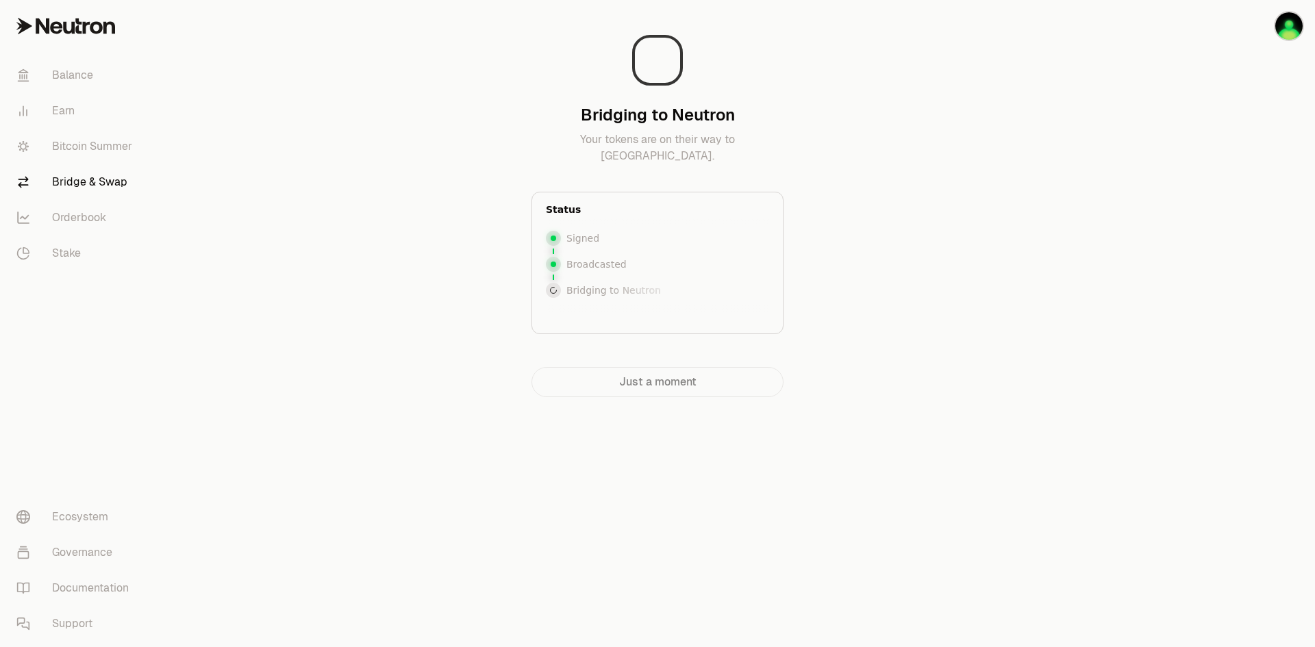
click at [513, 523] on div "Balance Earn Bitcoin Summer Bridge & Swap Orderbook Stake Ecosystem Governance …" at bounding box center [734, 323] width 1162 height 647
click at [950, 135] on main "Bridging to Neutron Your tokens are on their way to [GEOGRAPHIC_DATA]. Status S…" at bounding box center [734, 226] width 1162 height 452
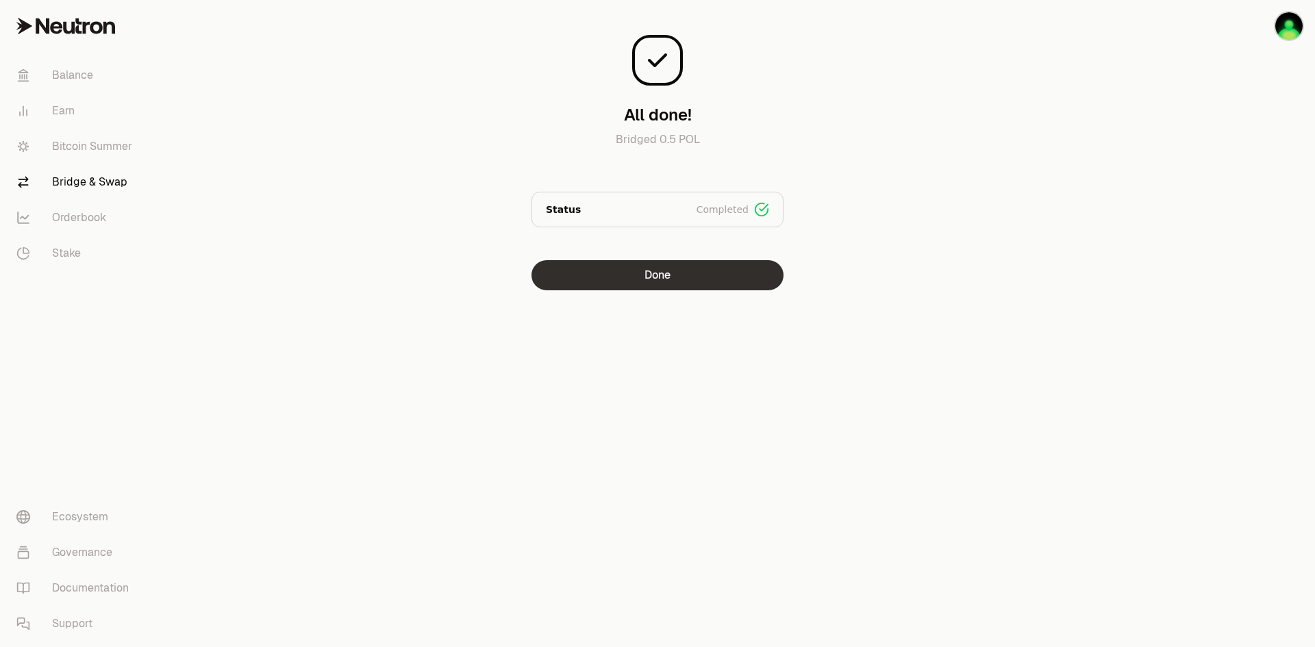
click at [669, 282] on button "Done" at bounding box center [658, 275] width 252 height 30
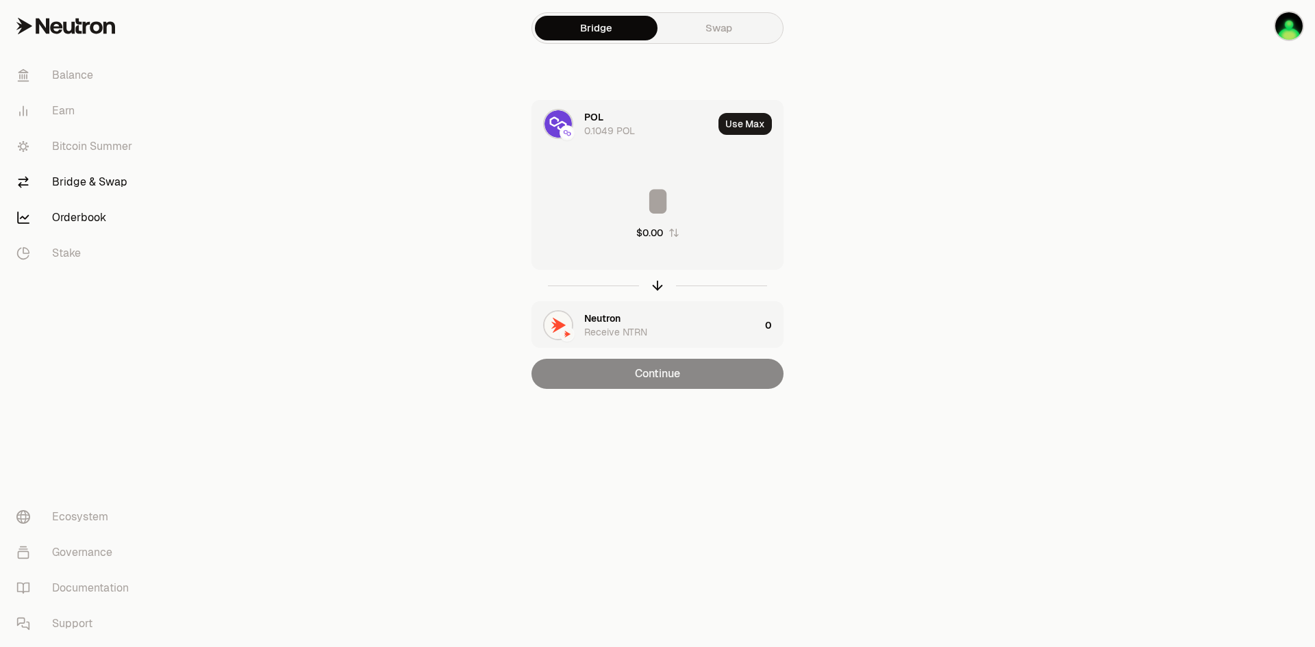
click at [84, 221] on link "Orderbook" at bounding box center [76, 218] width 142 height 36
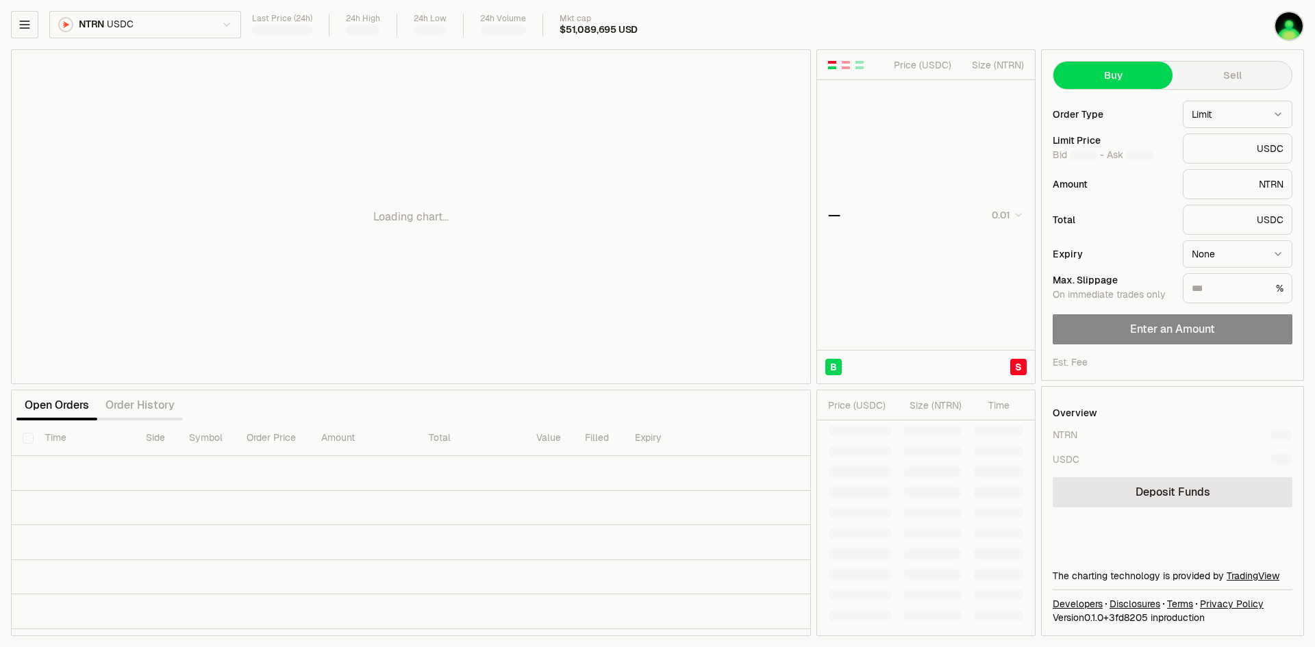
type input "********"
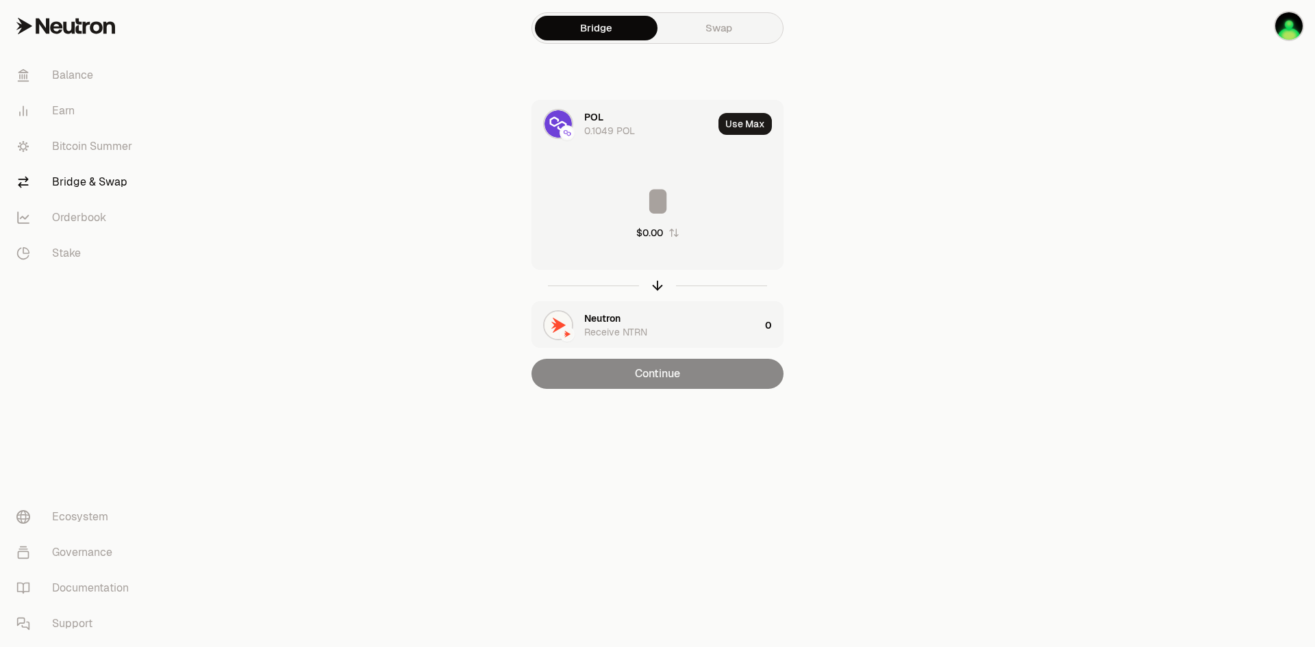
click at [1188, 134] on div at bounding box center [1238, 222] width 153 height 444
